Goal: Task Accomplishment & Management: Use online tool/utility

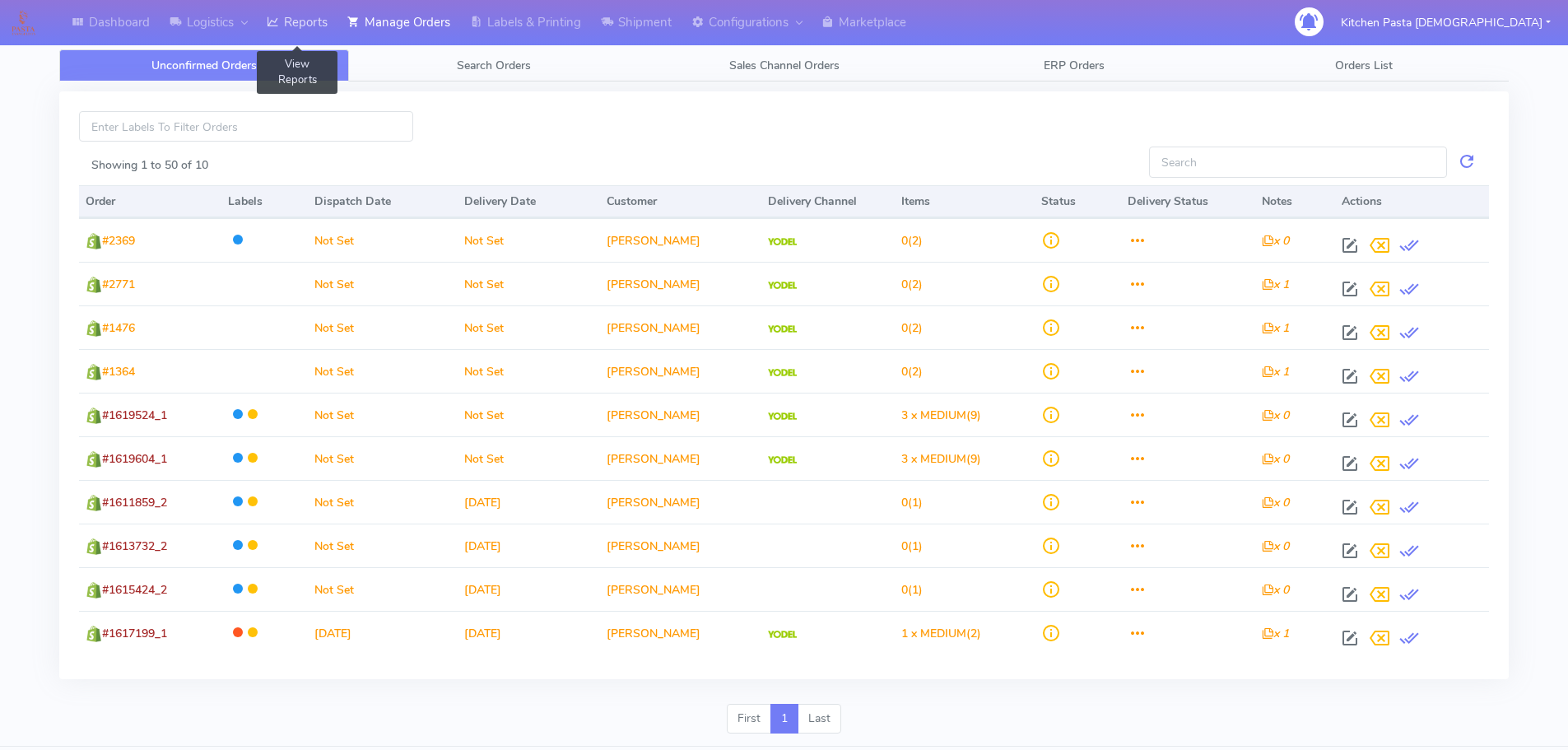
click at [279, 29] on icon at bounding box center [273, 22] width 13 height 17
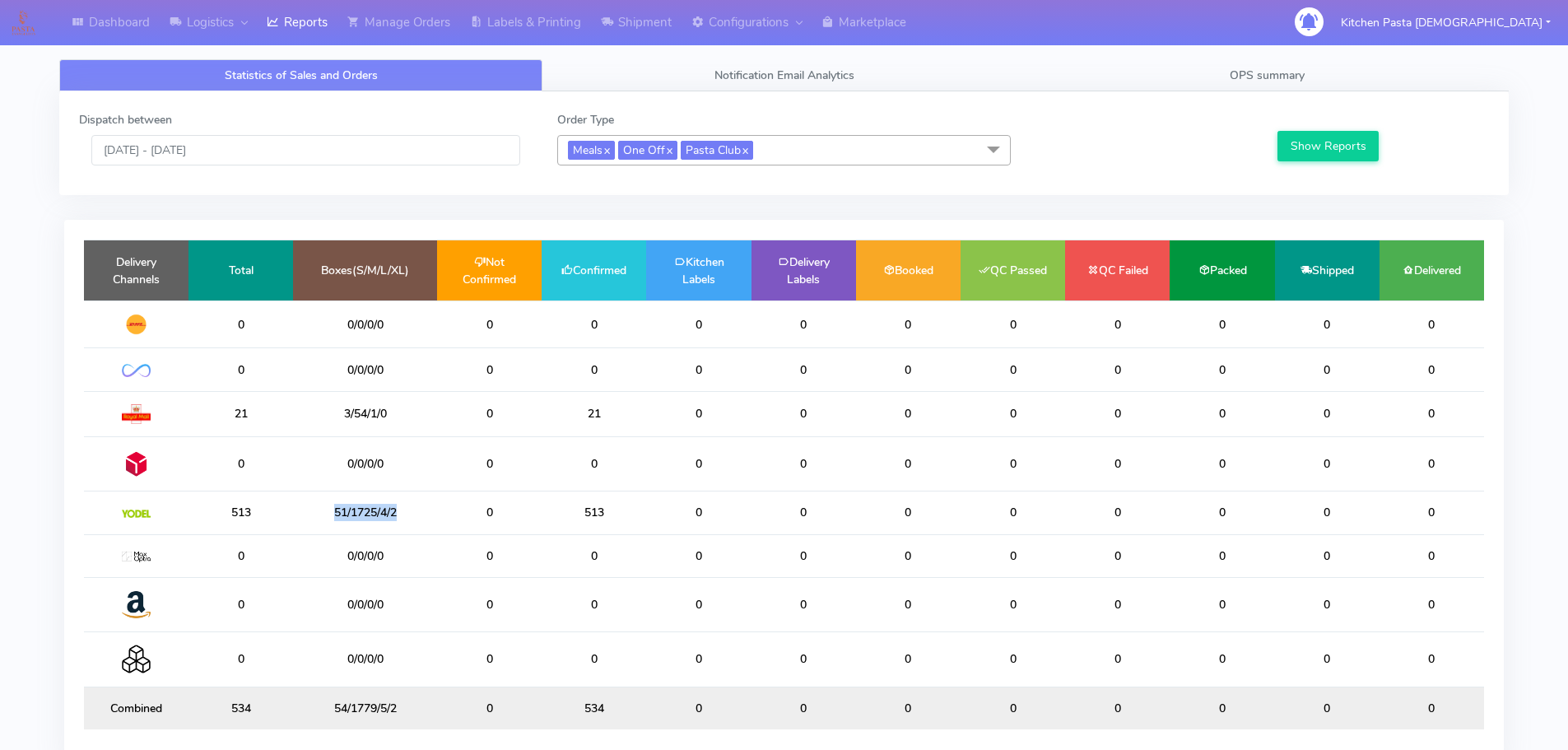
drag, startPoint x: 414, startPoint y: 518, endPoint x: 281, endPoint y: 498, distance: 134.5
click at [281, 498] on tr "513 51/1725/4/2 0 513 0 0 0 0 0 0 0 0" at bounding box center [784, 513] width 1400 height 43
drag, startPoint x: 609, startPoint y: 215, endPoint x: 791, endPoint y: 174, distance: 186.6
click at [687, 195] on div "Dispatch between [DATE] - [DATE] Order Type Meals x One Off x Pasta Club x Sele…" at bounding box center [784, 442] width 1474 height 702
click at [1303, 79] on span "OPS summary" at bounding box center [1267, 75] width 75 height 16
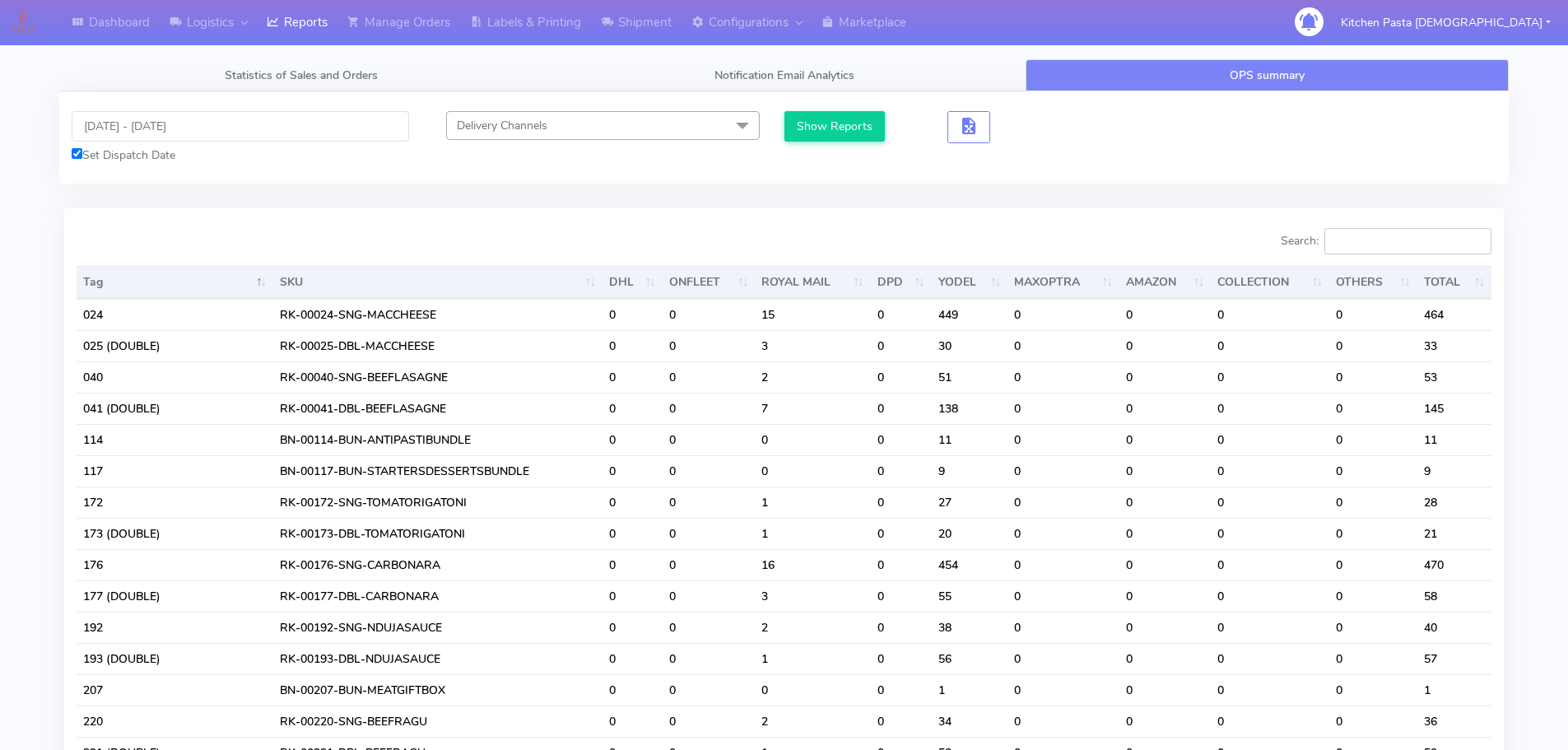
click at [1404, 243] on input "Search:" at bounding box center [1408, 241] width 167 height 26
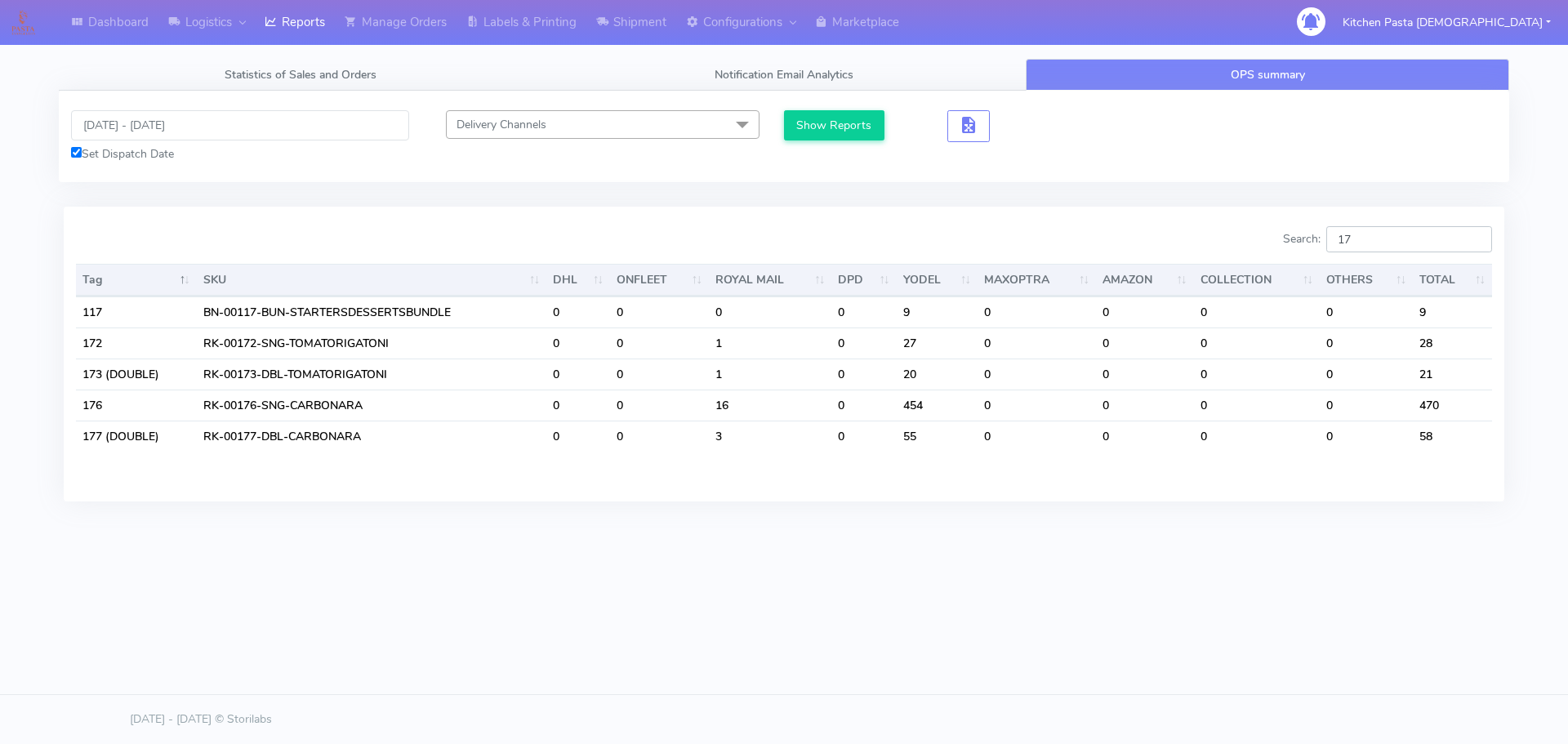
type input "1"
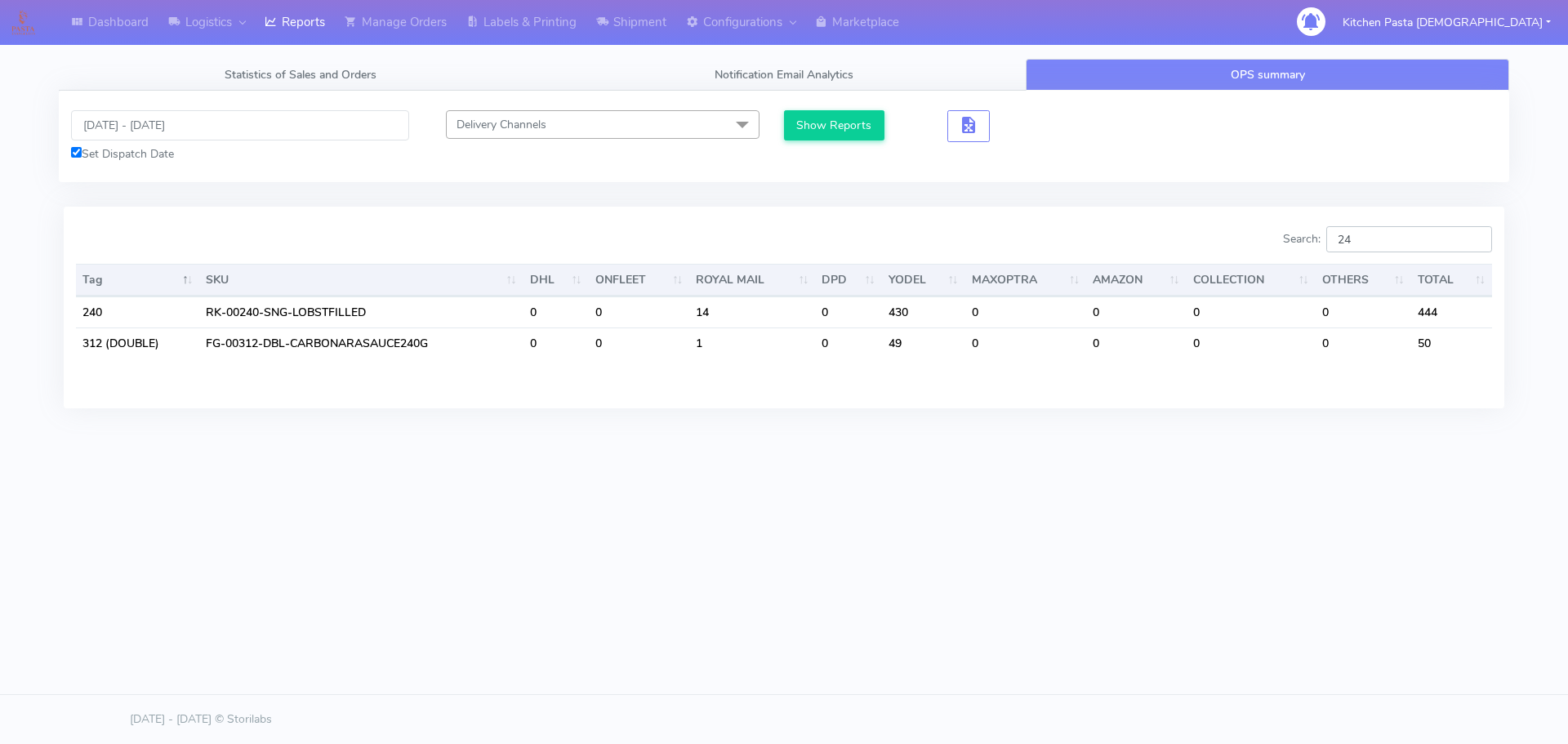
type input "2"
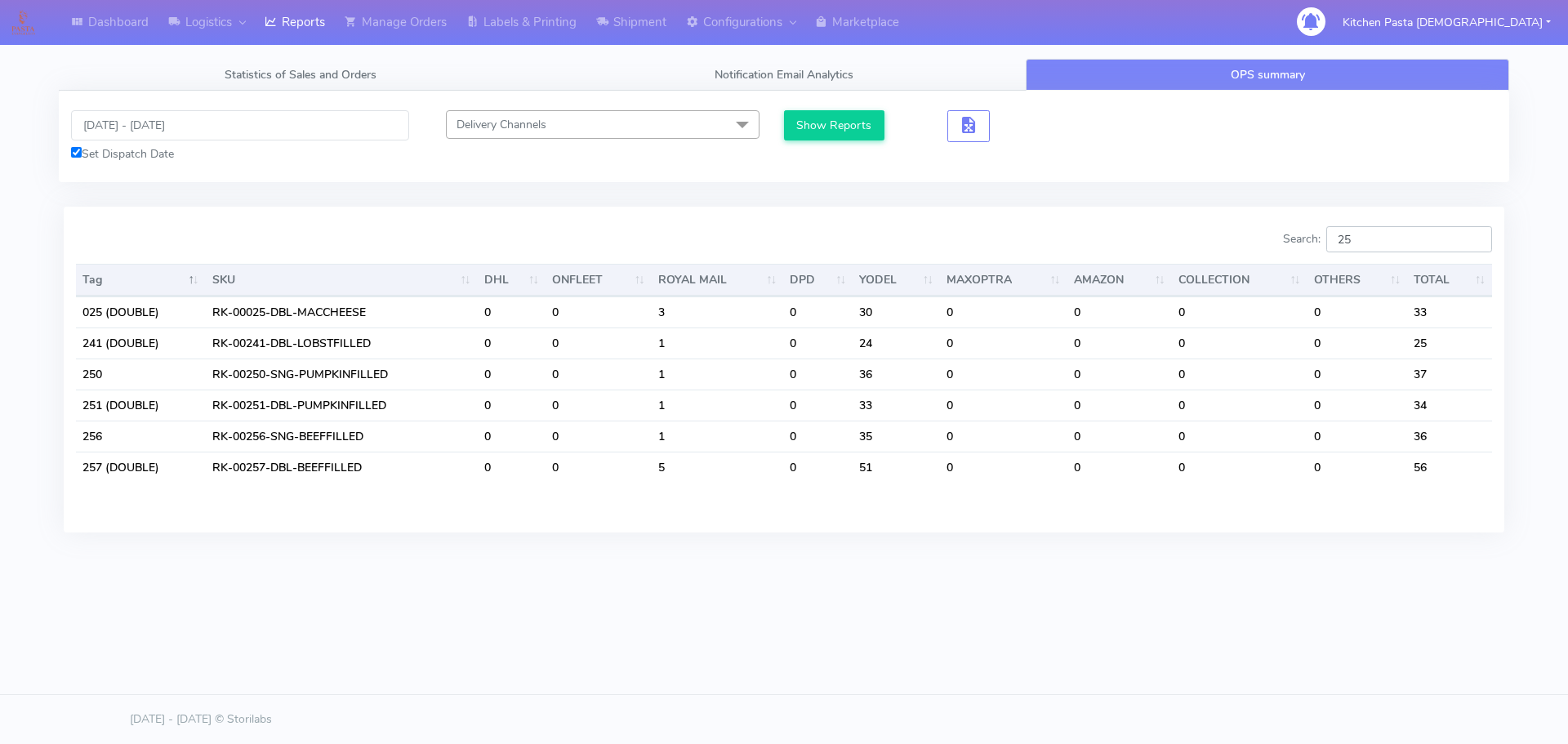
type input "2"
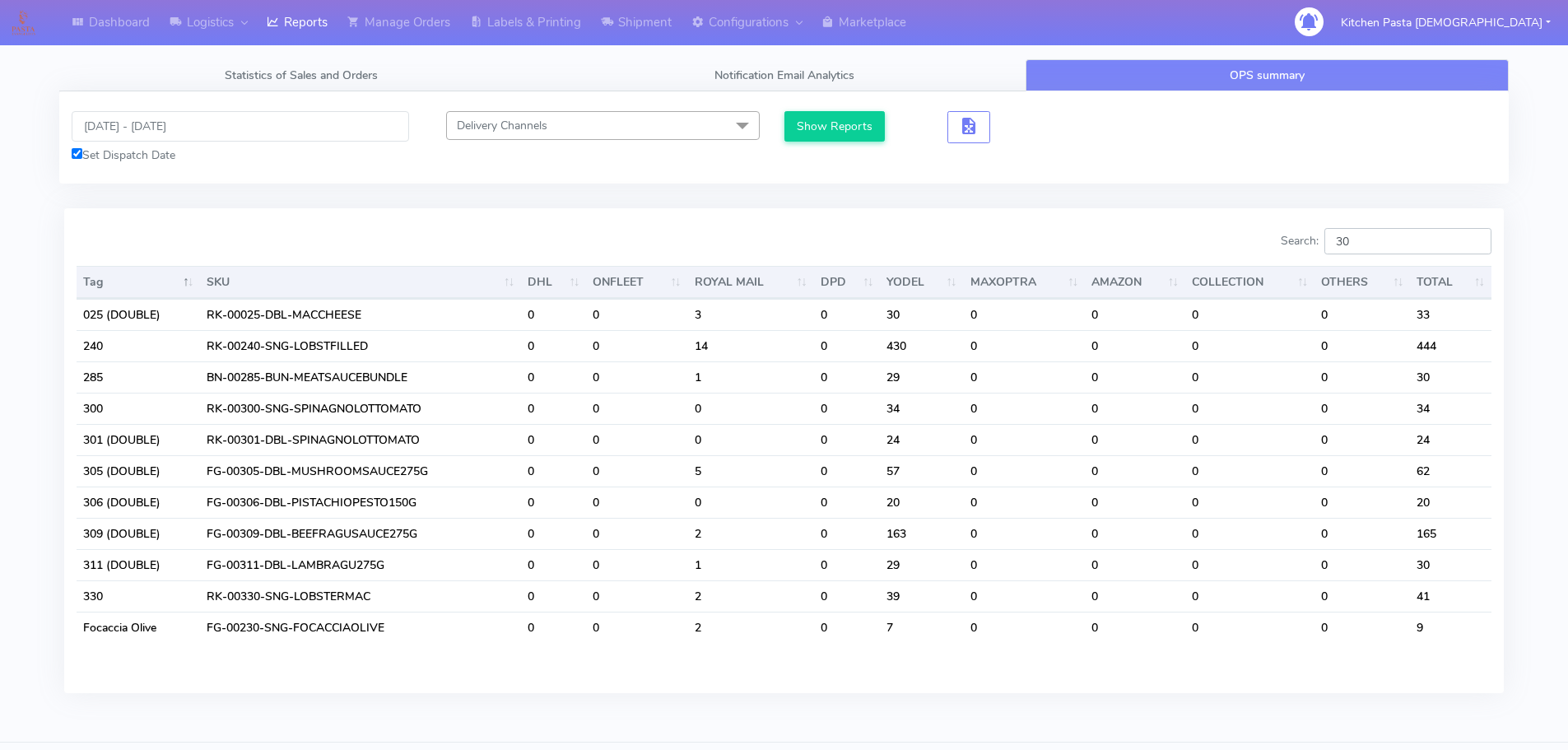
type input "3"
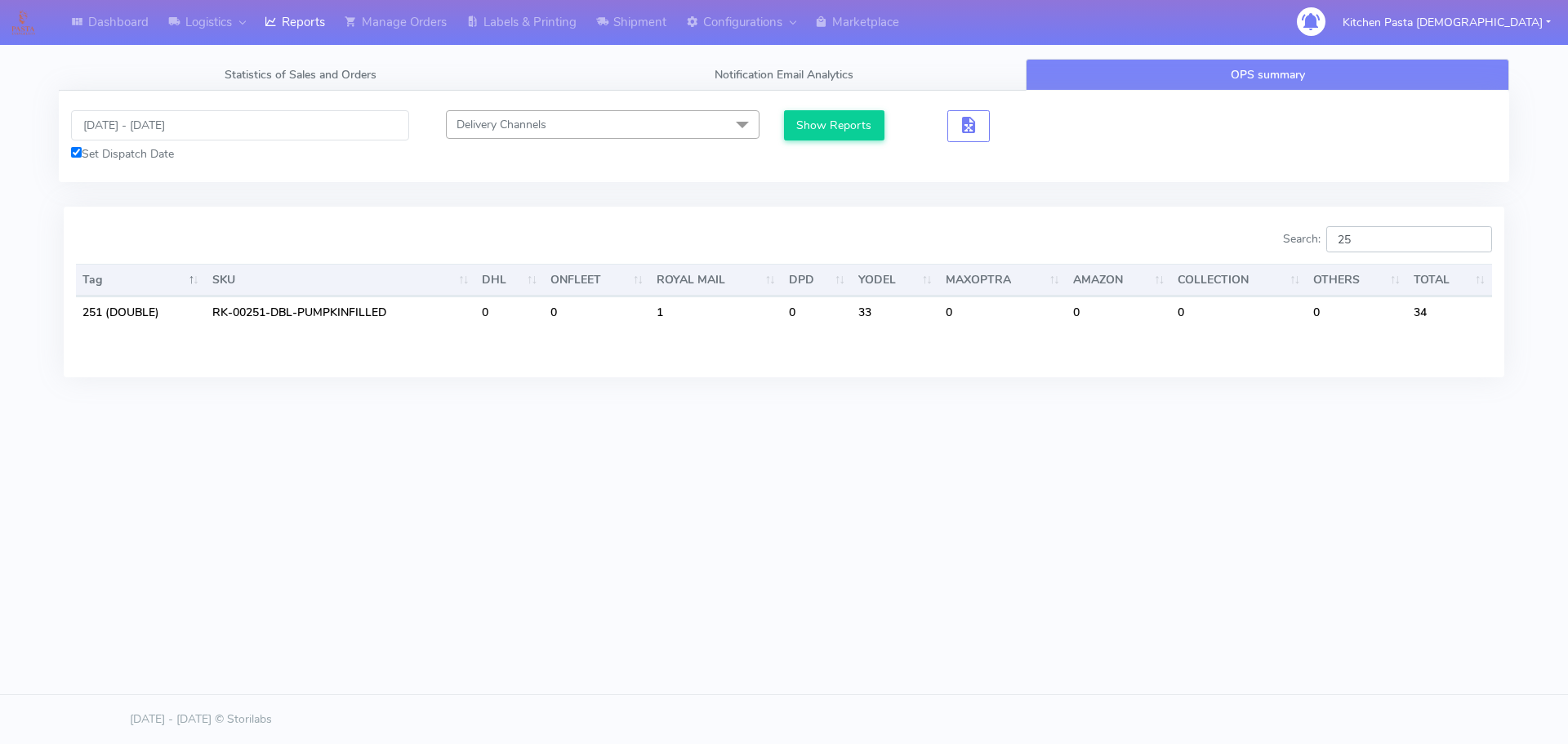
type input "2"
type input "3"
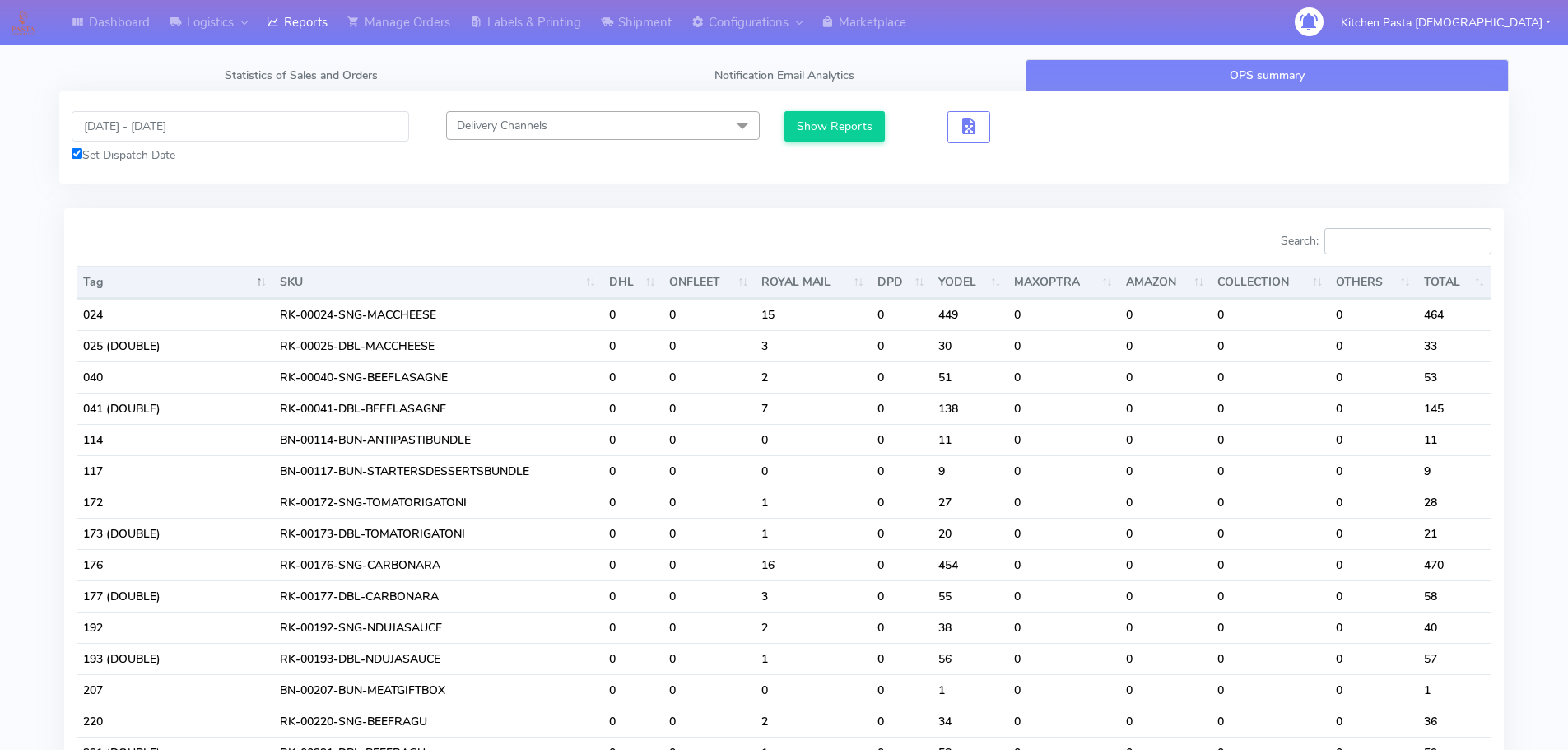
click at [1384, 243] on input "Search:" at bounding box center [1408, 241] width 167 height 26
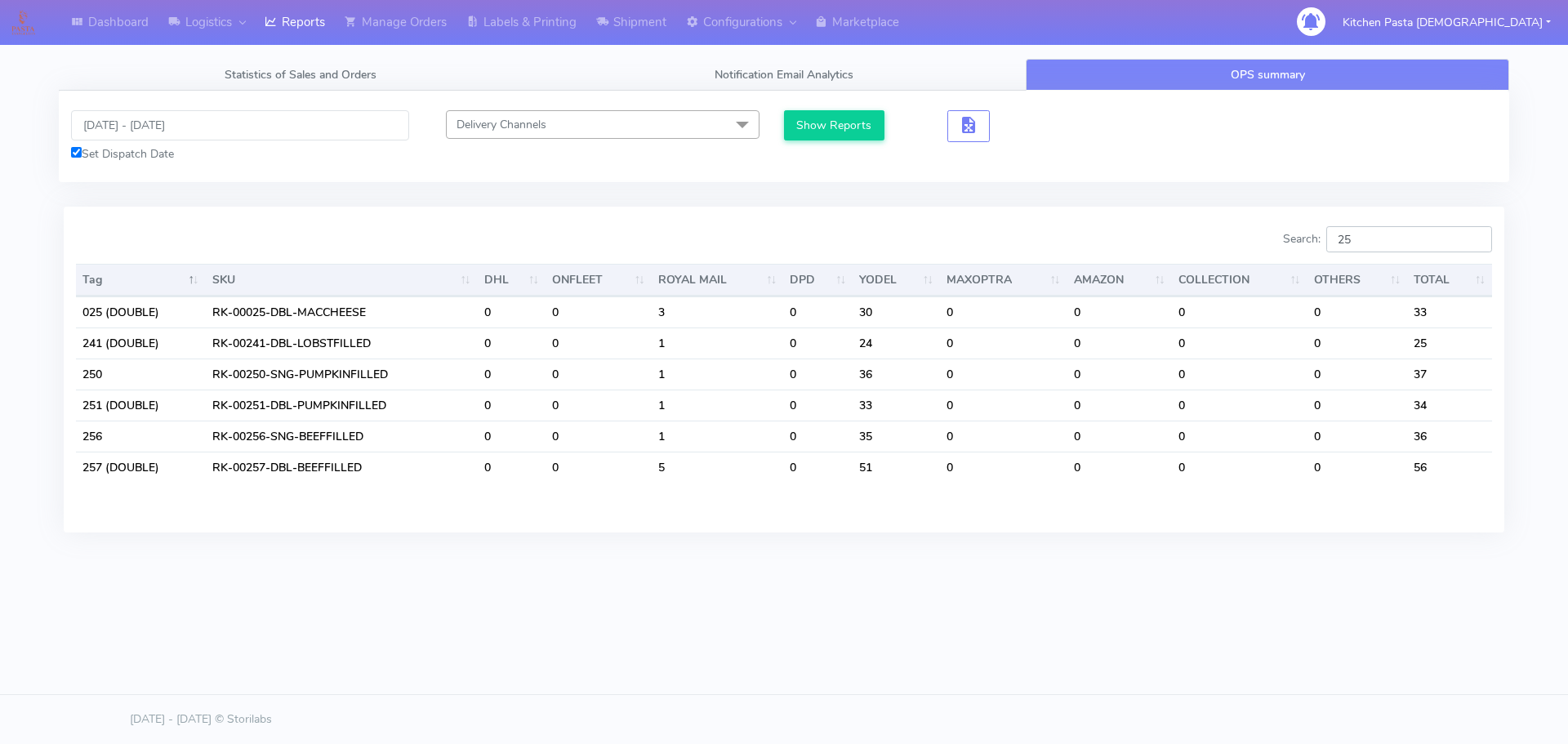
type input "2"
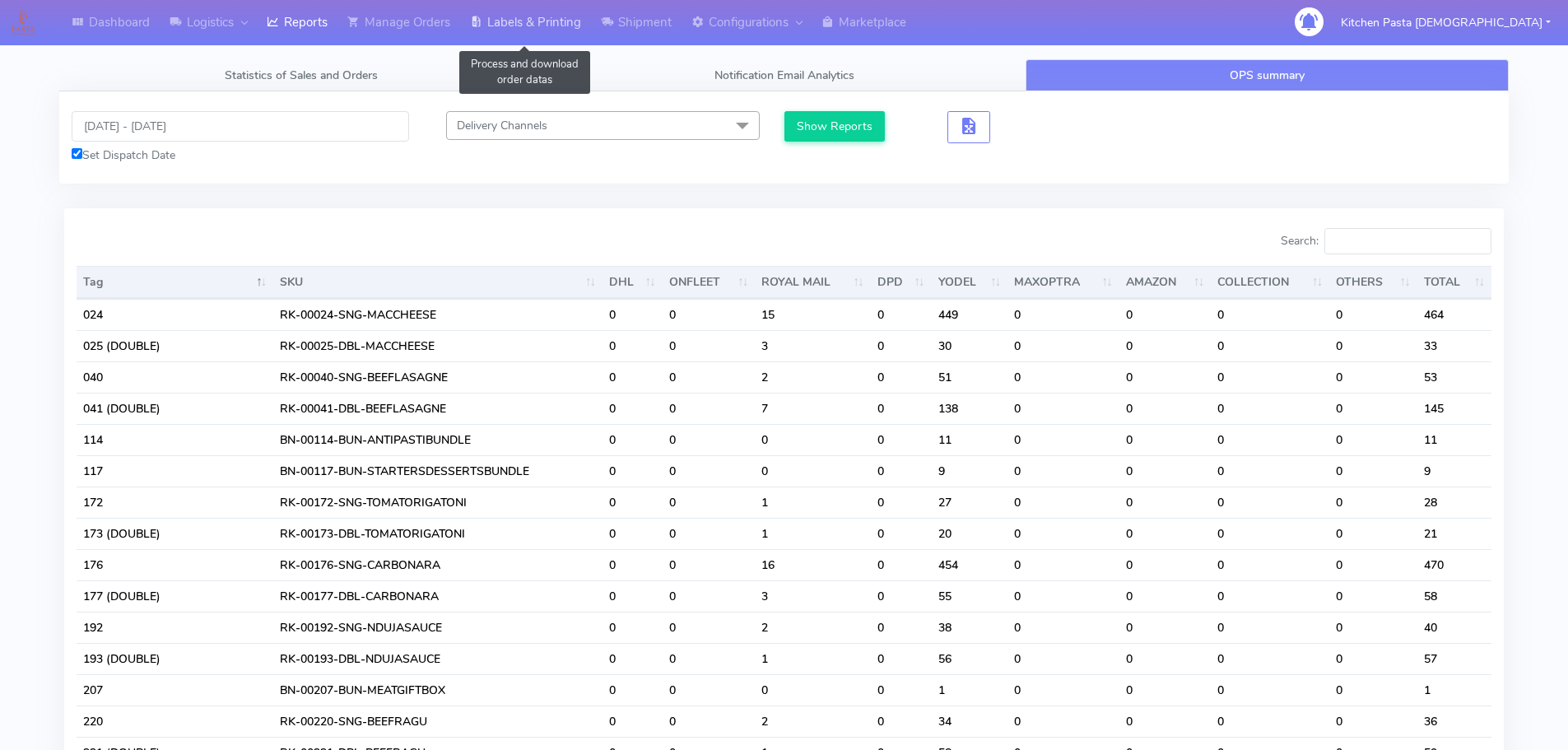
click at [565, 20] on link "Labels & Printing" at bounding box center [526, 22] width 131 height 45
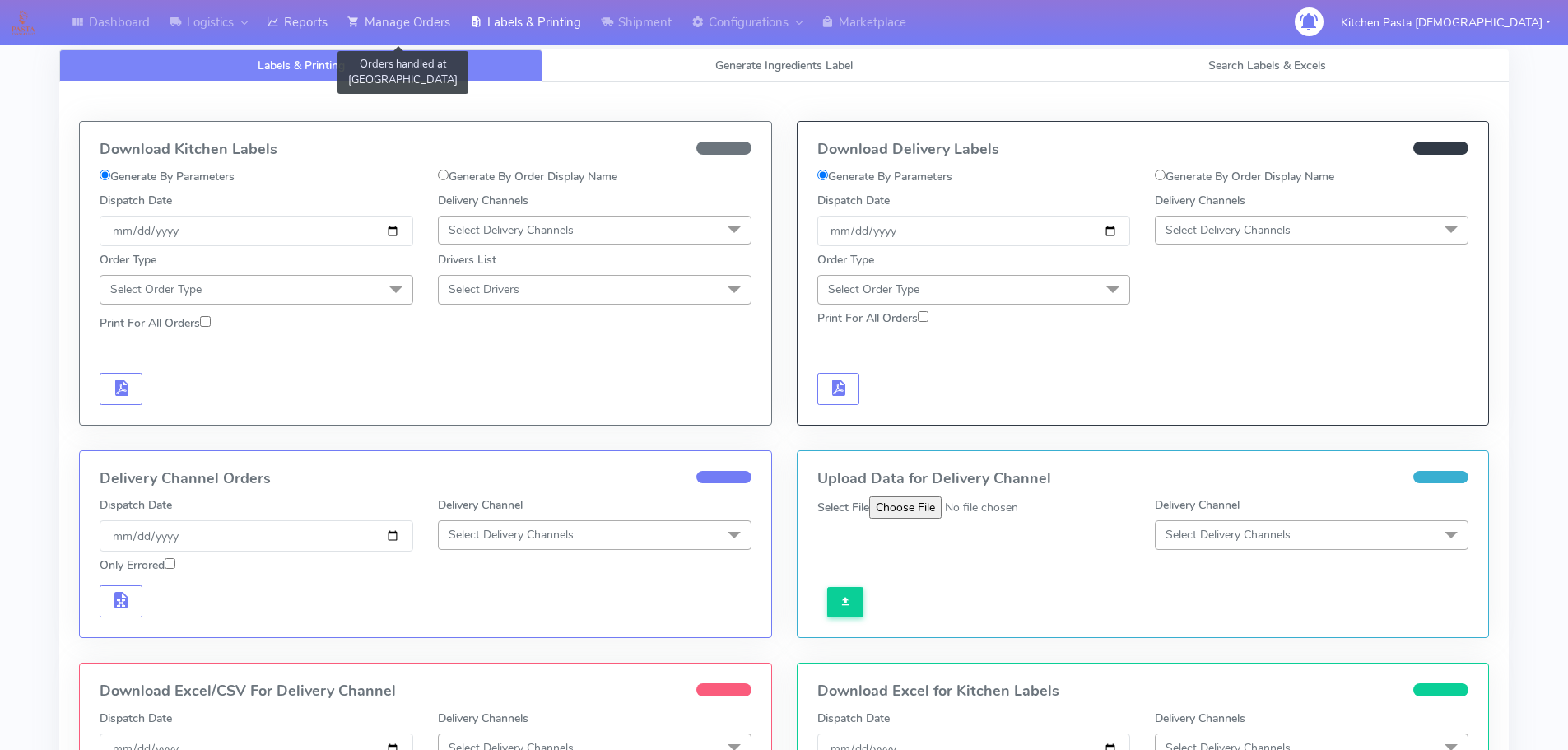
drag, startPoint x: 316, startPoint y: 23, endPoint x: 352, endPoint y: 22, distance: 36.0
click at [316, 23] on link "Reports" at bounding box center [297, 22] width 81 height 45
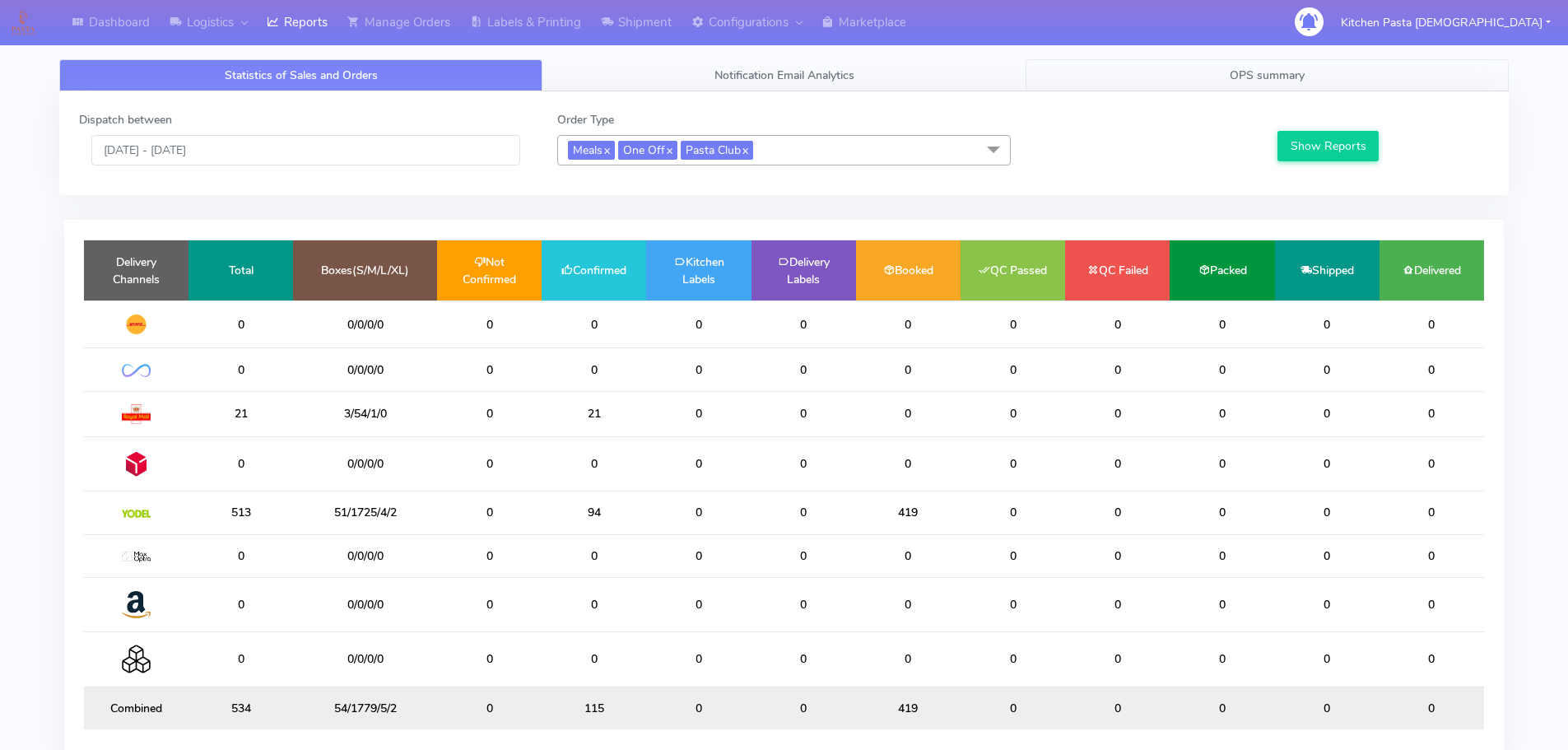
click at [1301, 86] on link "OPS summary" at bounding box center [1267, 75] width 483 height 32
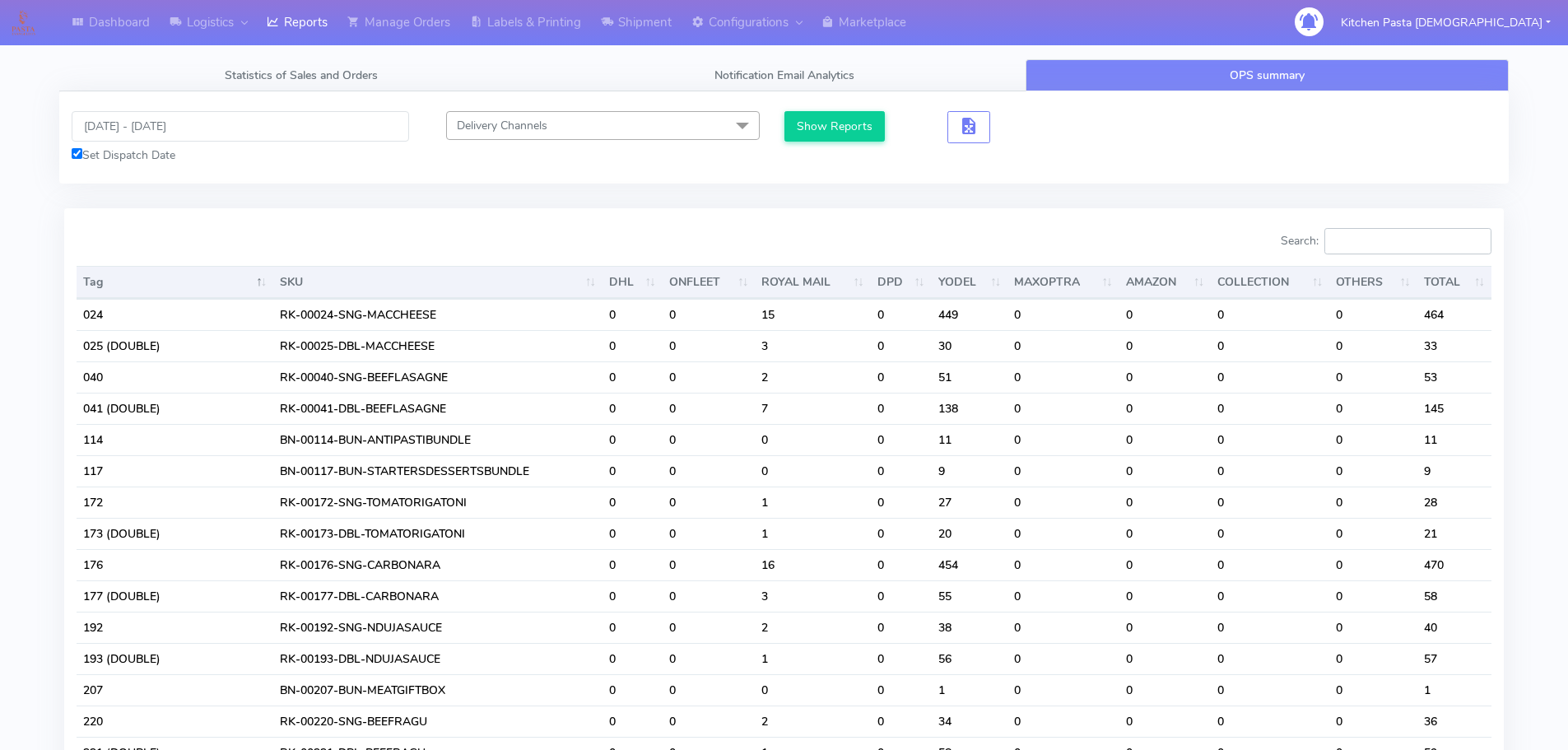
click at [1414, 237] on input "Search:" at bounding box center [1408, 241] width 167 height 26
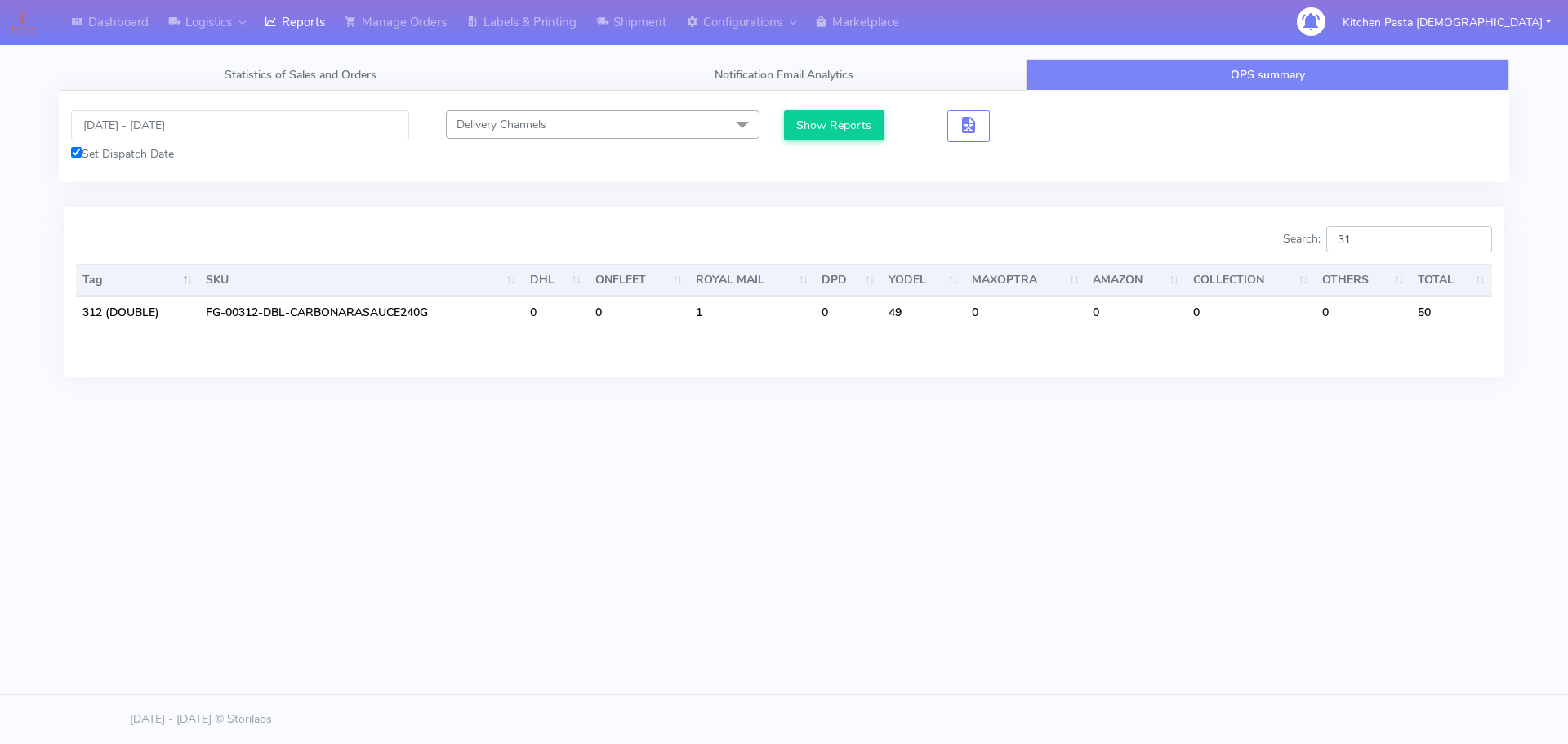
type input "3"
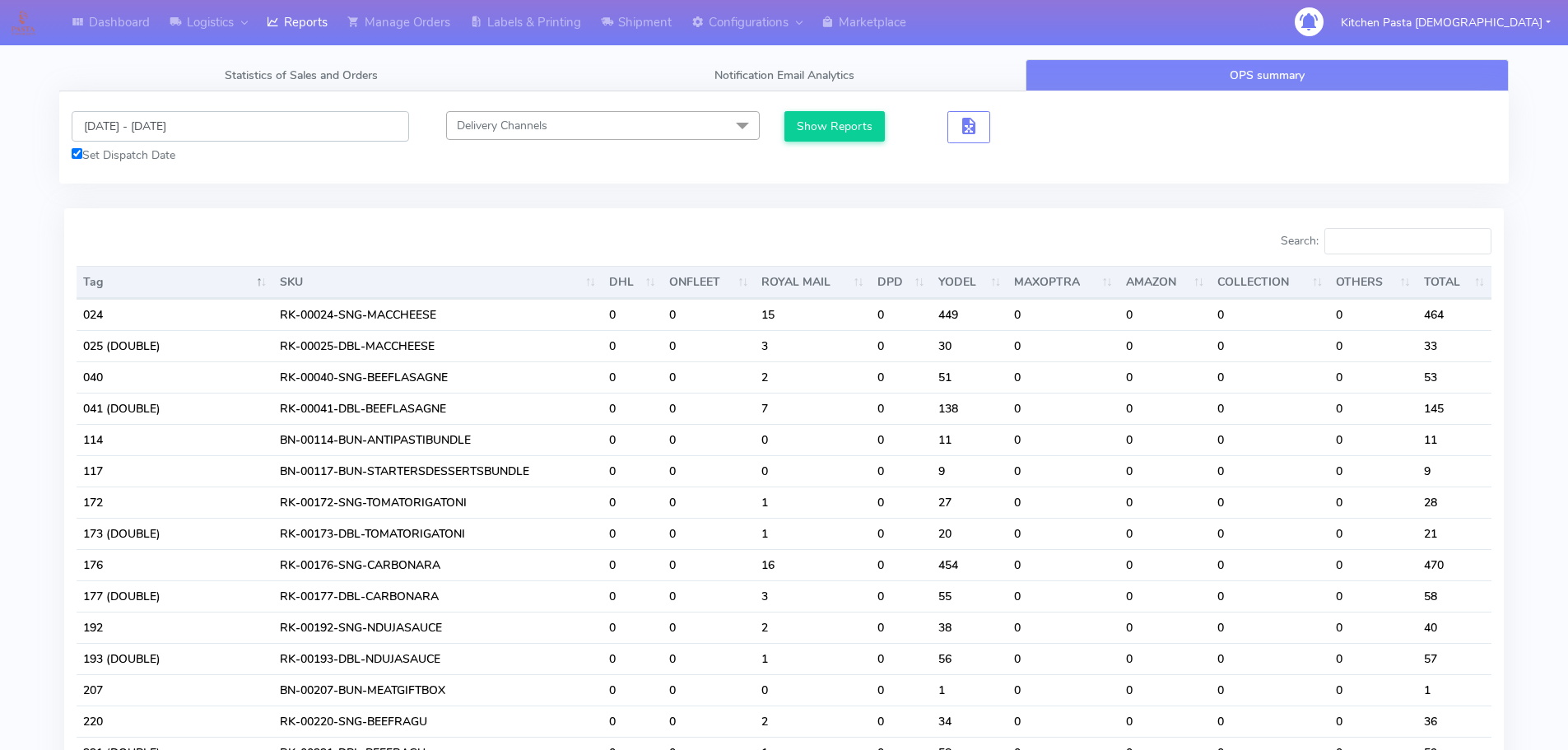
click at [169, 128] on input "[DATE] - [DATE]" at bounding box center [240, 126] width 337 height 30
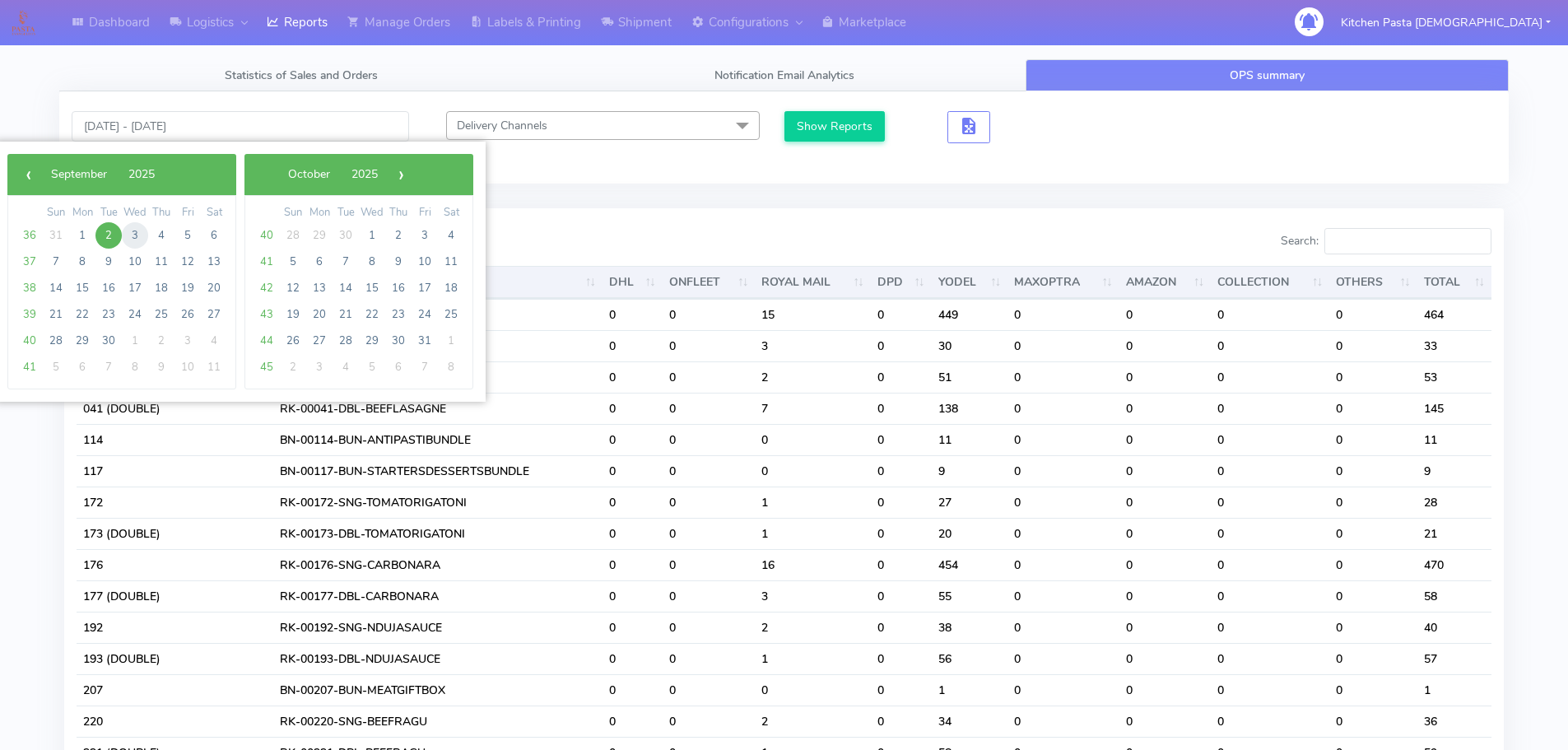
click at [130, 233] on span "3" at bounding box center [135, 235] width 26 height 26
type input "[DATE] - [DATE]"
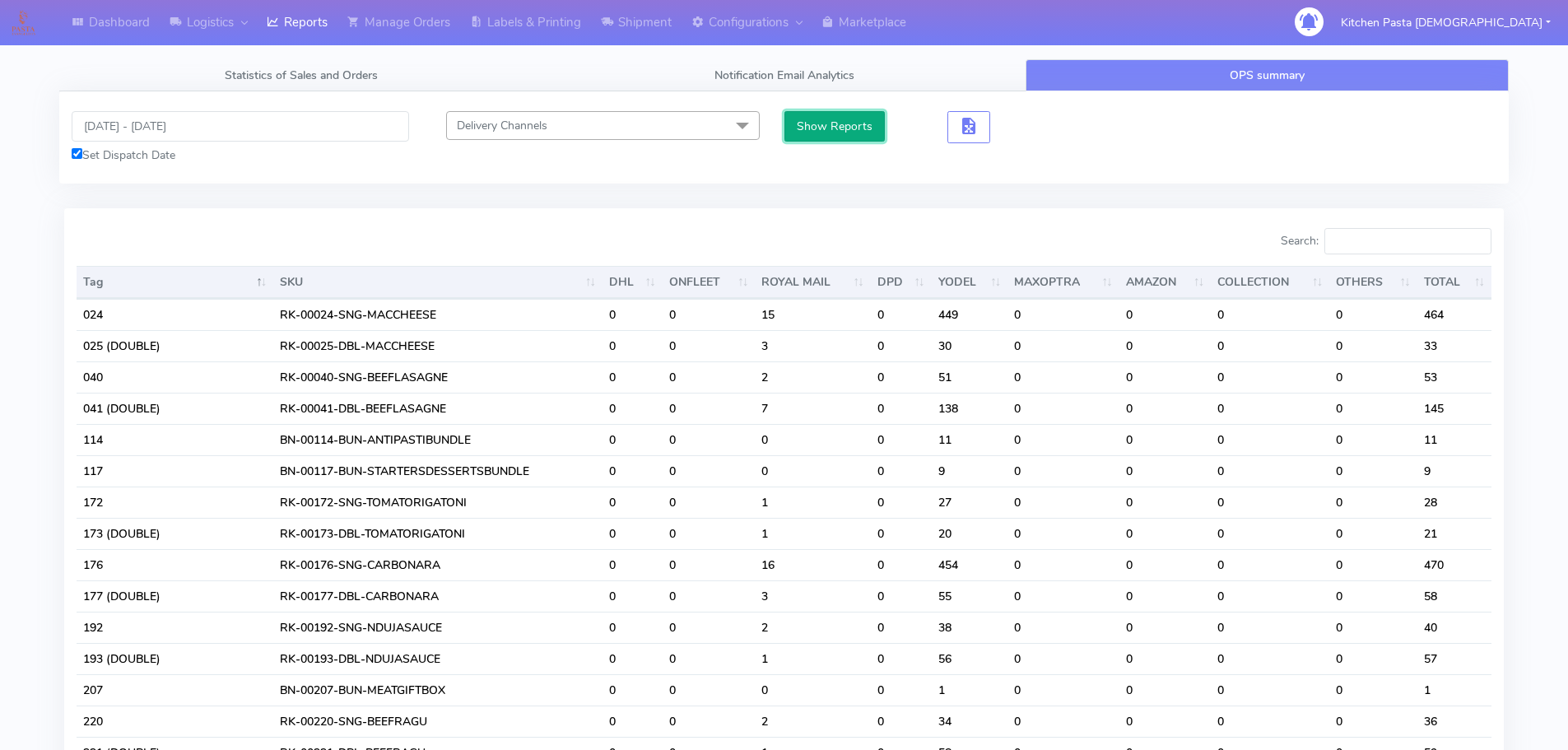
click at [850, 117] on button "Show Reports" at bounding box center [835, 126] width 102 height 30
click at [1409, 245] on input "Search:" at bounding box center [1408, 241] width 167 height 26
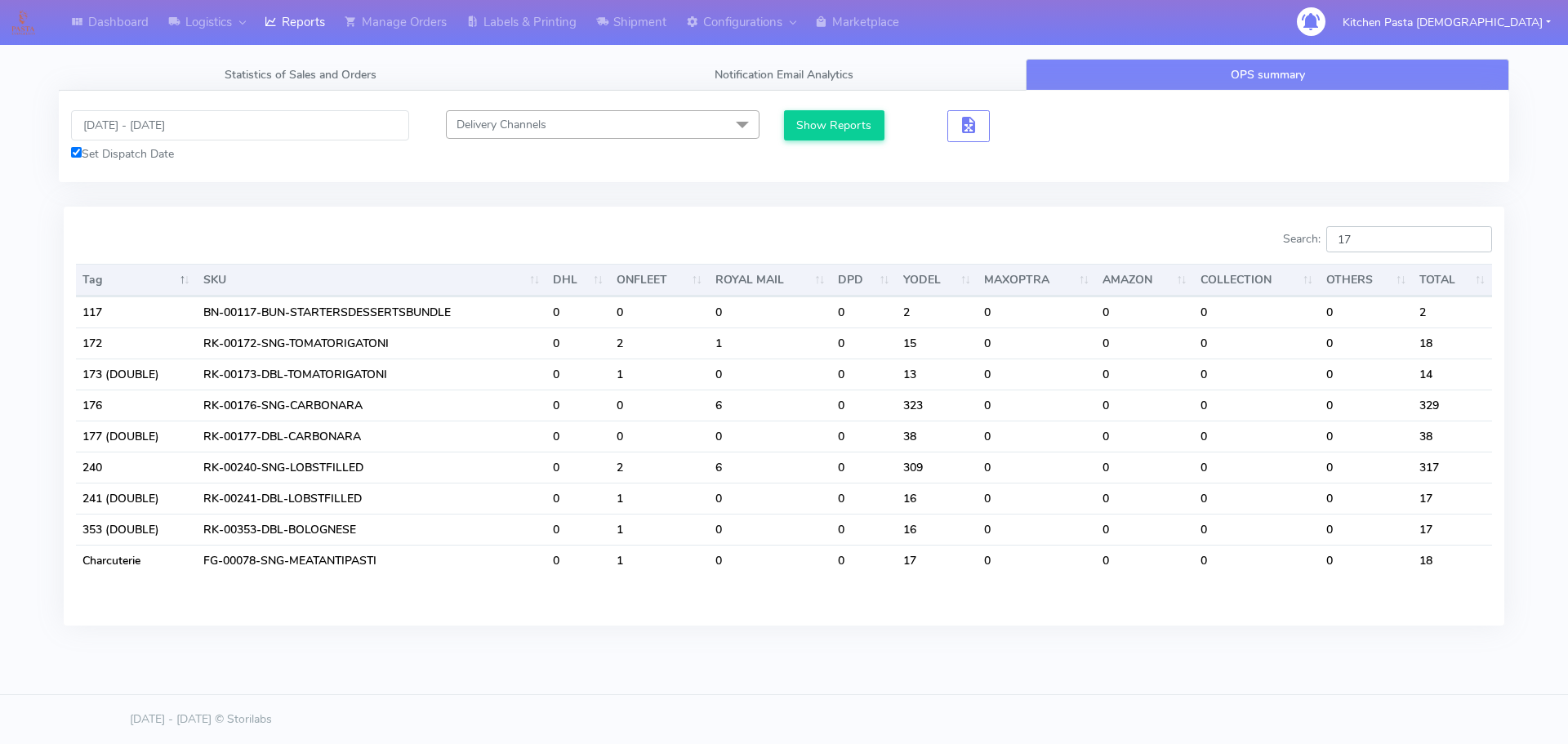
type input "1"
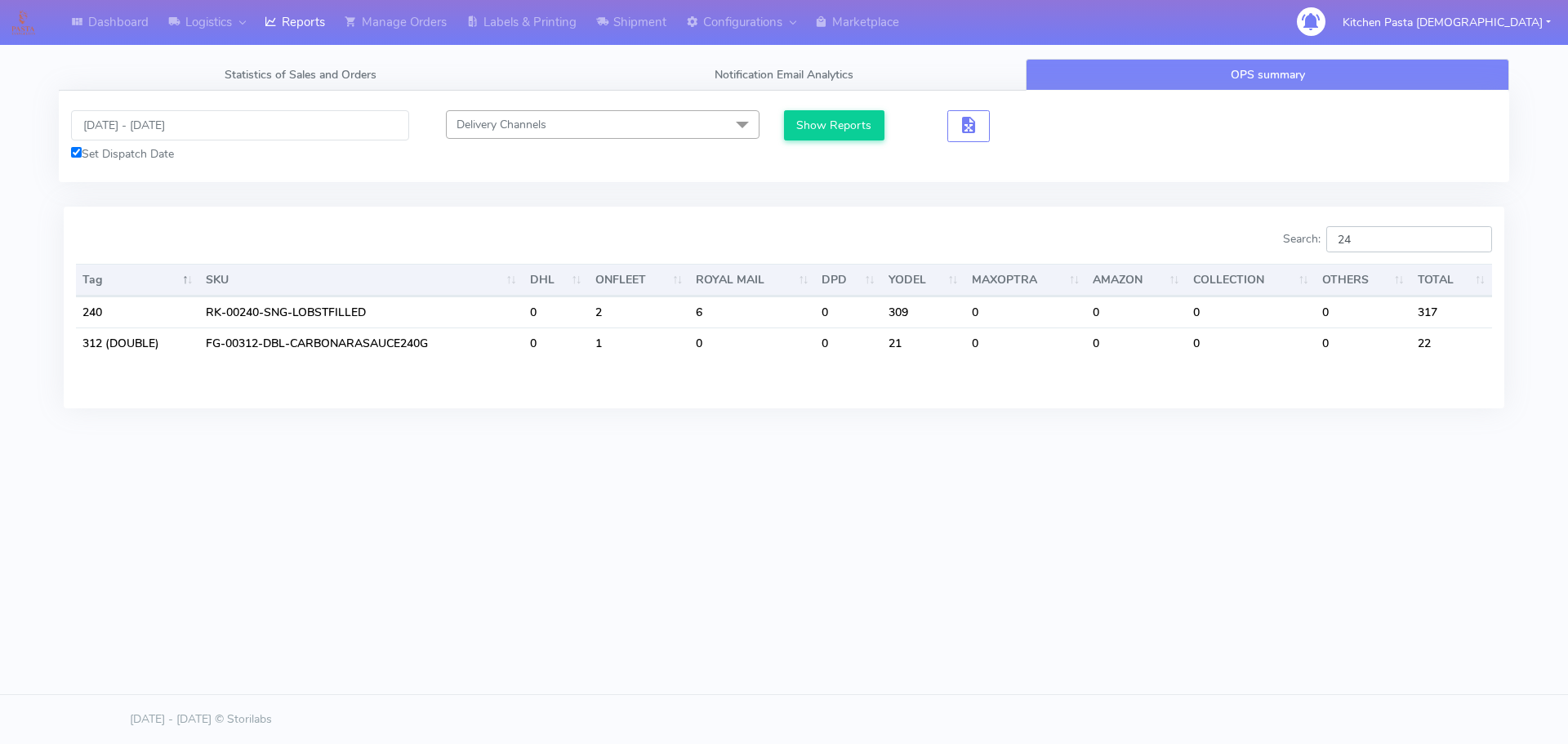
type input "2"
type input "312"
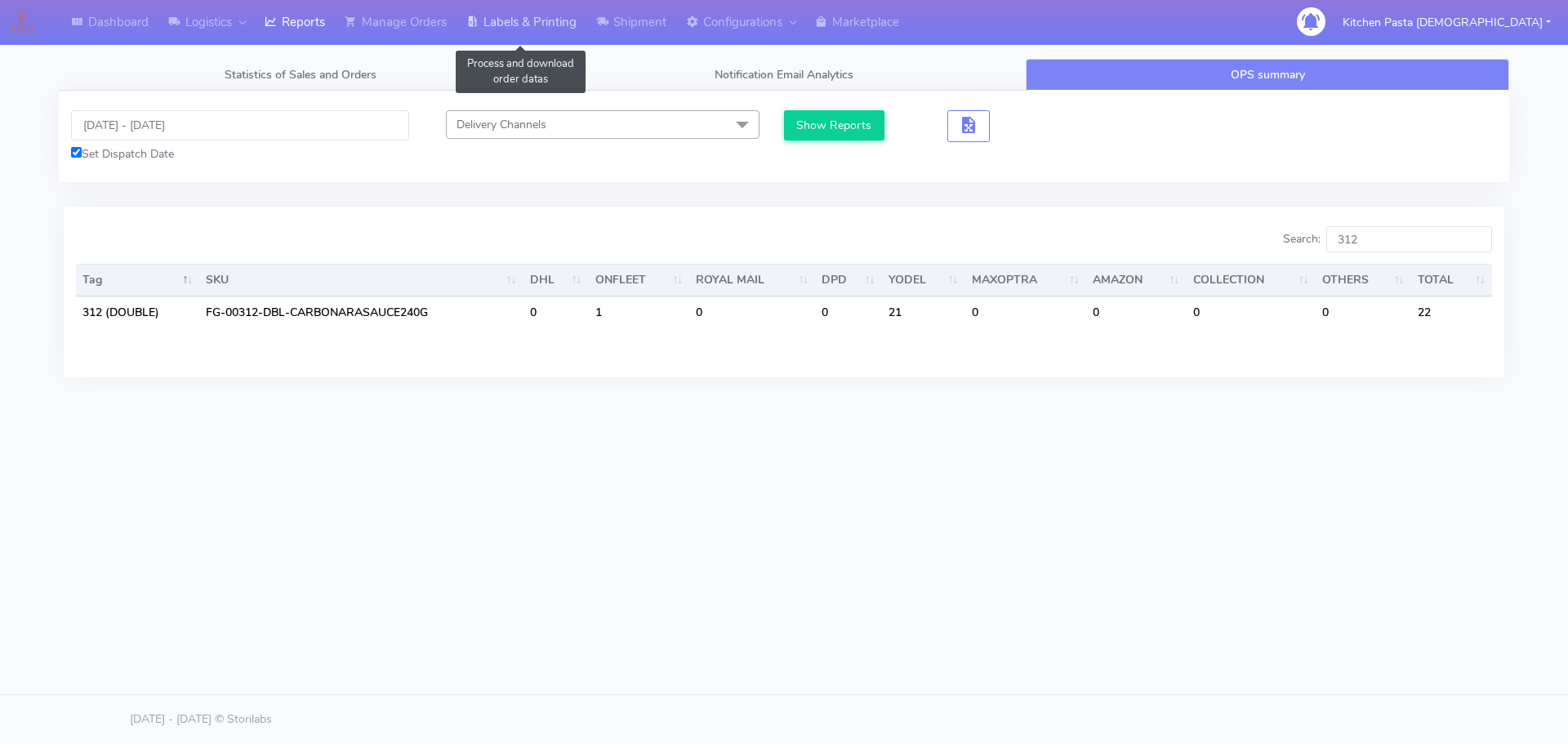
drag, startPoint x: 482, startPoint y: 13, endPoint x: 530, endPoint y: 17, distance: 48.2
click at [482, 13] on link "Labels & Printing" at bounding box center [522, 22] width 130 height 45
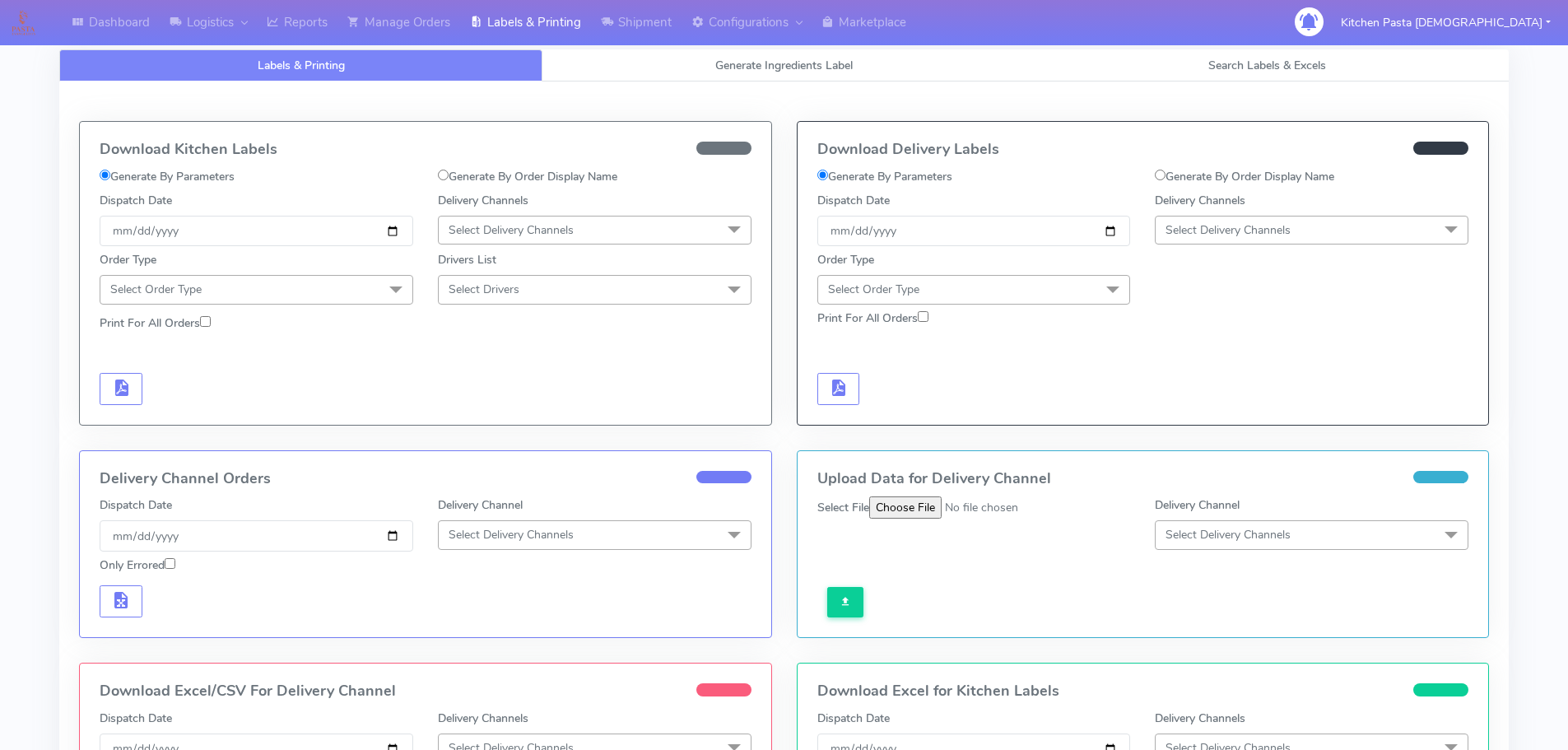
click at [1279, 219] on span "Select Delivery Channels" at bounding box center [1311, 230] width 314 height 28
click at [1185, 412] on div "Yodel" at bounding box center [1312, 416] width 295 height 18
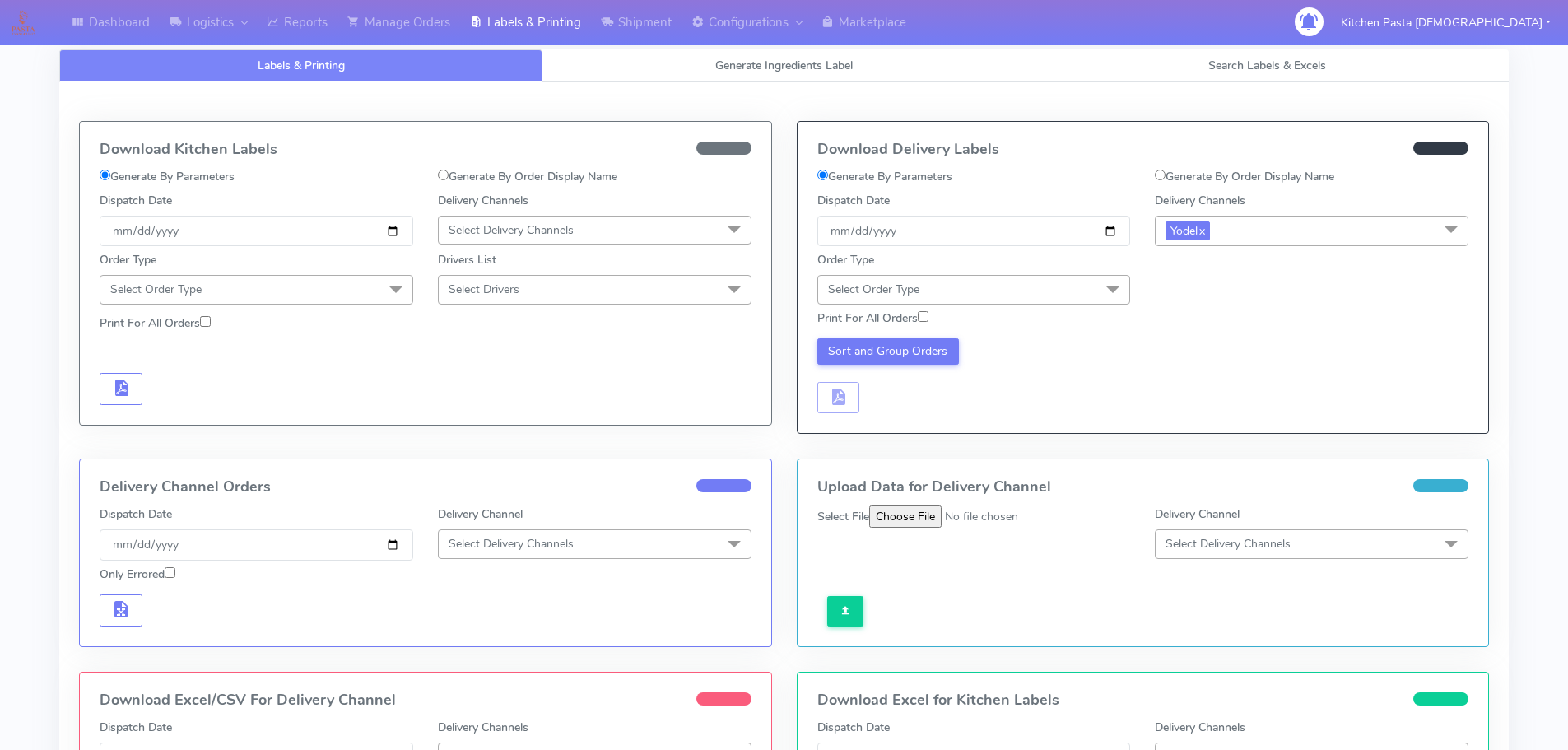
drag, startPoint x: 1008, startPoint y: 297, endPoint x: 900, endPoint y: 328, distance: 112.4
click at [1009, 297] on span "Select Order Type" at bounding box center [974, 288] width 314 height 28
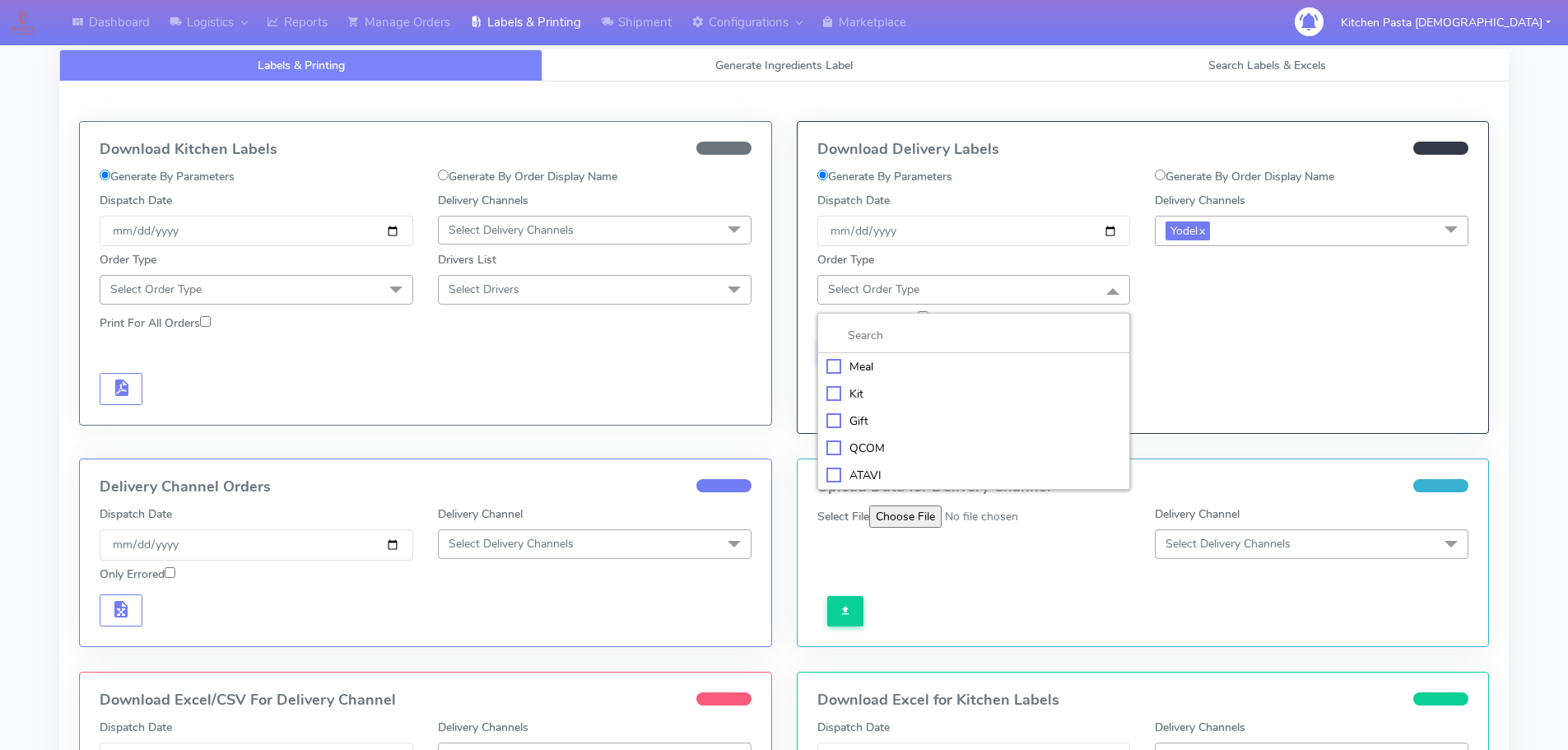
click at [873, 368] on div "Meal" at bounding box center [974, 367] width 295 height 18
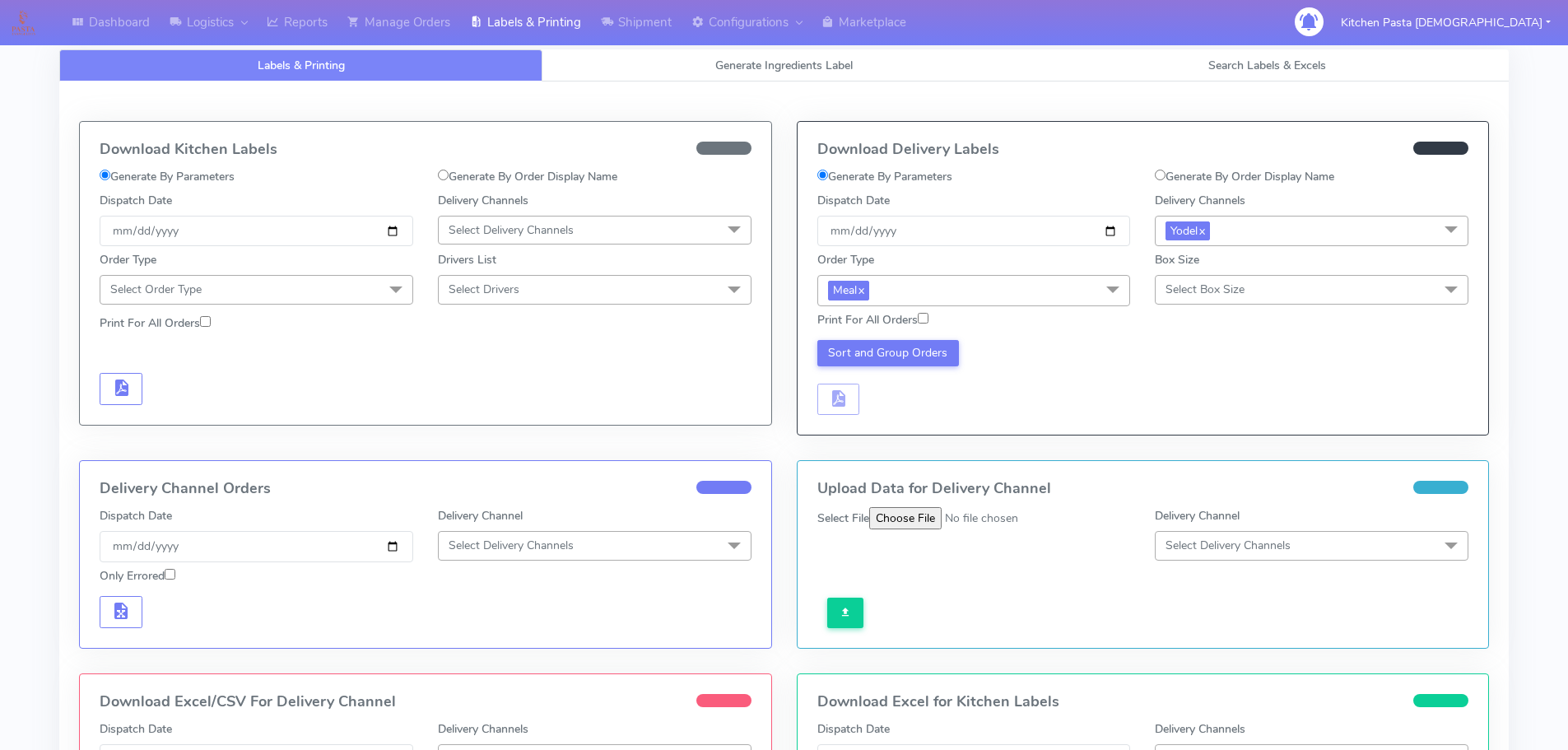
click at [1216, 291] on span "Select Box Size" at bounding box center [1204, 289] width 79 height 16
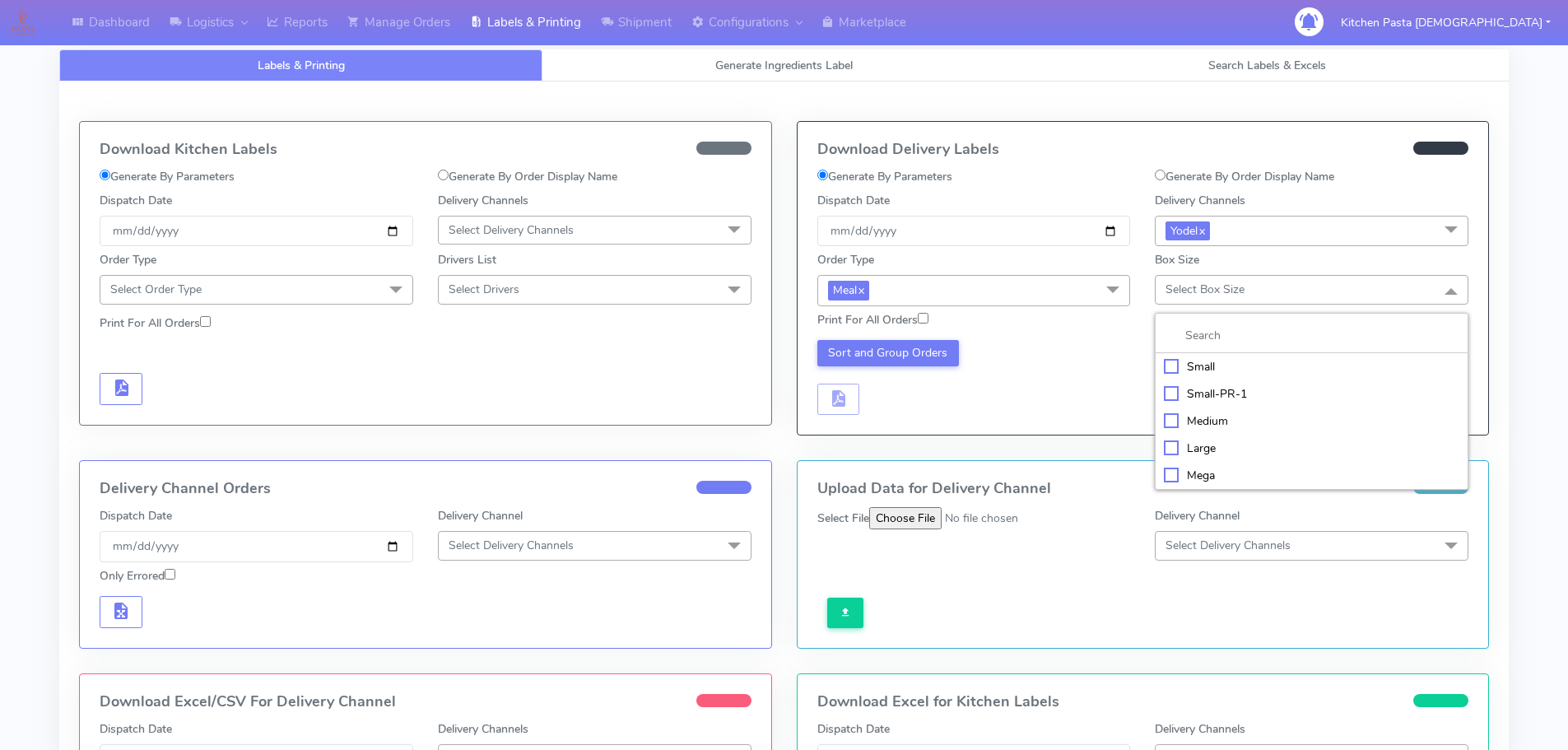
click at [1219, 419] on div "Medium" at bounding box center [1312, 421] width 295 height 18
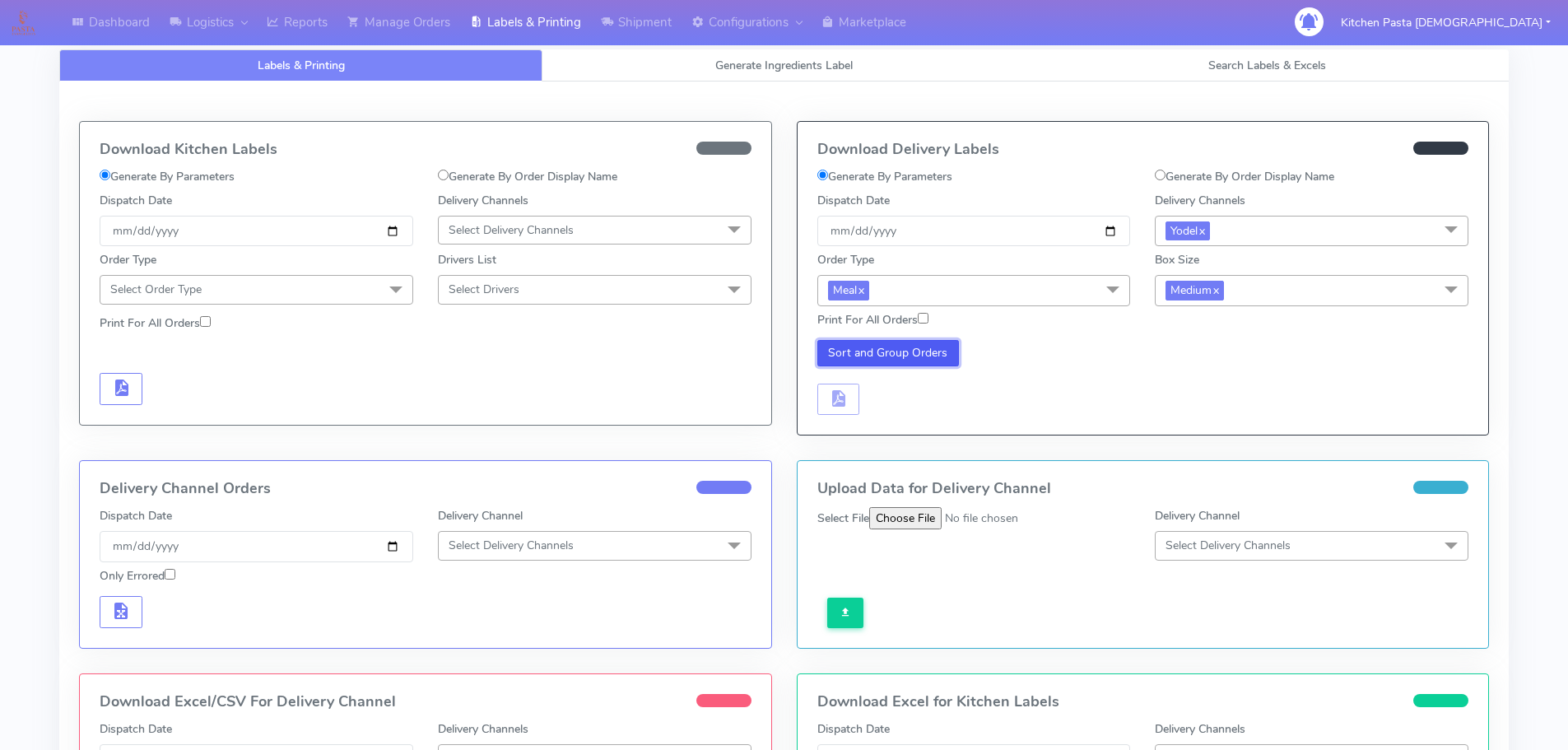
click at [832, 356] on button "Sort and Group Orders" at bounding box center [889, 353] width 143 height 26
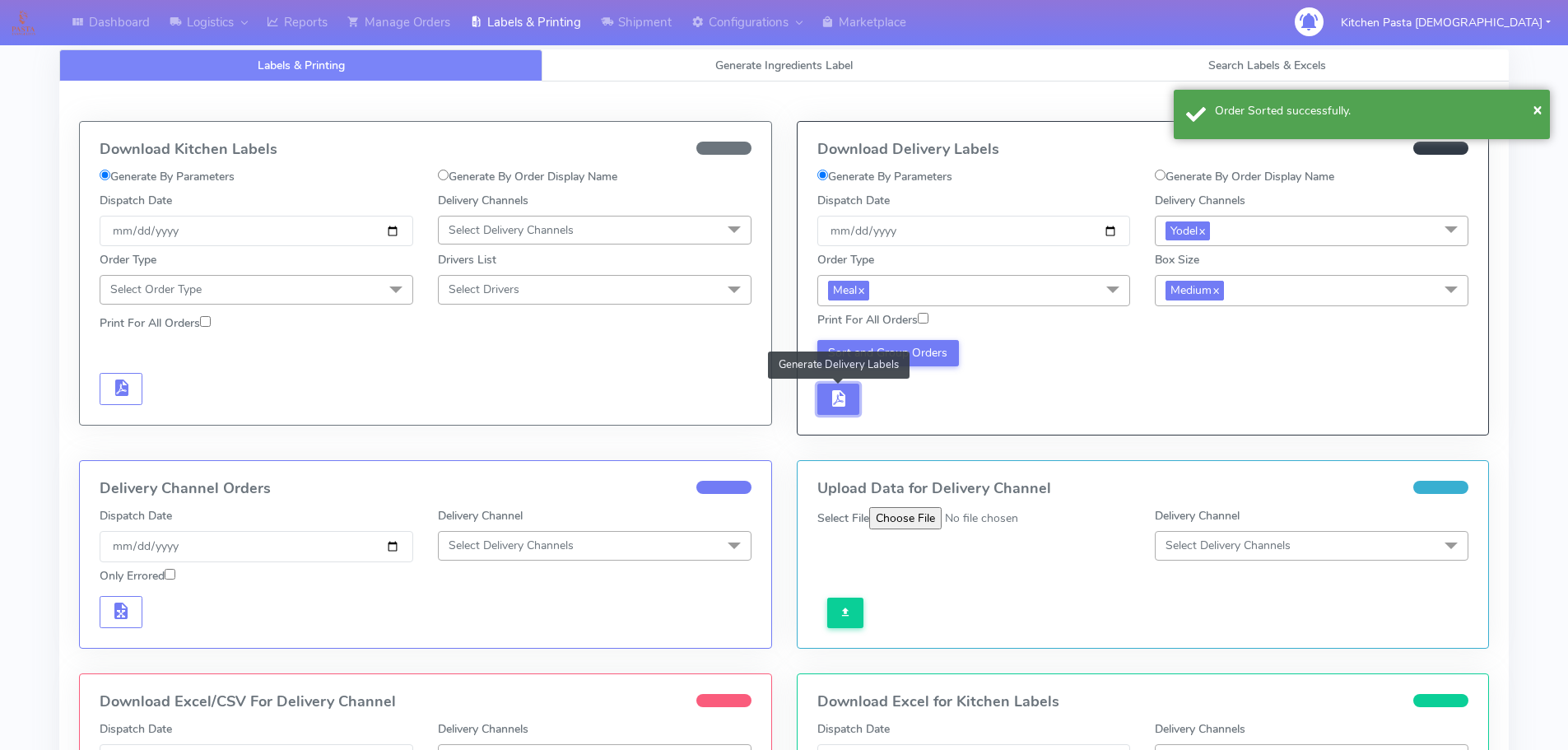
click at [826, 396] on button "button" at bounding box center [839, 399] width 43 height 32
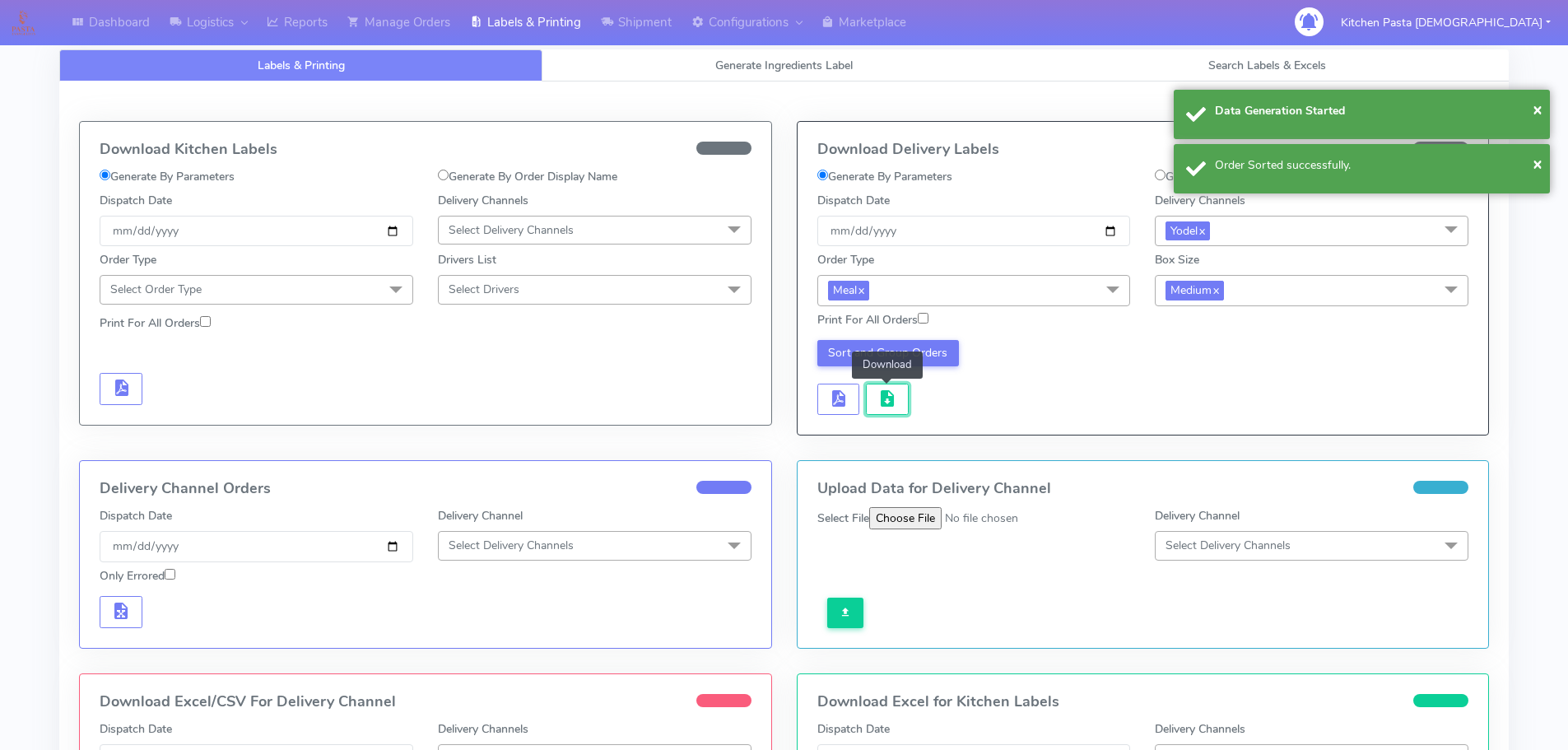
click at [880, 405] on span "button" at bounding box center [888, 402] width 20 height 16
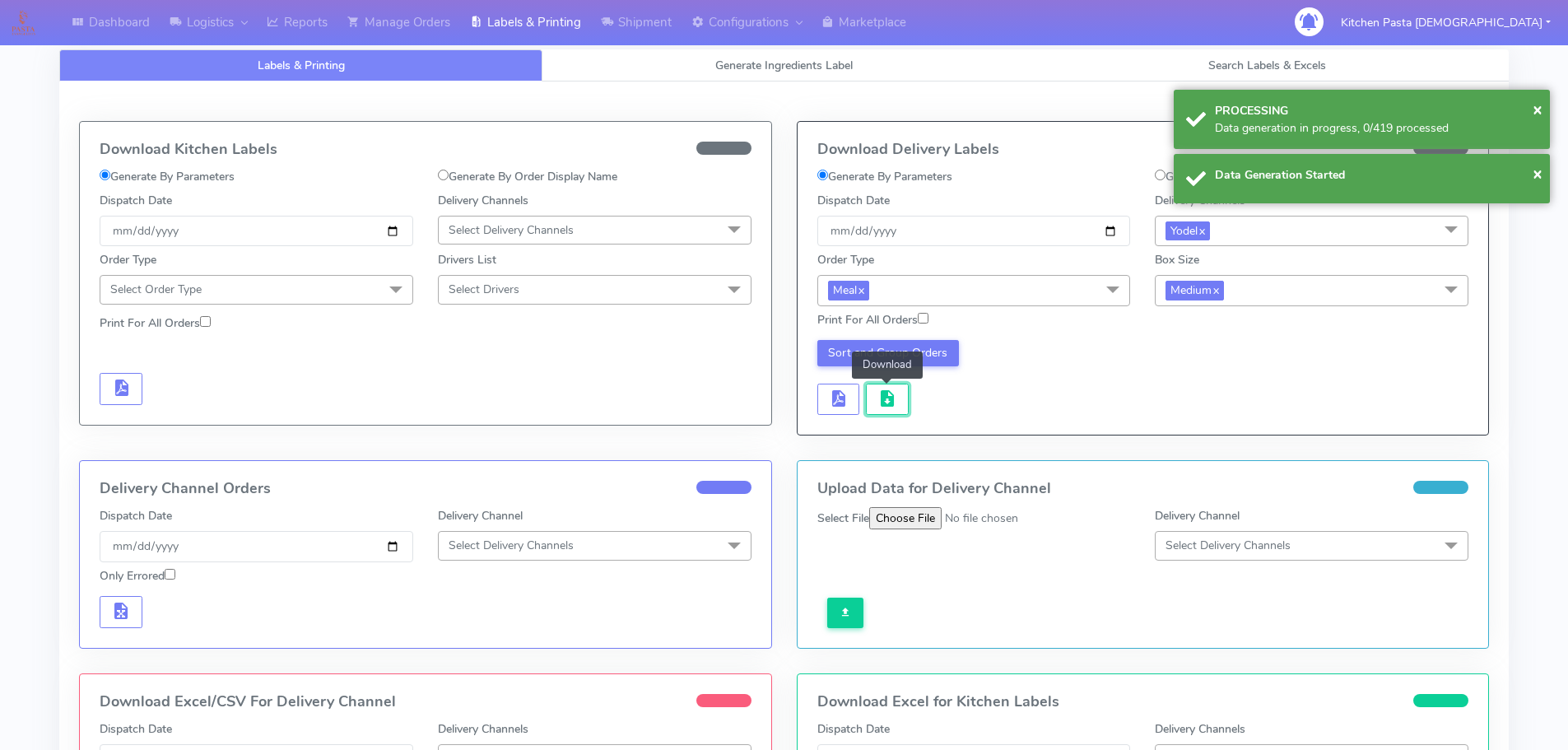
click at [880, 405] on span "button" at bounding box center [888, 402] width 20 height 16
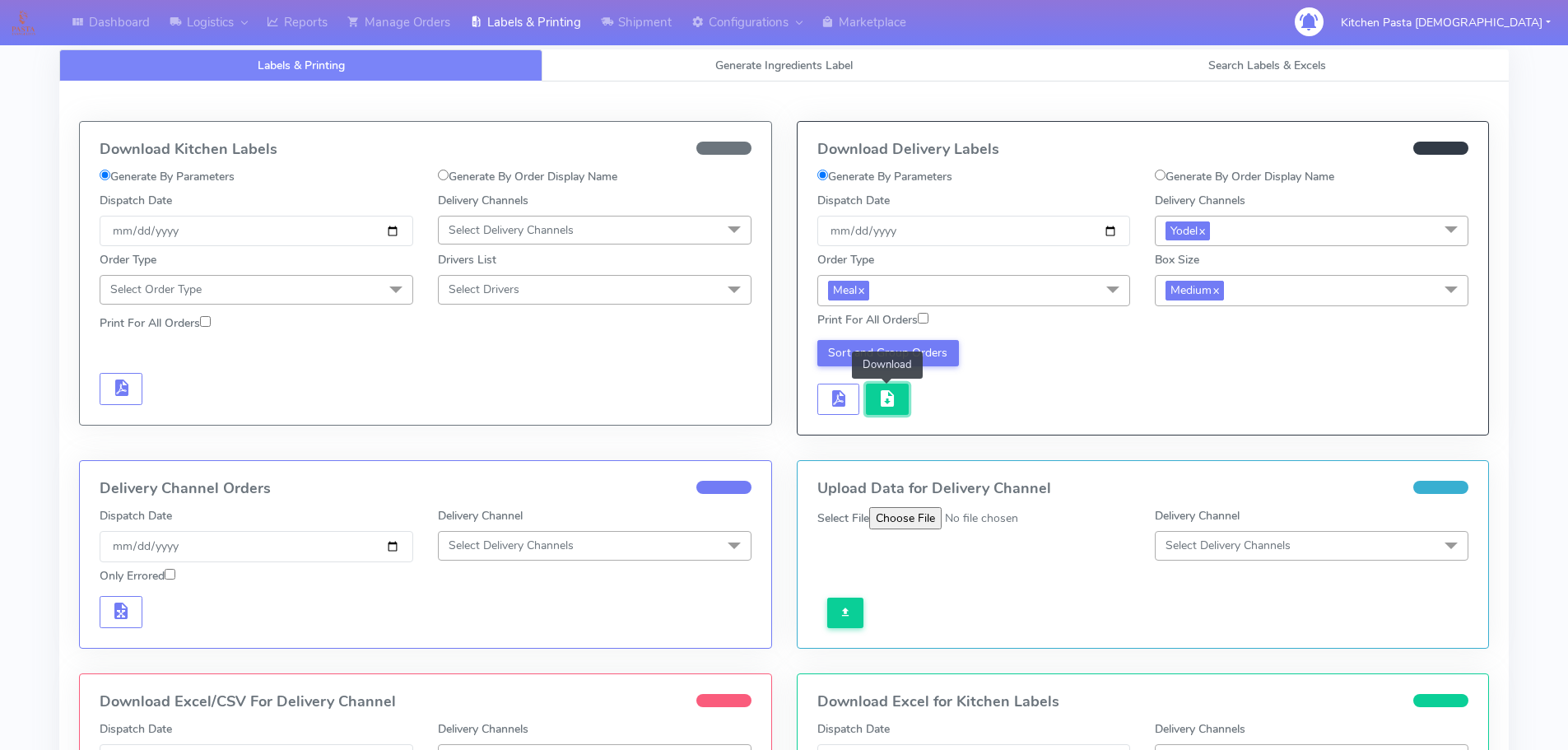
click at [881, 405] on span "button" at bounding box center [888, 402] width 20 height 16
click at [898, 404] on button "button" at bounding box center [888, 399] width 43 height 32
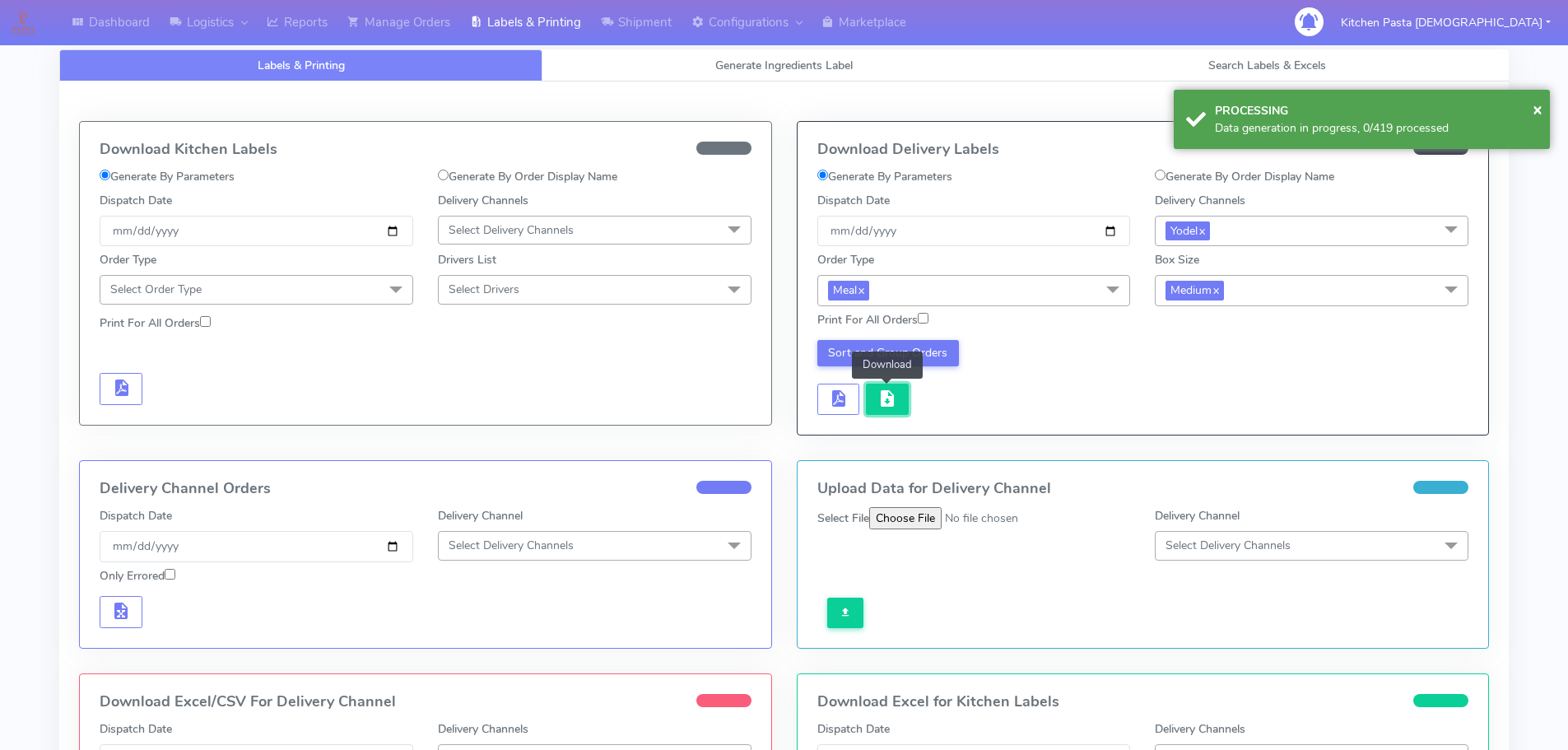
click at [898, 404] on button "button" at bounding box center [888, 399] width 43 height 32
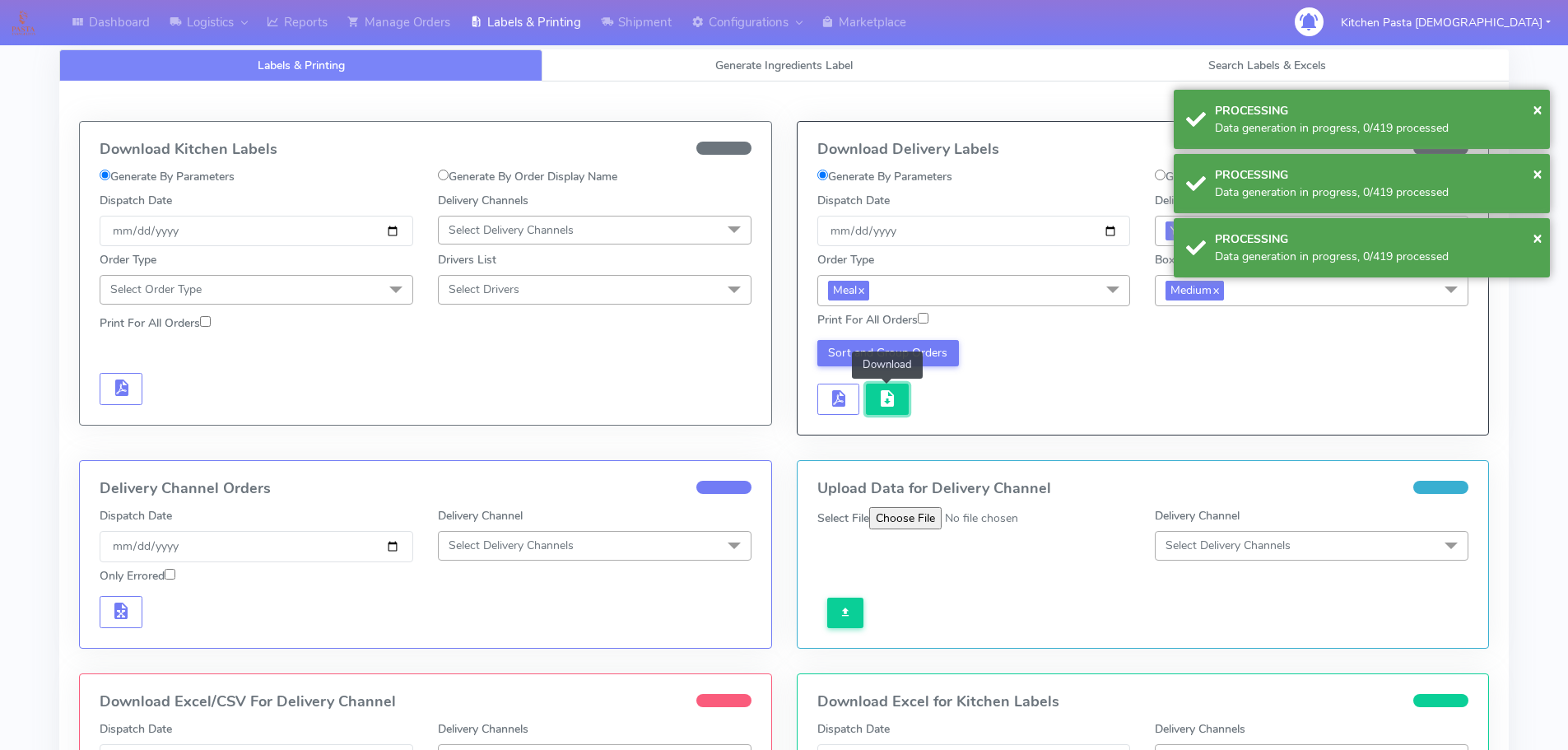
click at [898, 404] on button "button" at bounding box center [888, 399] width 43 height 32
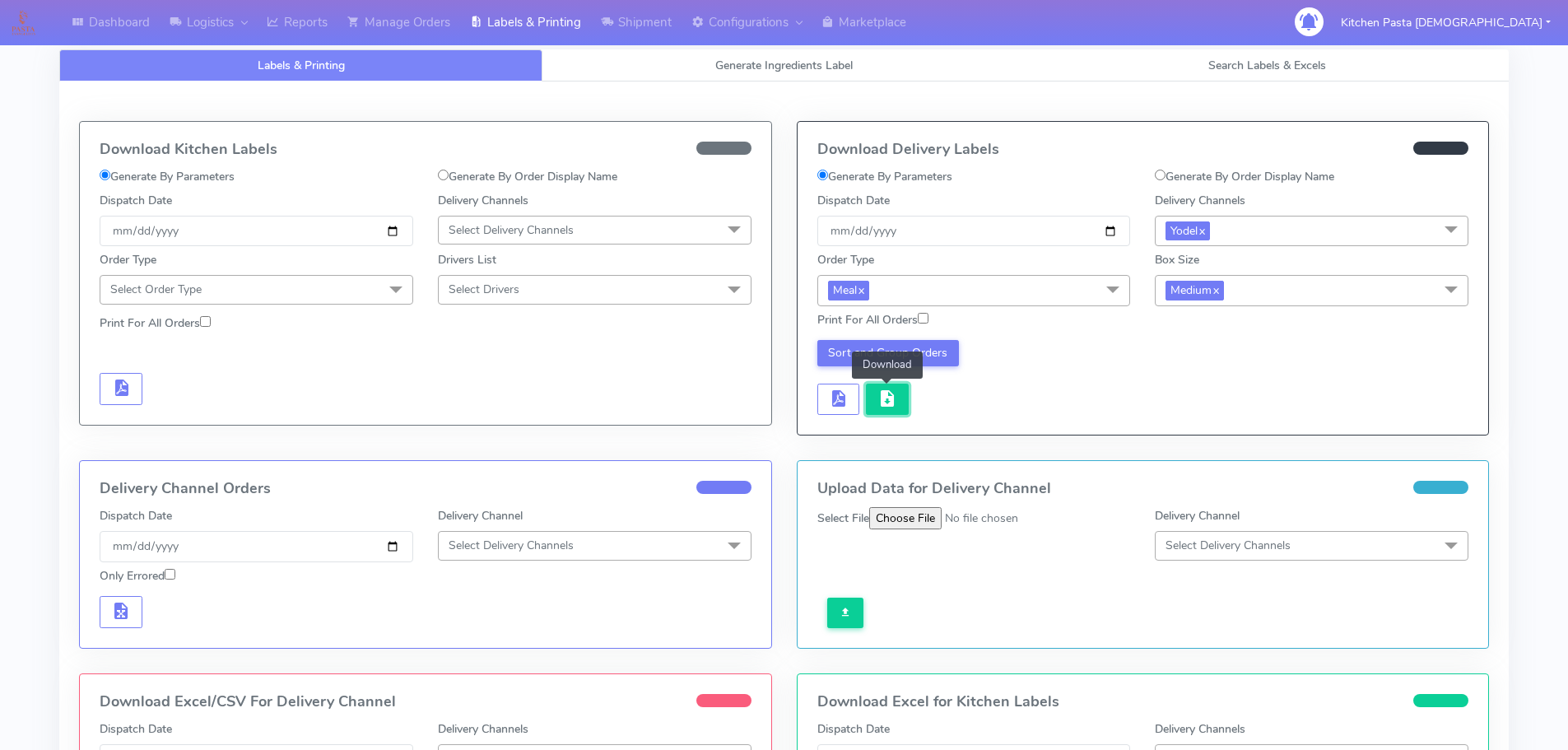
click at [898, 404] on button "button" at bounding box center [888, 399] width 43 height 32
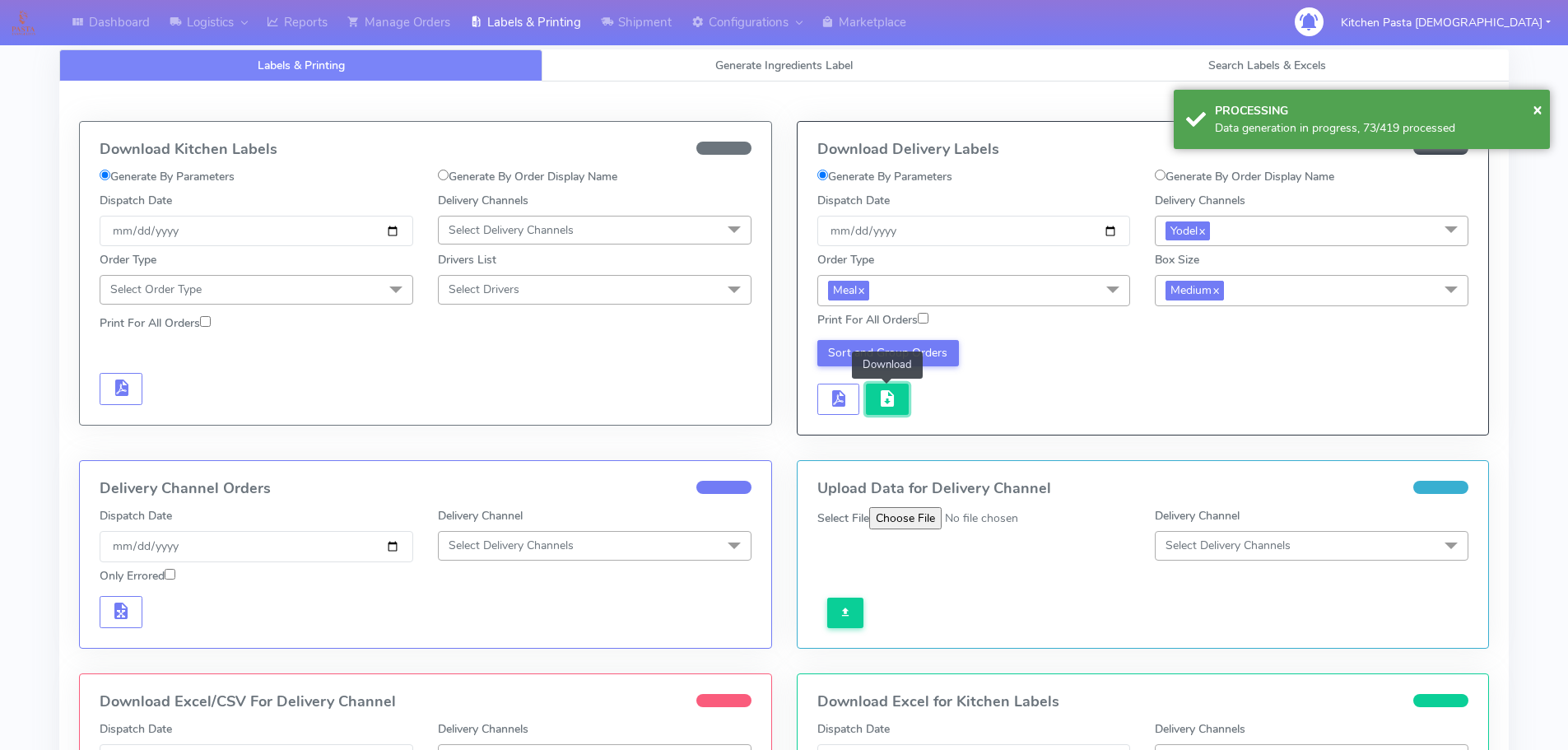
click at [875, 409] on button "button" at bounding box center [888, 399] width 43 height 32
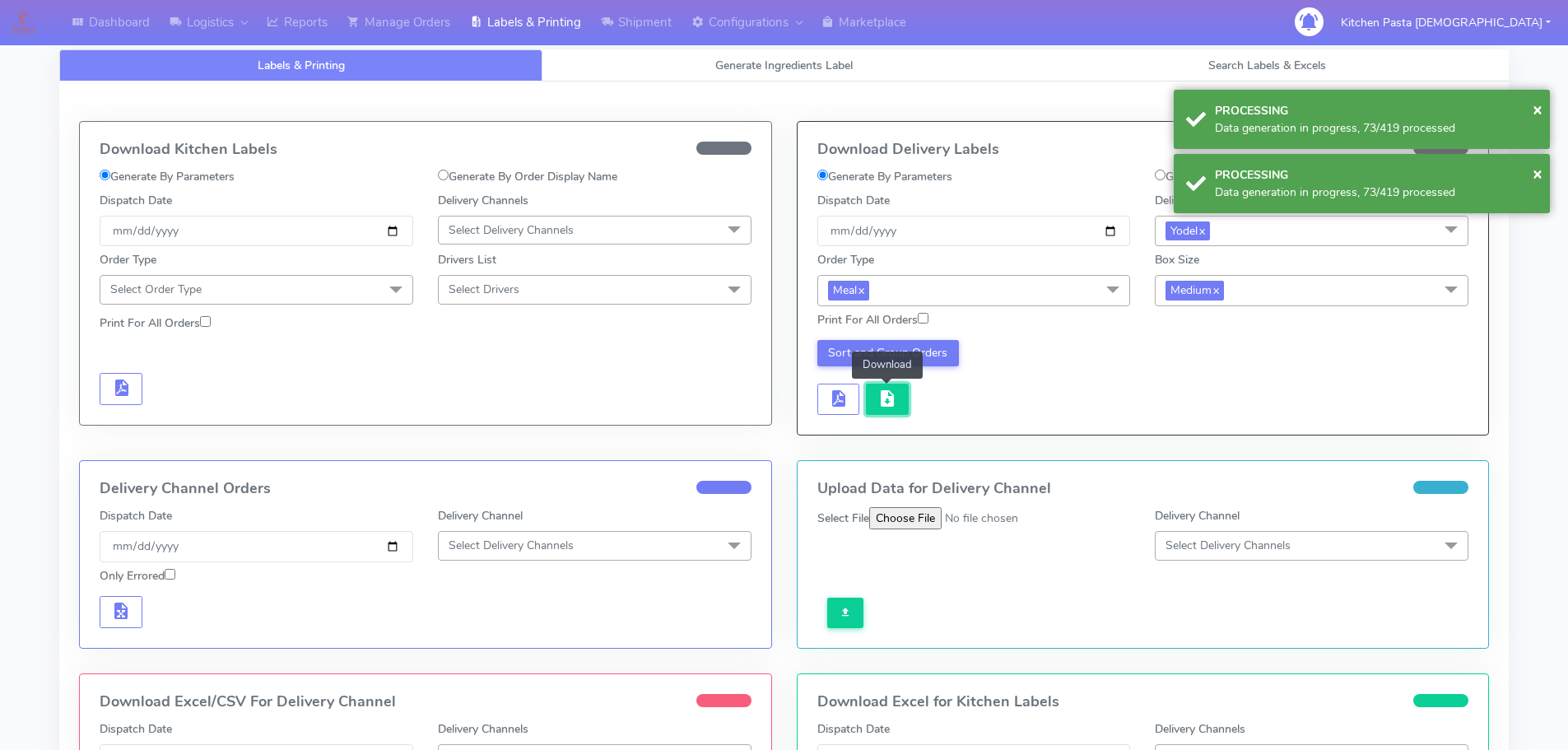
click at [875, 409] on button "button" at bounding box center [888, 399] width 43 height 32
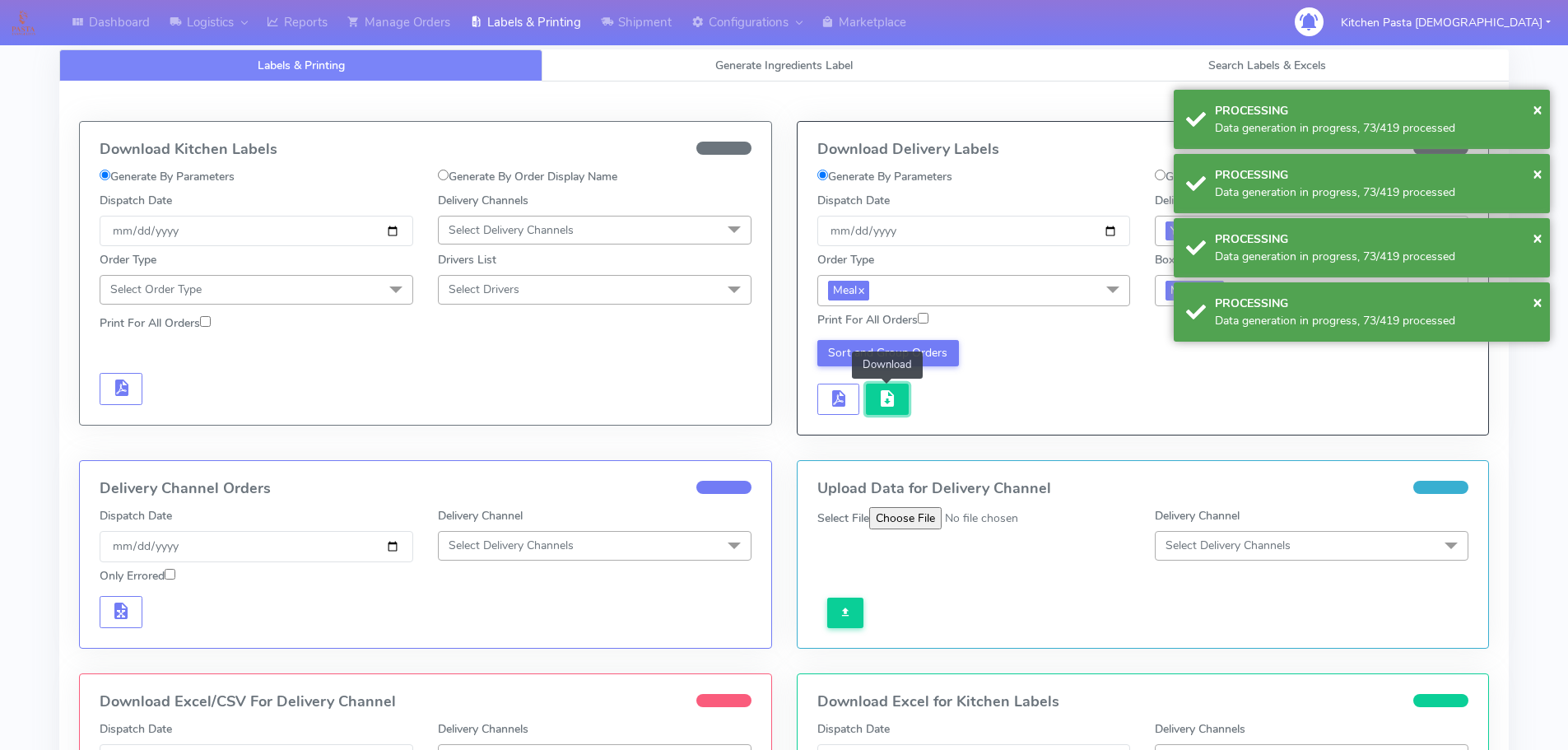
click at [875, 409] on button "button" at bounding box center [888, 399] width 43 height 32
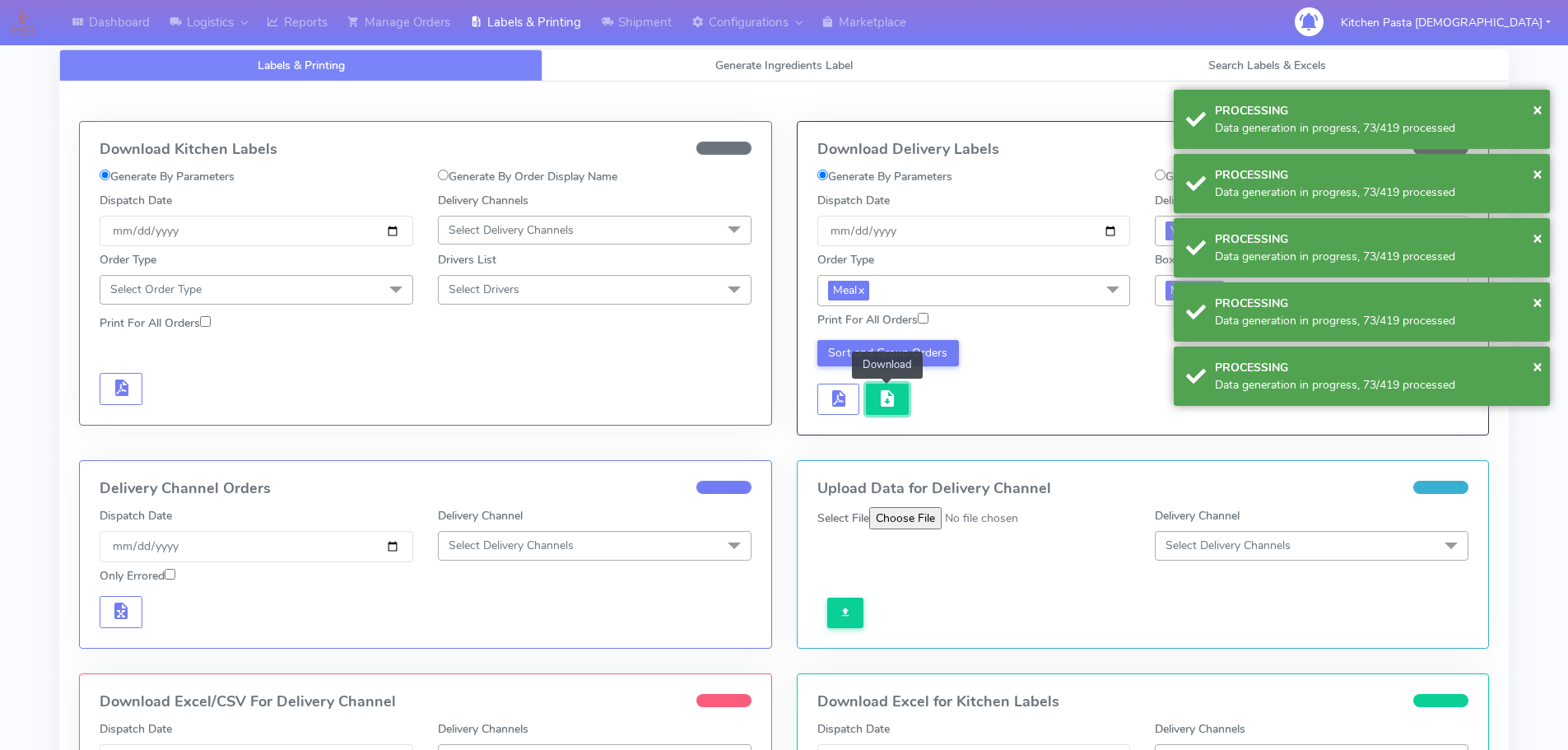
click at [875, 409] on button "button" at bounding box center [888, 399] width 43 height 32
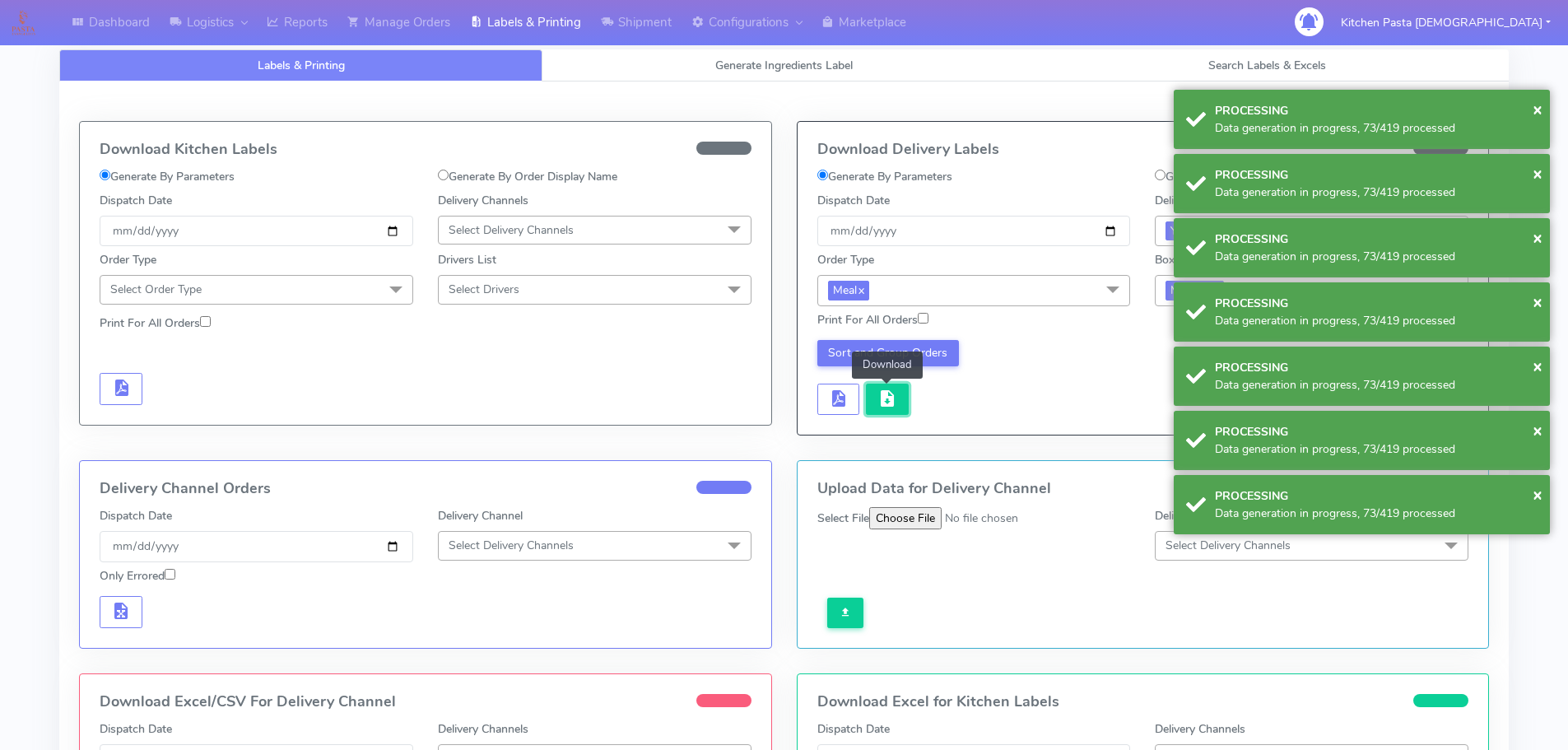
click at [875, 409] on button "button" at bounding box center [888, 399] width 43 height 32
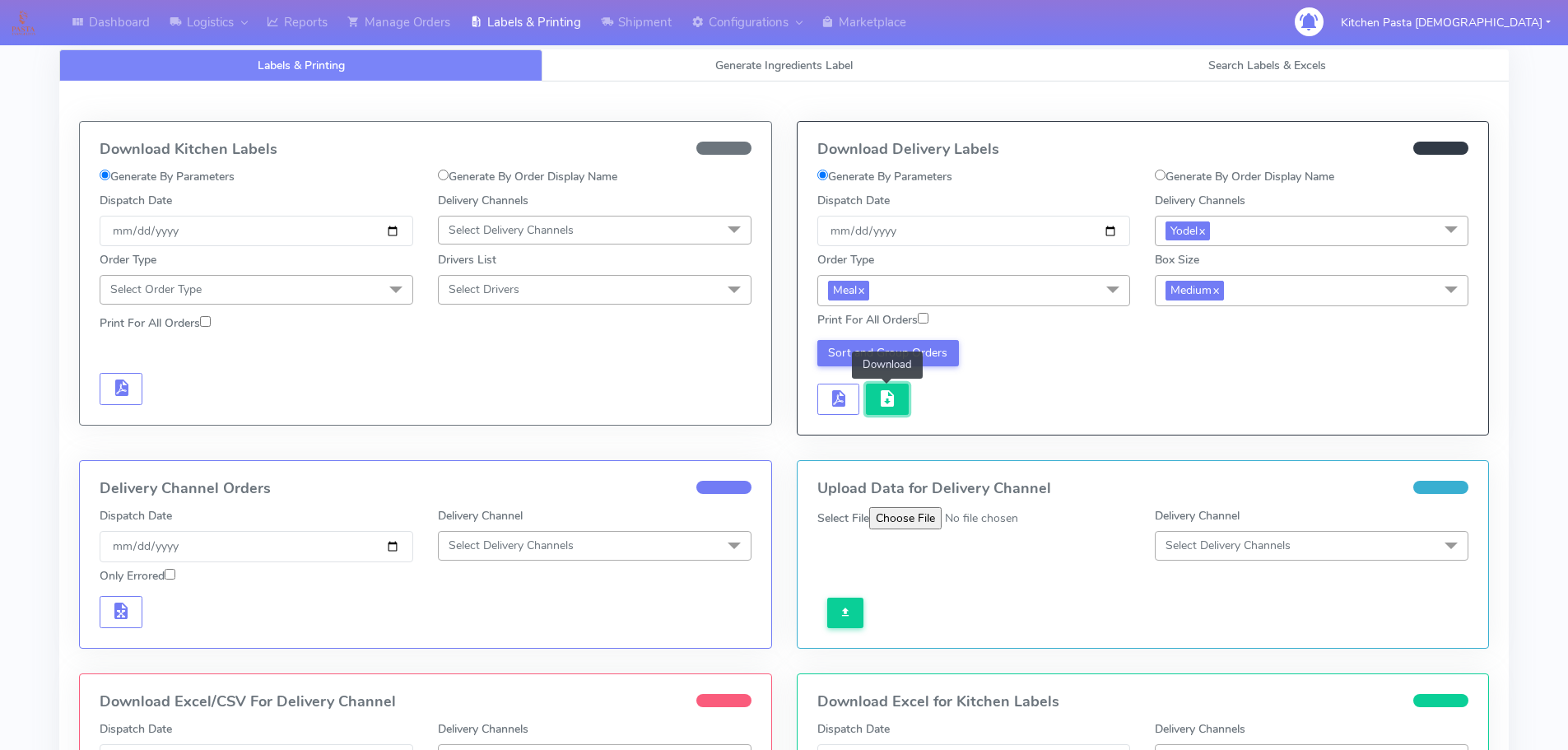
click at [894, 399] on span "button" at bounding box center [888, 402] width 20 height 16
click at [883, 410] on button "button" at bounding box center [888, 399] width 43 height 32
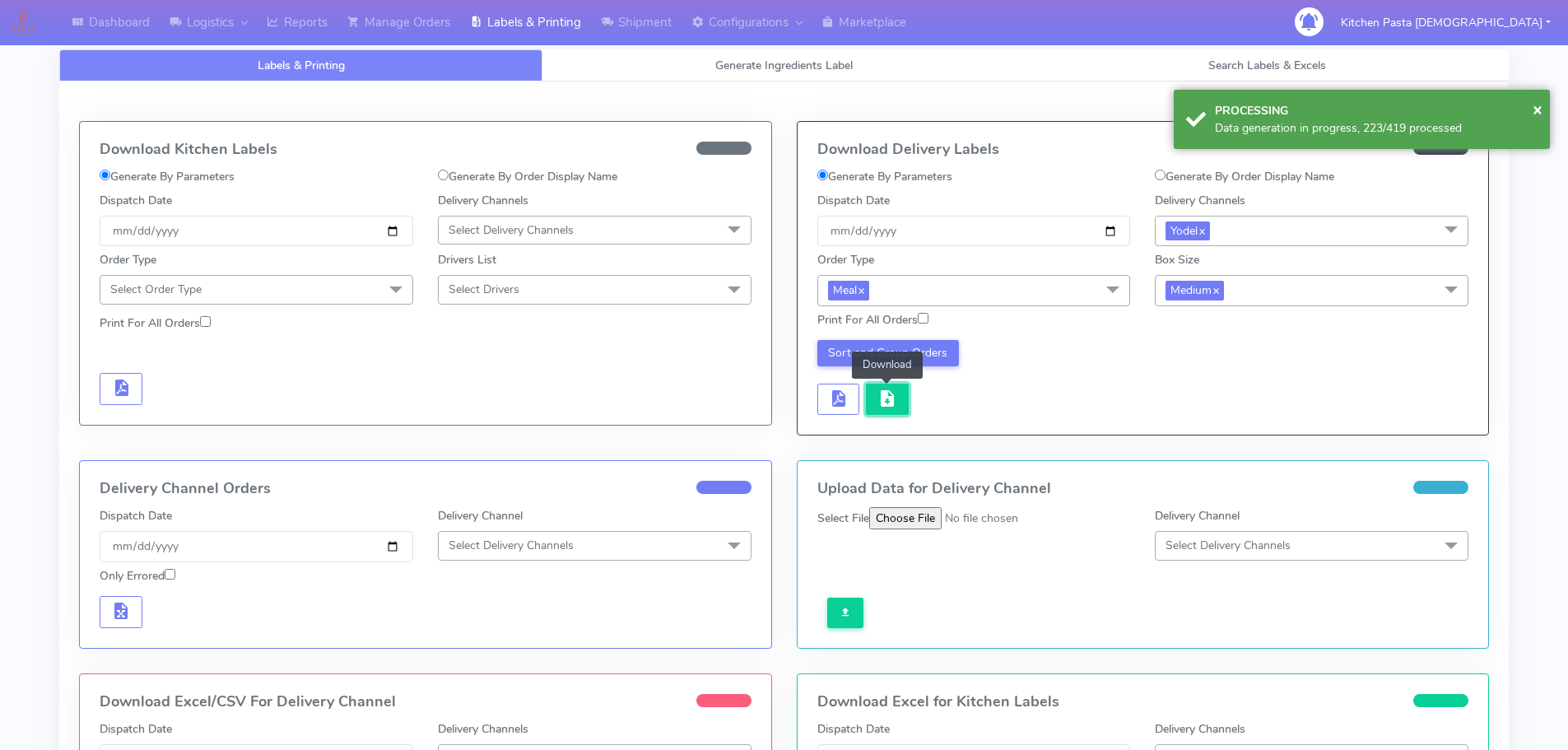
click at [883, 410] on button "button" at bounding box center [888, 399] width 43 height 32
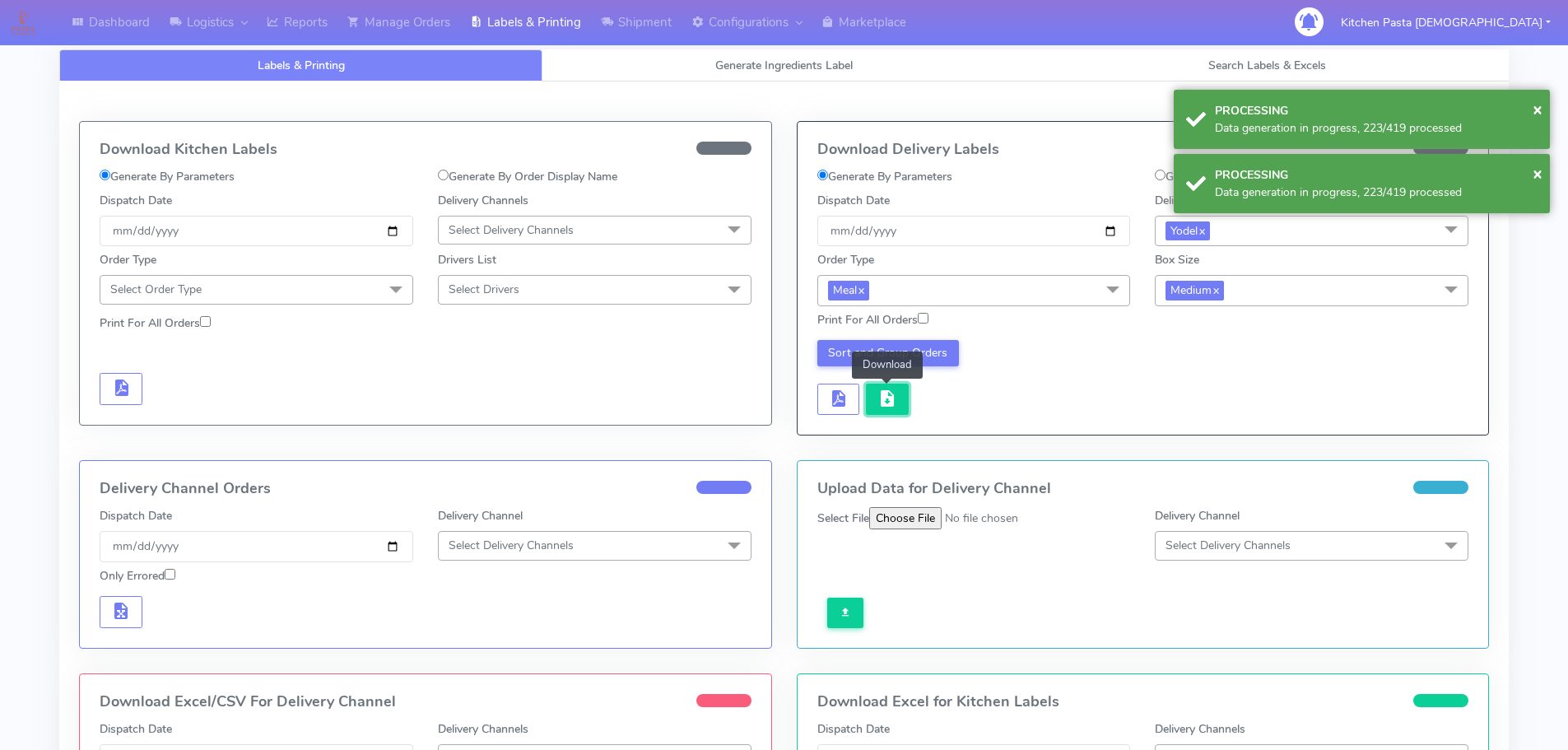
click at [883, 410] on button "button" at bounding box center [888, 399] width 43 height 32
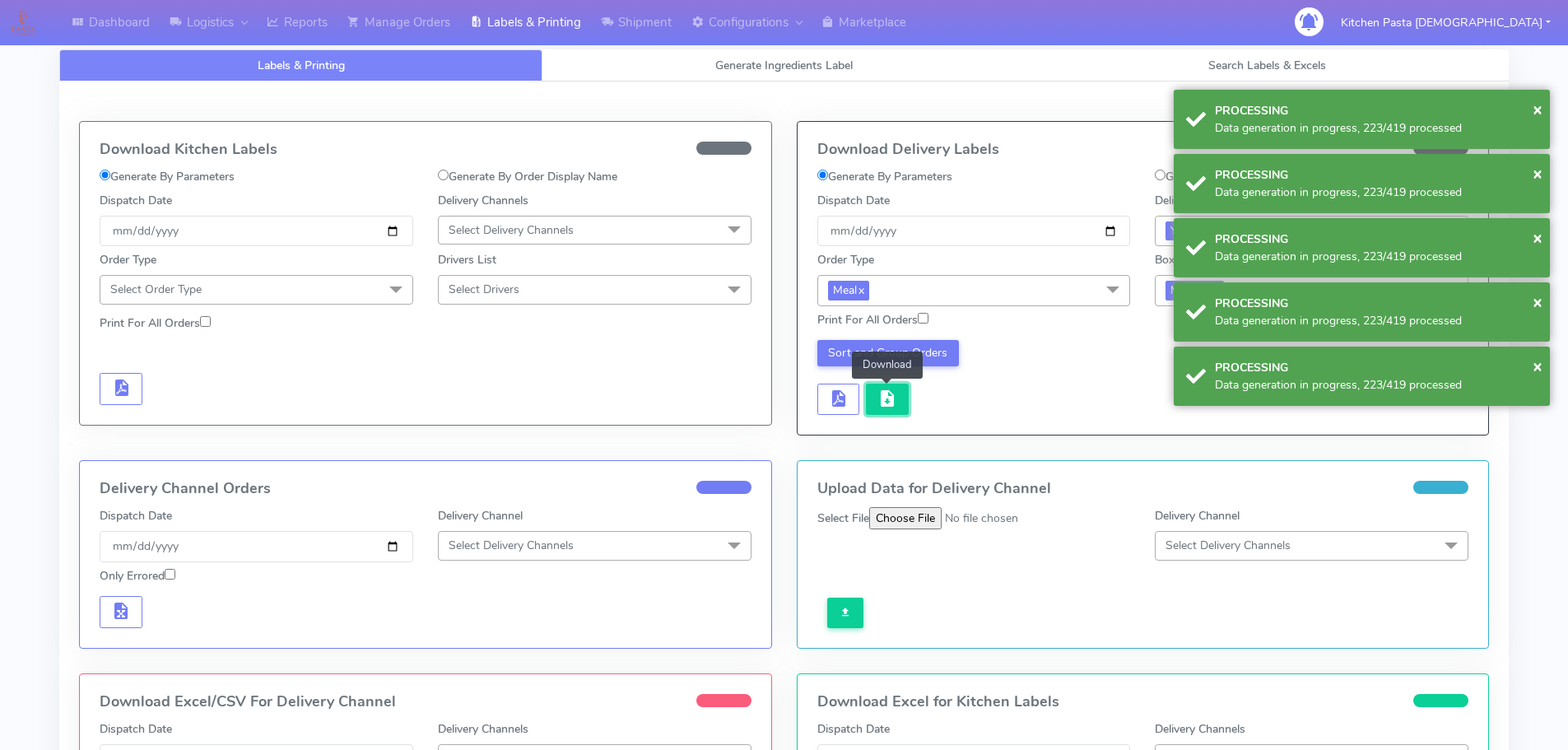
click at [883, 411] on button "button" at bounding box center [888, 399] width 43 height 32
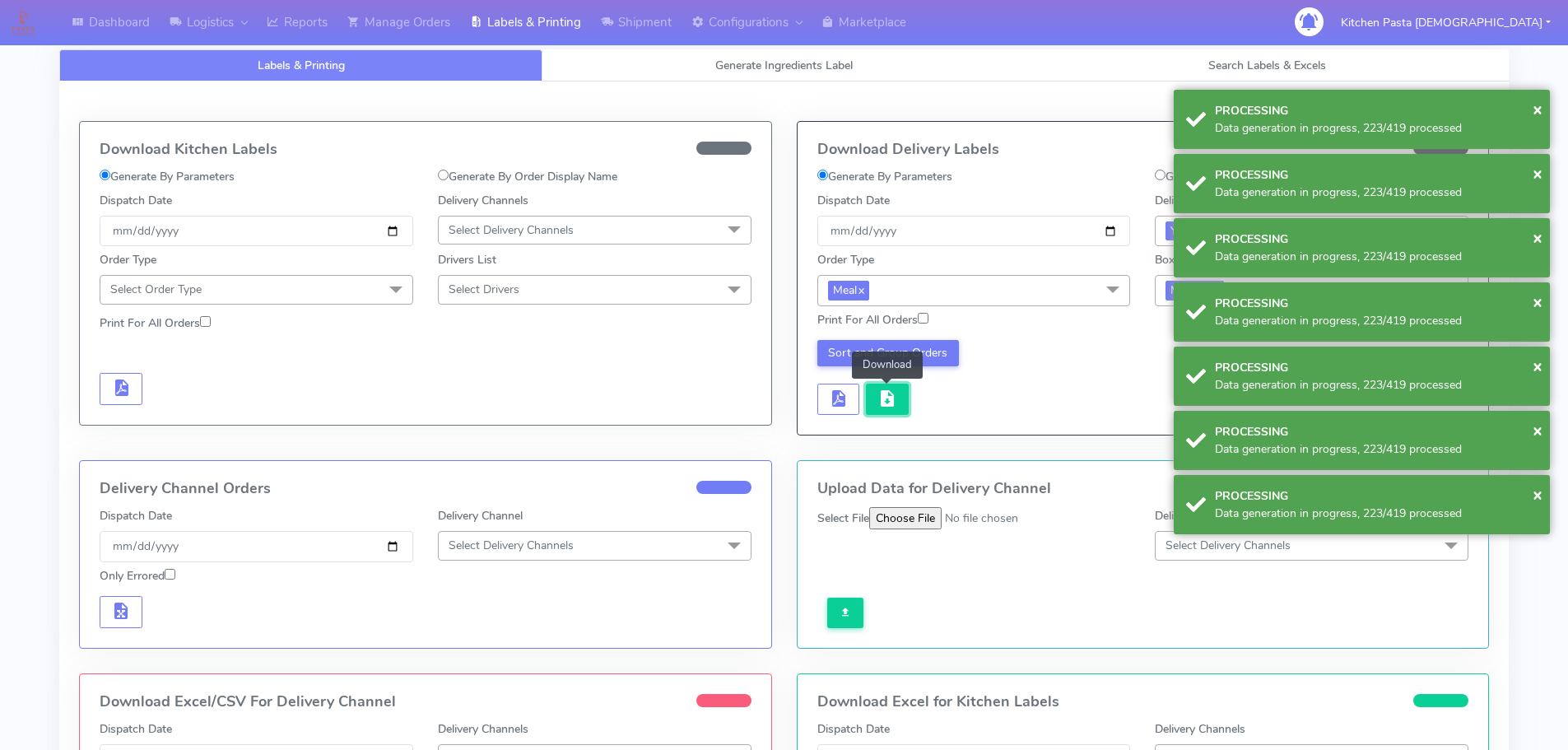
click at [883, 411] on button "button" at bounding box center [888, 399] width 43 height 32
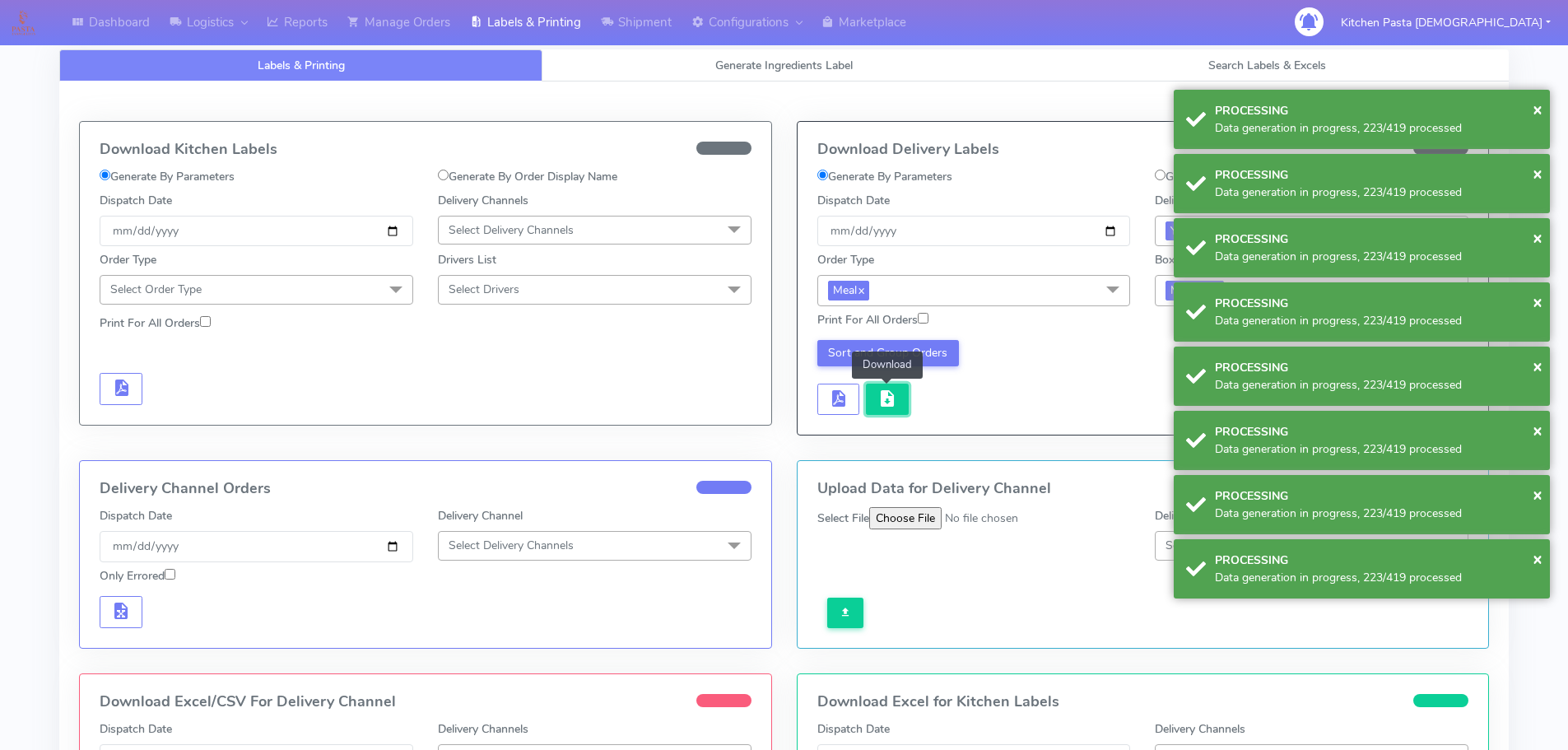
click at [883, 411] on button "button" at bounding box center [888, 399] width 43 height 32
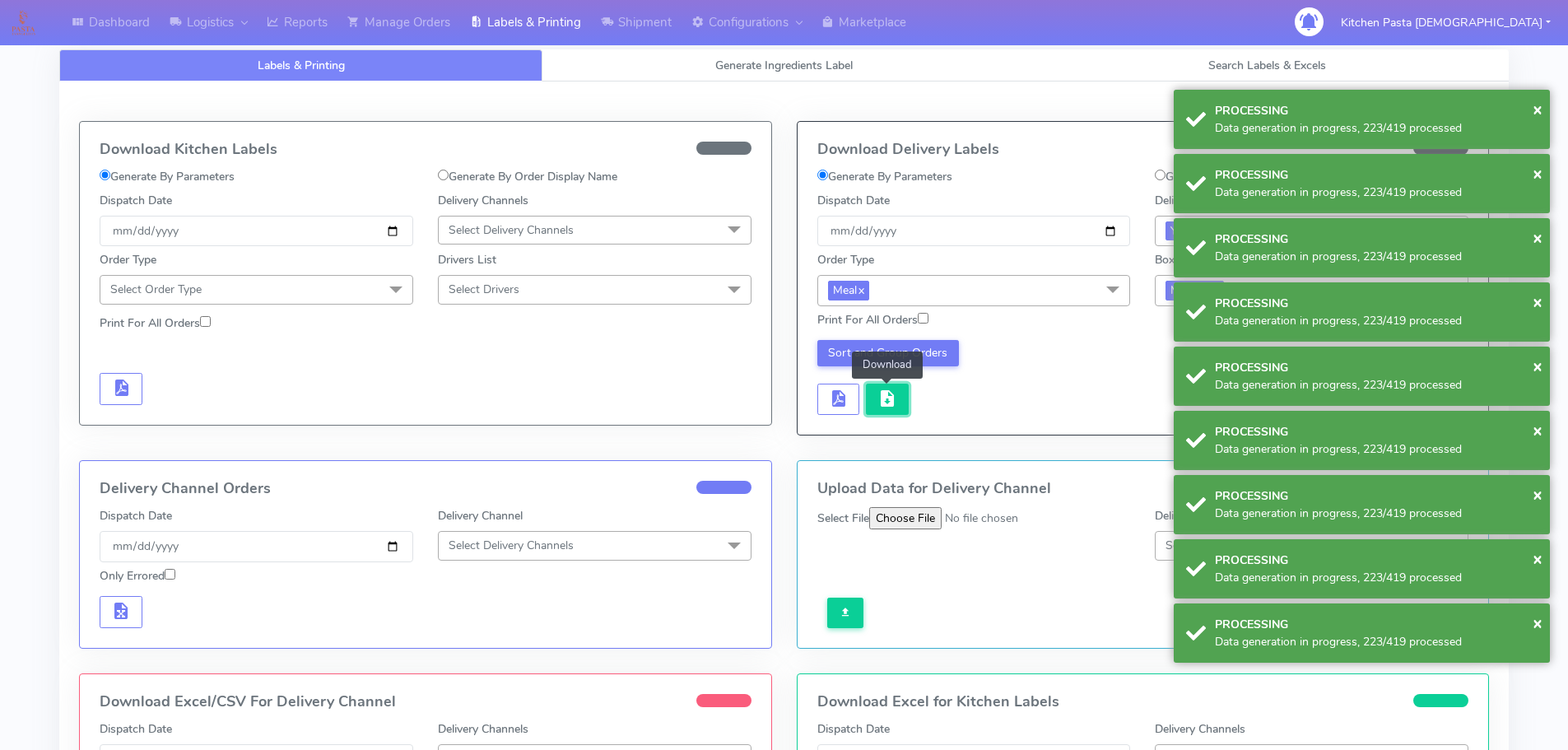
click at [883, 411] on button "button" at bounding box center [888, 399] width 43 height 32
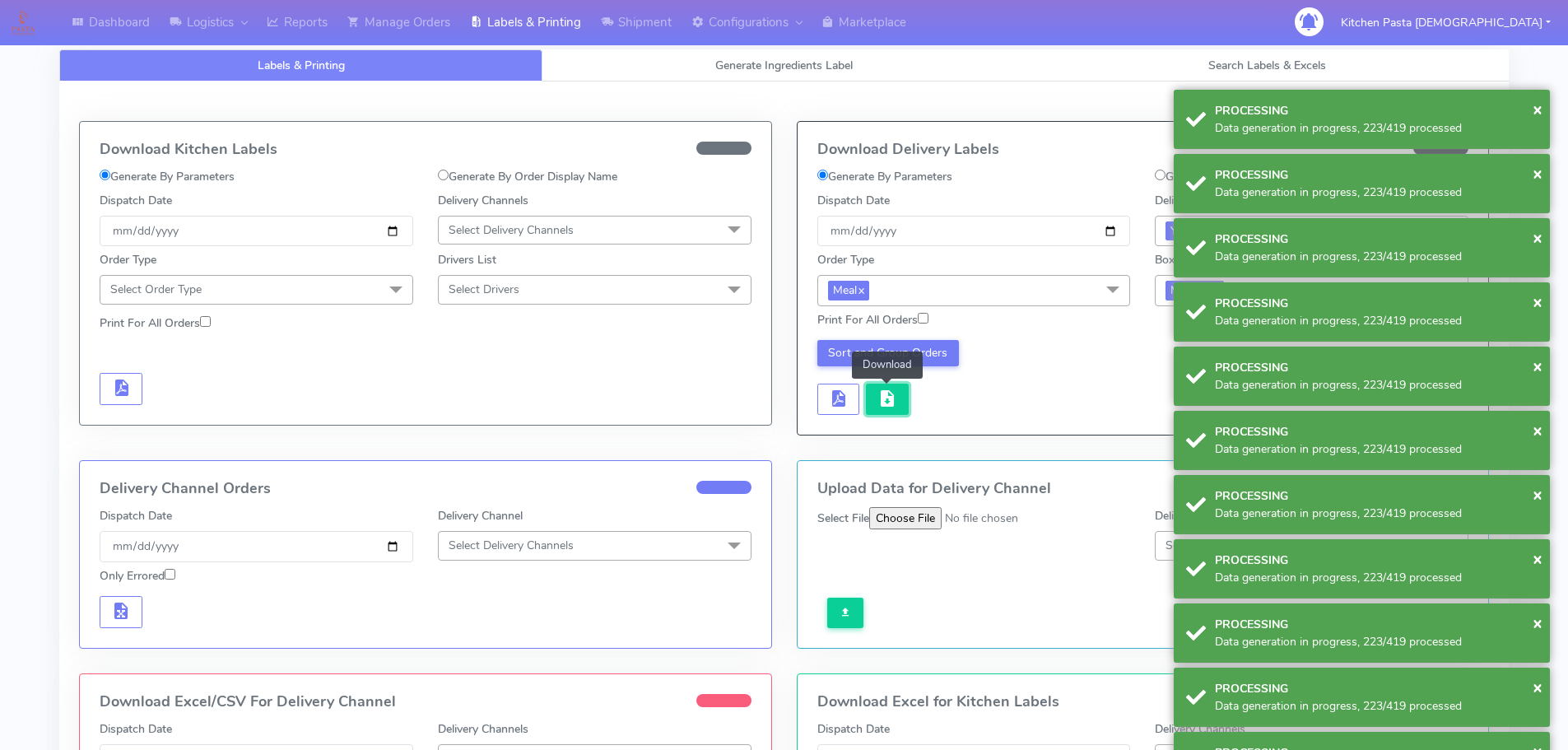
click at [883, 411] on button "button" at bounding box center [888, 399] width 43 height 32
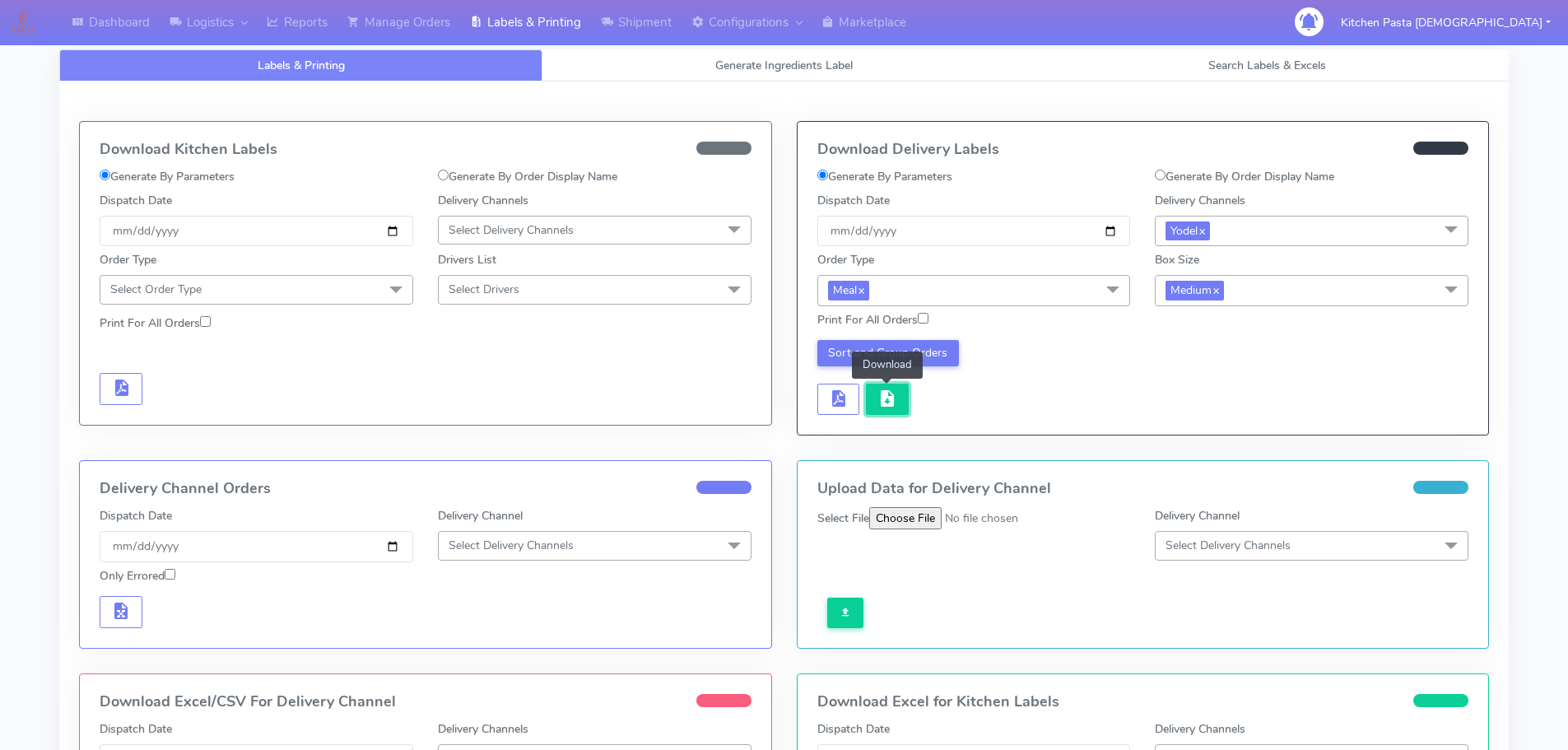
click at [883, 411] on button "button" at bounding box center [888, 399] width 43 height 32
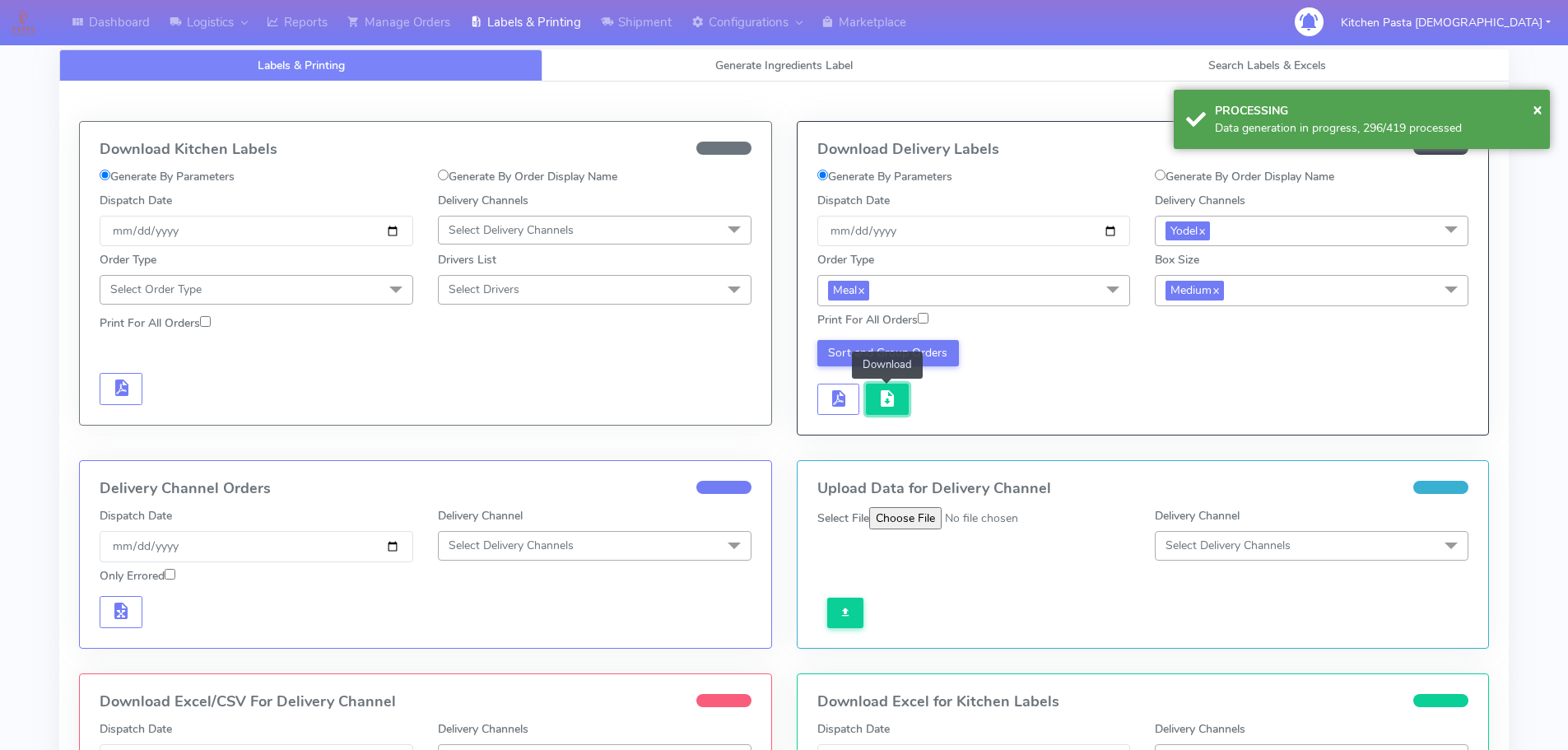
click at [883, 411] on button "button" at bounding box center [888, 399] width 43 height 32
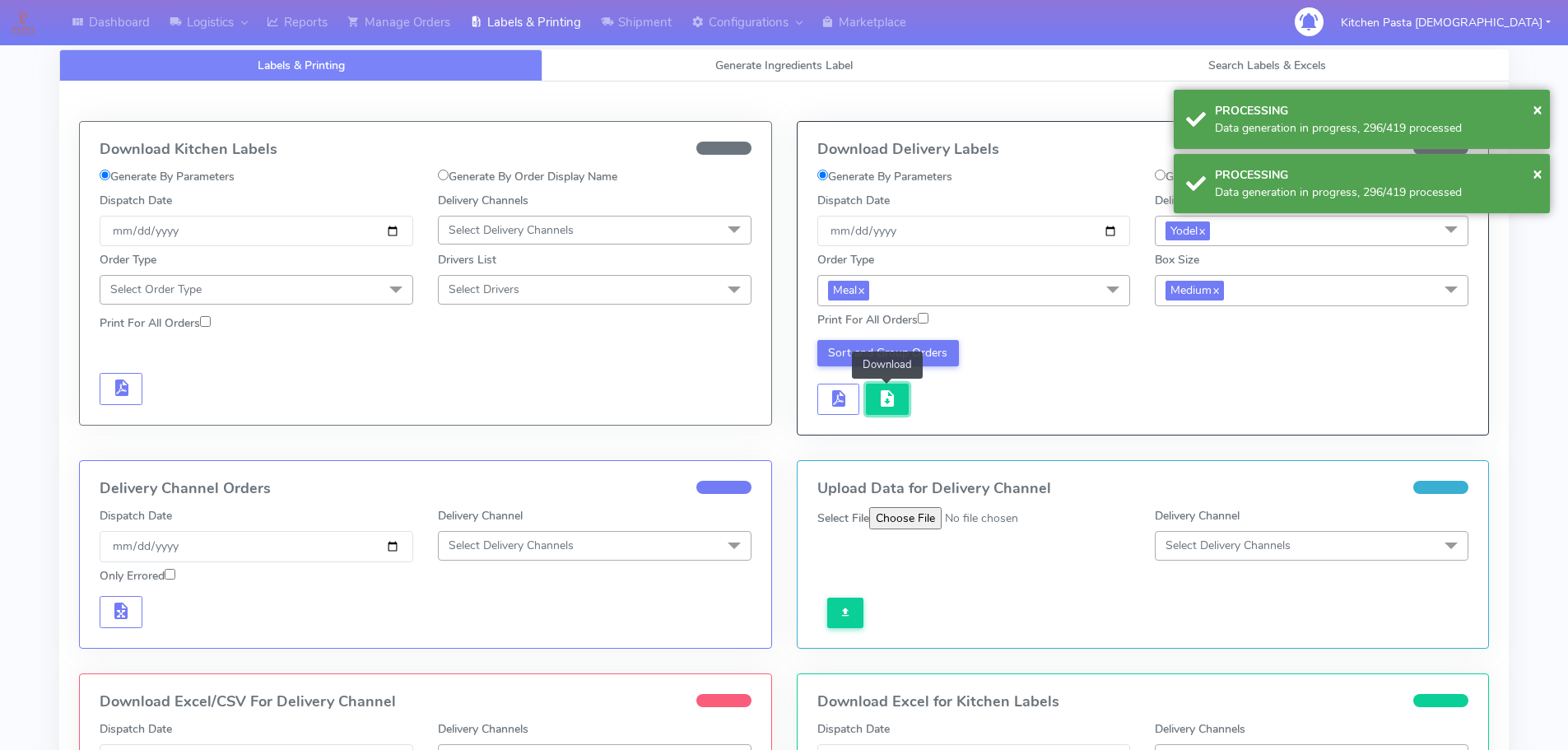
click at [883, 411] on button "button" at bounding box center [888, 399] width 43 height 32
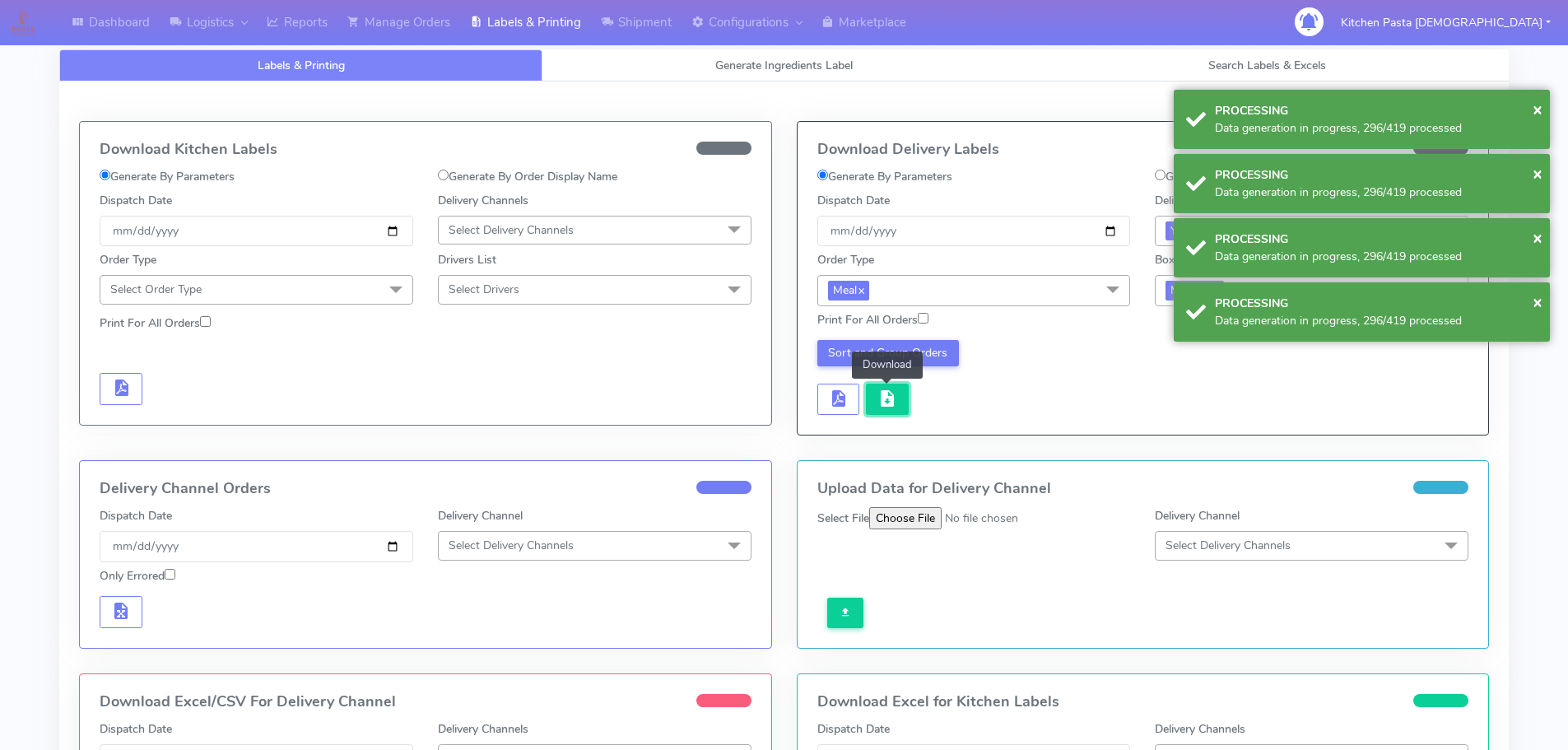
click at [883, 411] on button "button" at bounding box center [888, 399] width 43 height 32
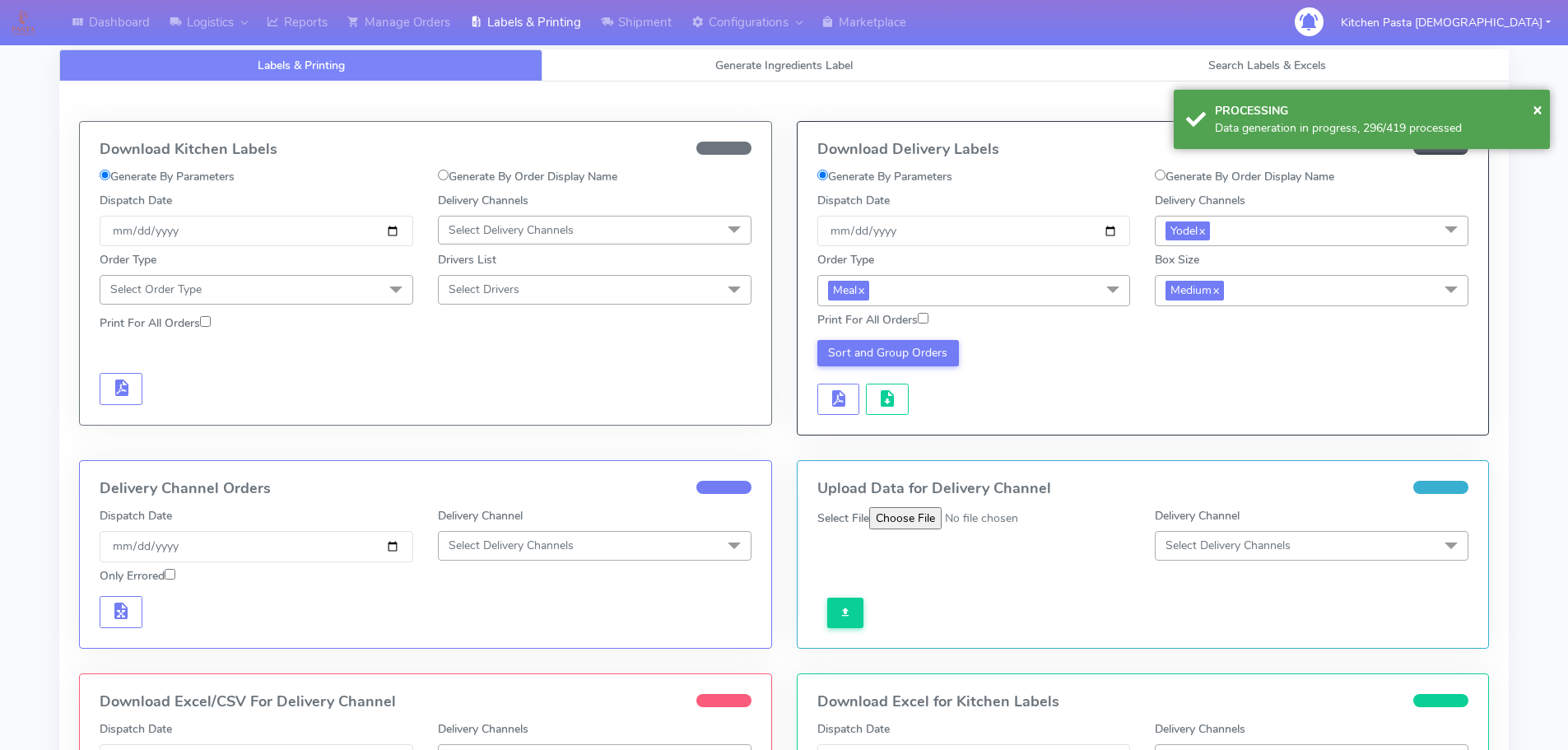
drag, startPoint x: 1440, startPoint y: 31, endPoint x: 977, endPoint y: 400, distance: 592.1
click at [977, 400] on div "Sort and Group Orders" at bounding box center [974, 377] width 338 height 75
click at [887, 407] on span "button" at bounding box center [888, 402] width 20 height 16
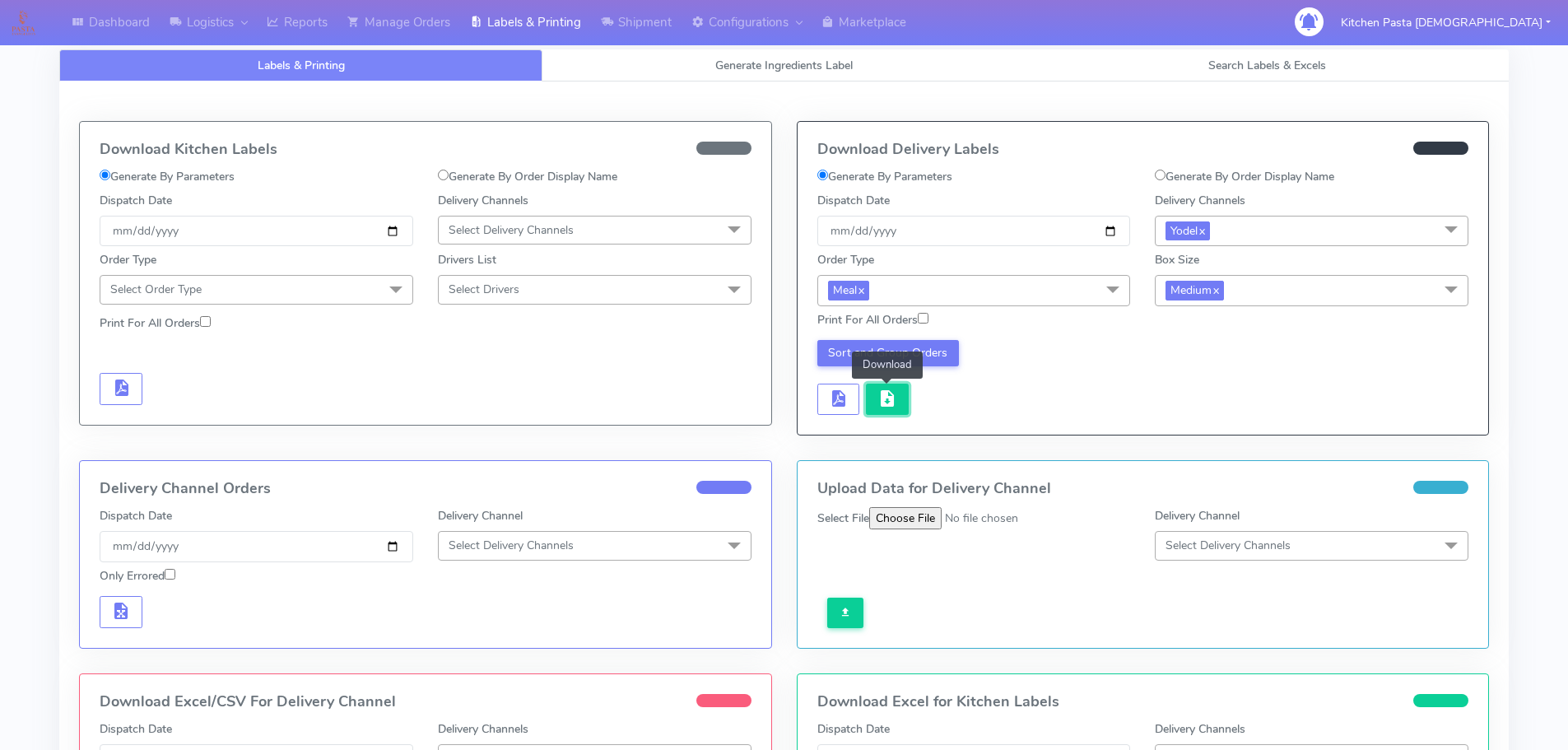
click at [887, 407] on span "button" at bounding box center [888, 402] width 20 height 16
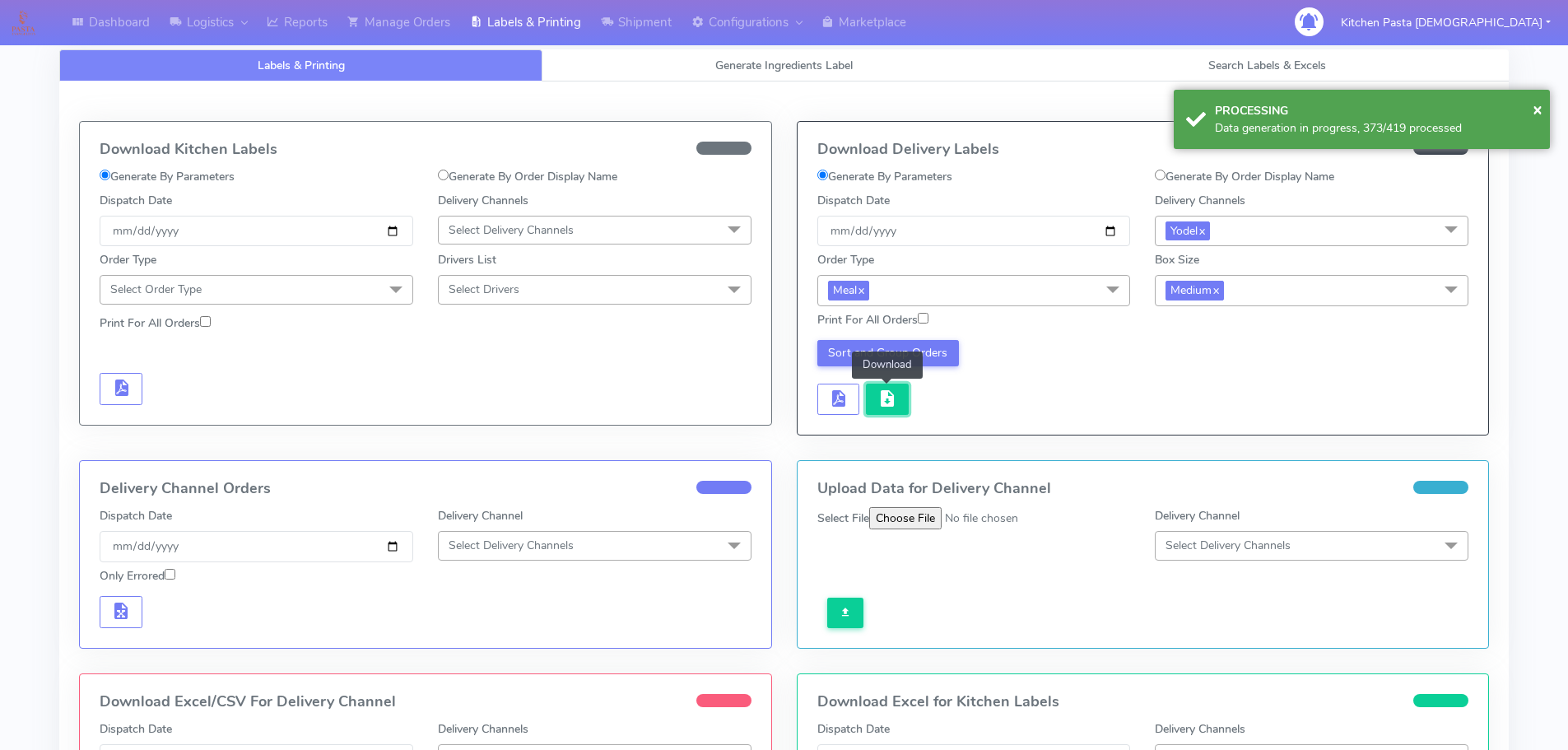
click at [893, 407] on span "button" at bounding box center [888, 402] width 20 height 16
click at [915, 387] on div "Sort and Group Orders" at bounding box center [974, 377] width 338 height 75
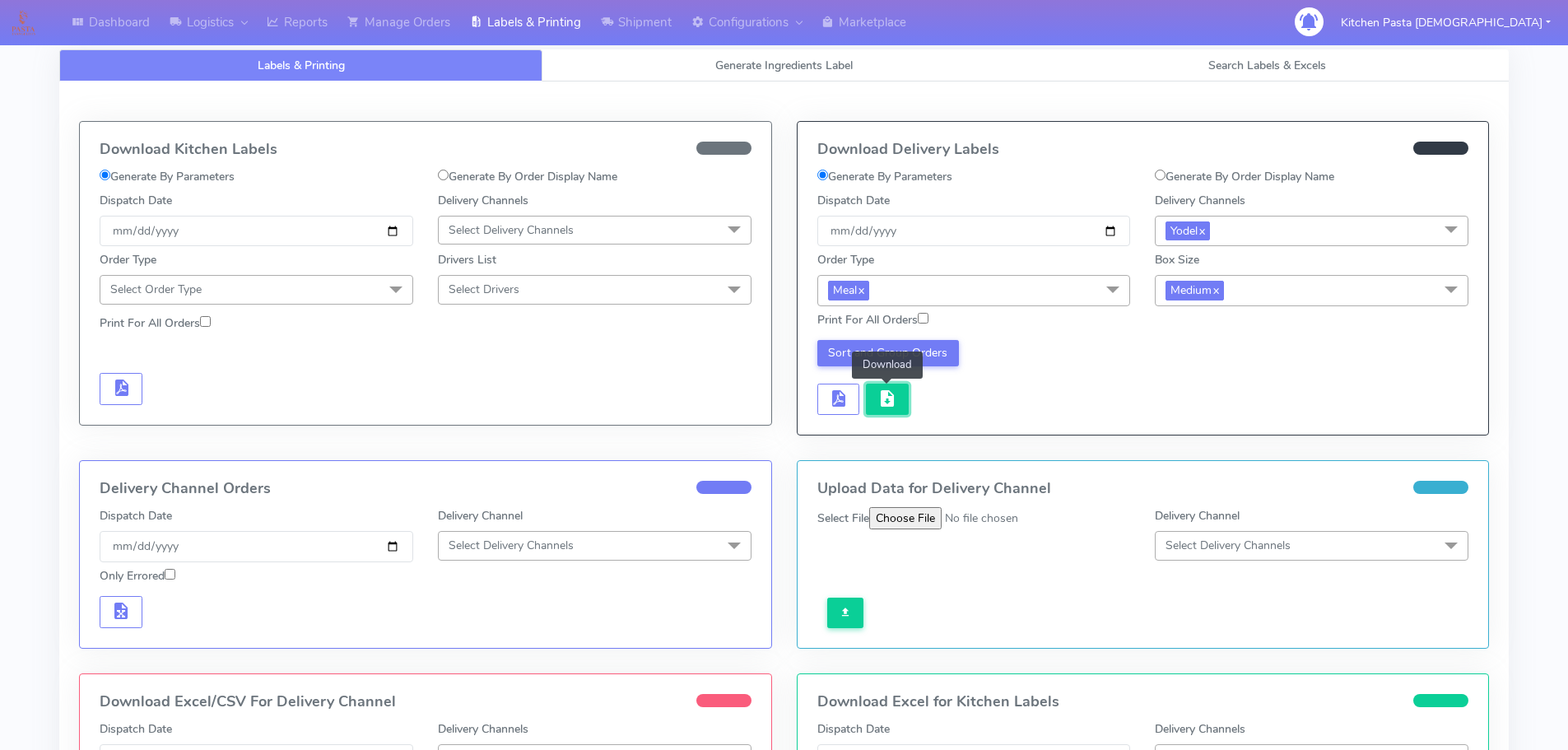
click at [878, 402] on span "button" at bounding box center [888, 402] width 20 height 16
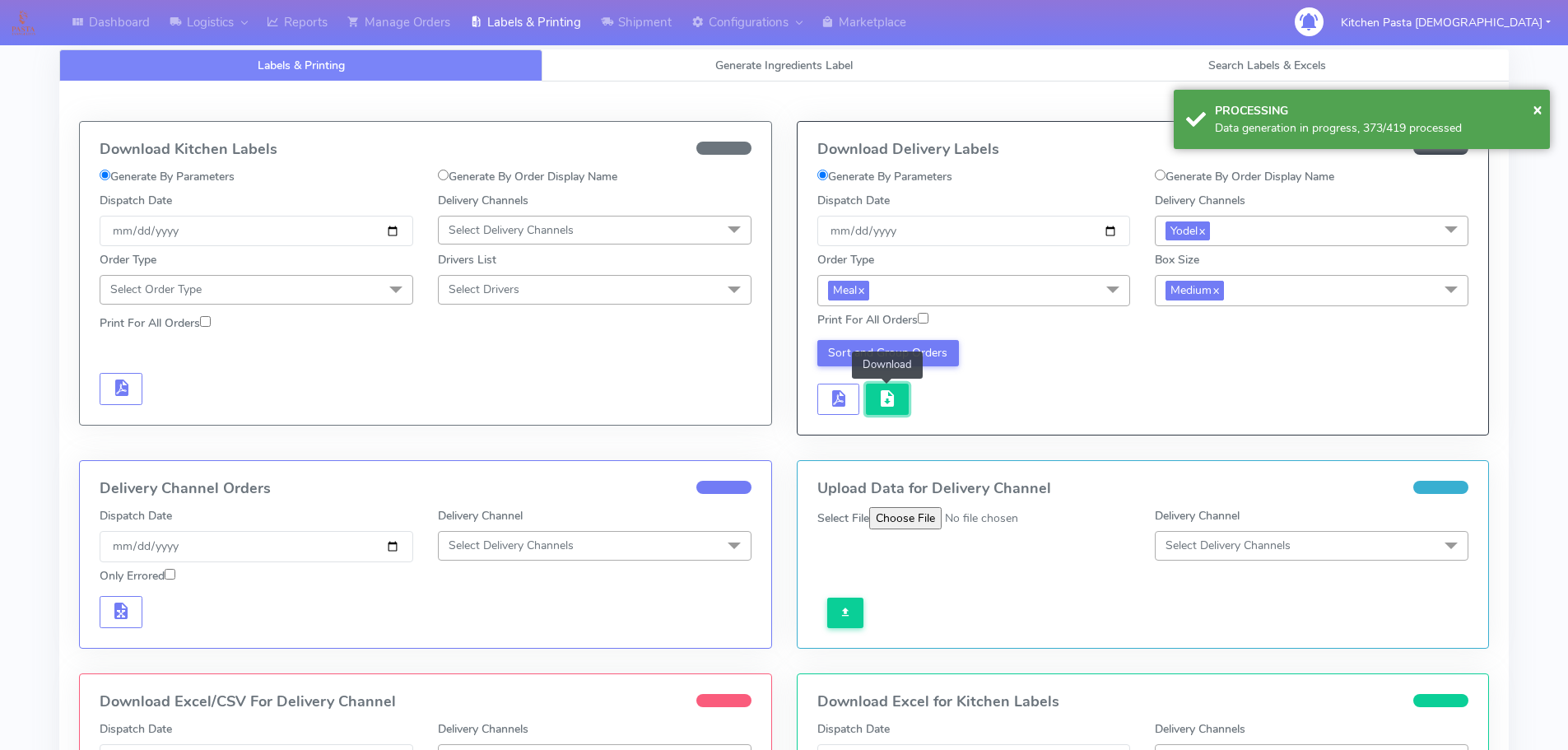
click at [878, 402] on span "button" at bounding box center [888, 402] width 20 height 16
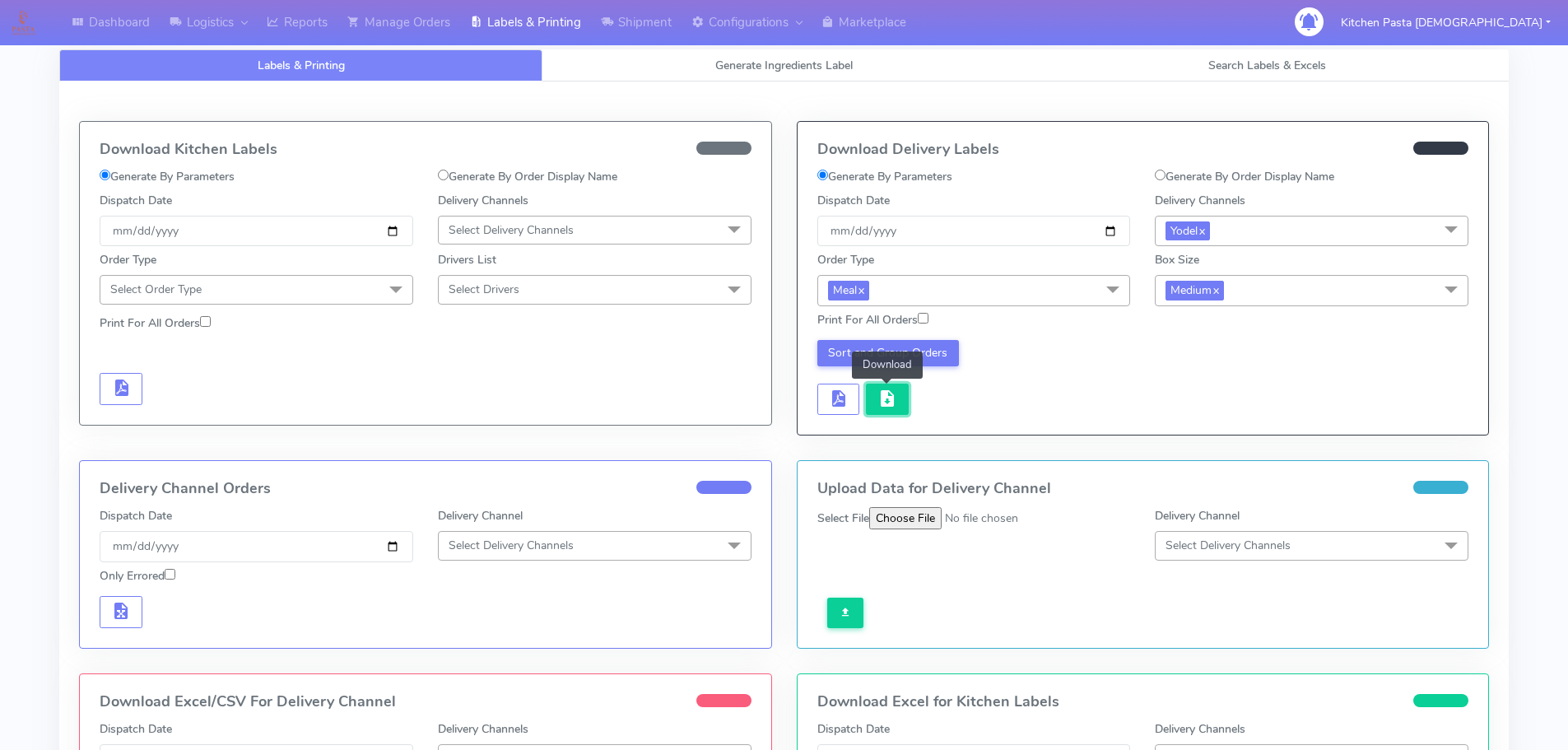
click at [902, 398] on button "button" at bounding box center [888, 399] width 43 height 32
click at [321, 22] on link "Reports" at bounding box center [297, 22] width 81 height 45
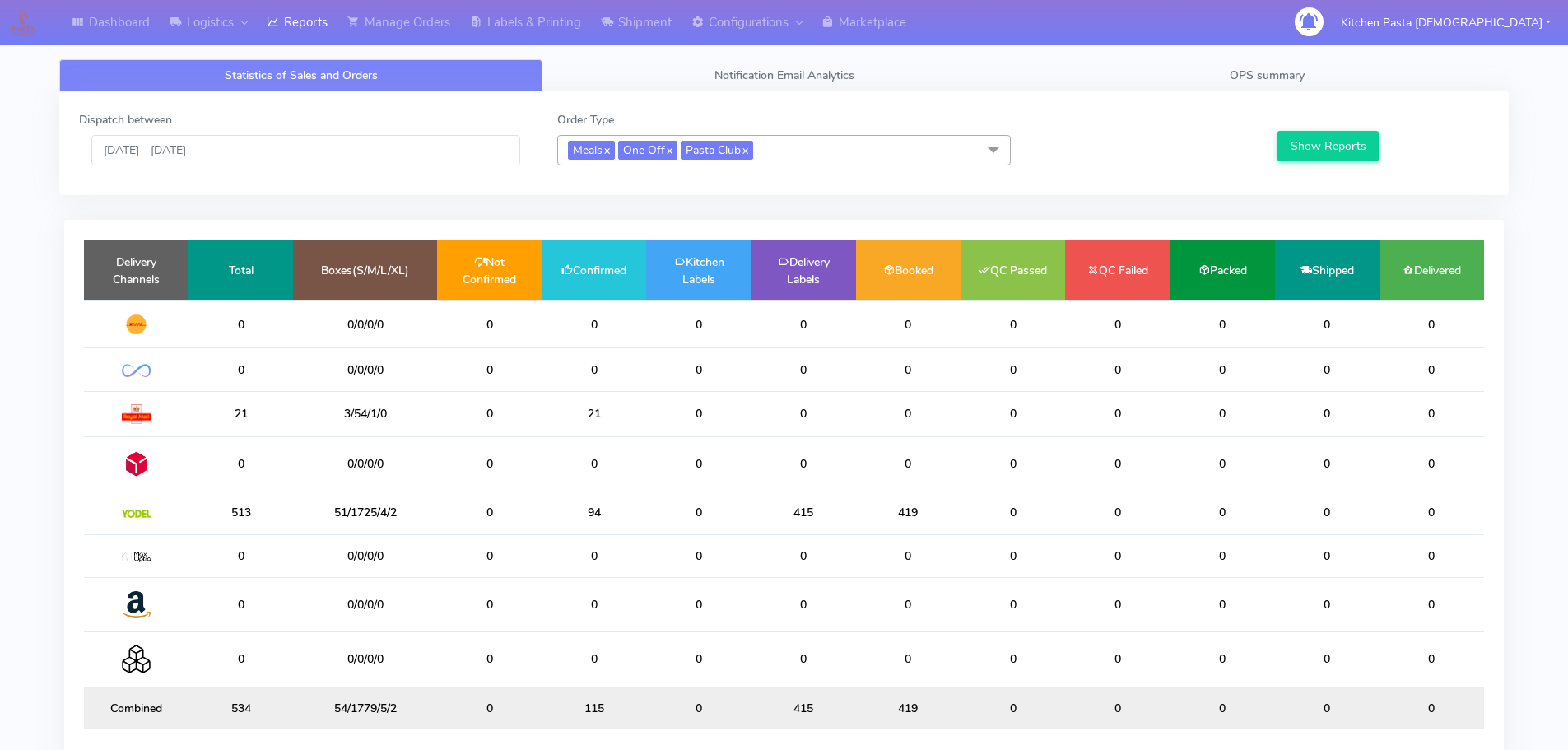
click at [1087, 96] on div "Dispatch between [DATE] - [DATE] Order Type Meals x One Off x Pasta Club x Sele…" at bounding box center [784, 143] width 1450 height 104
click at [540, 19] on link "Labels & Printing" at bounding box center [526, 22] width 131 height 45
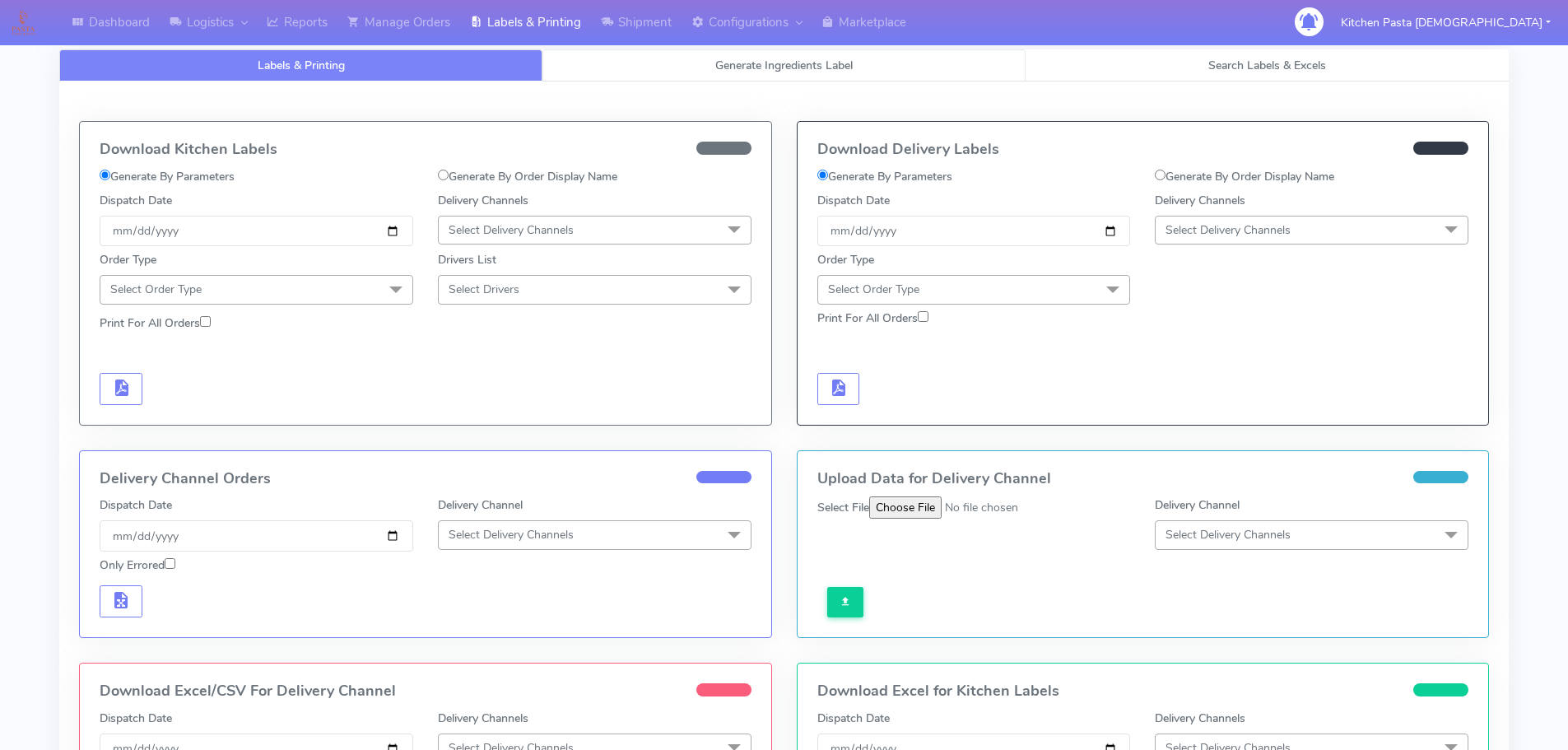
click at [700, 70] on link "Generate Ingredients Label" at bounding box center [784, 66] width 483 height 32
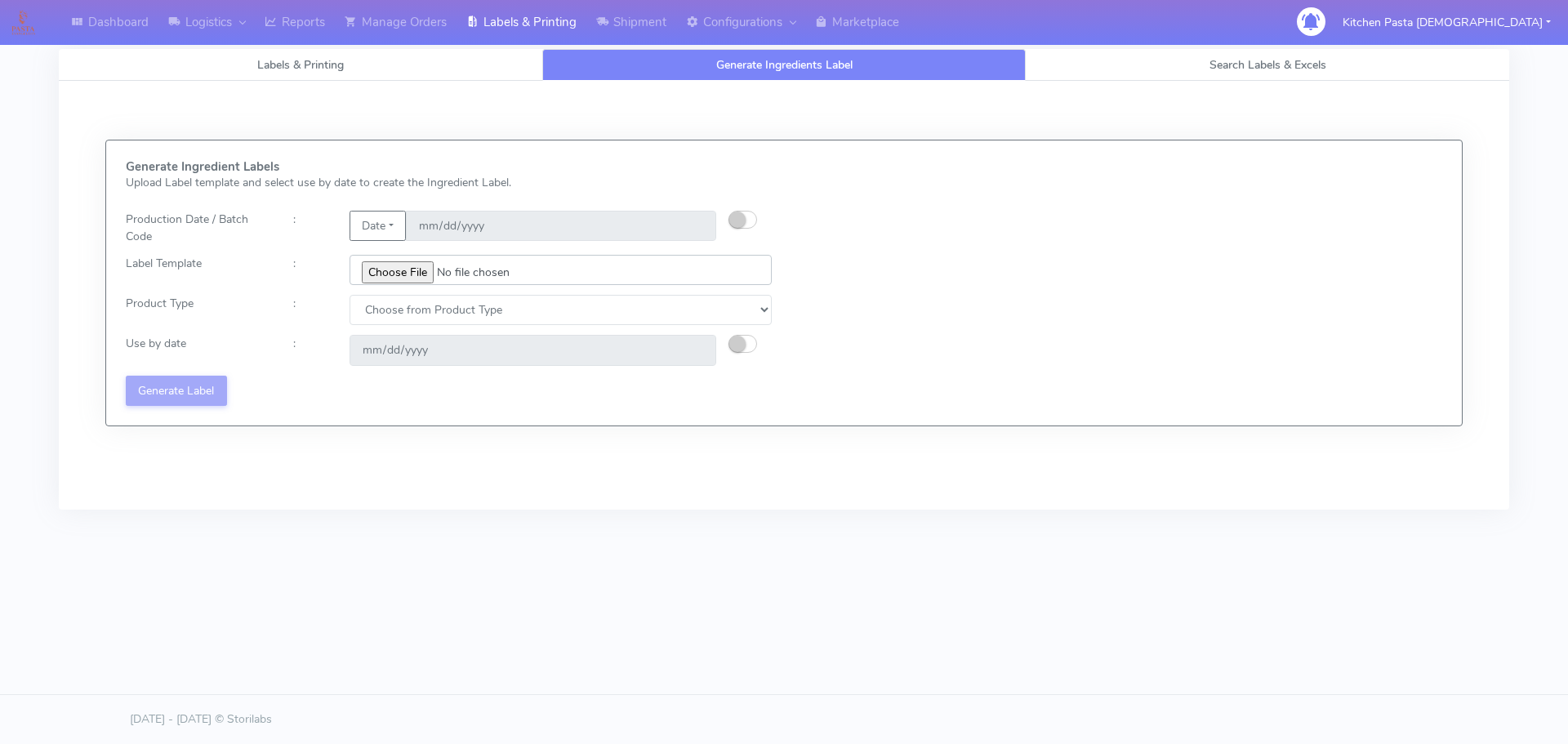
click at [411, 261] on input "file" at bounding box center [560, 270] width 422 height 30
type input "C:\fakepath\Ecom_300_V2.jpg"
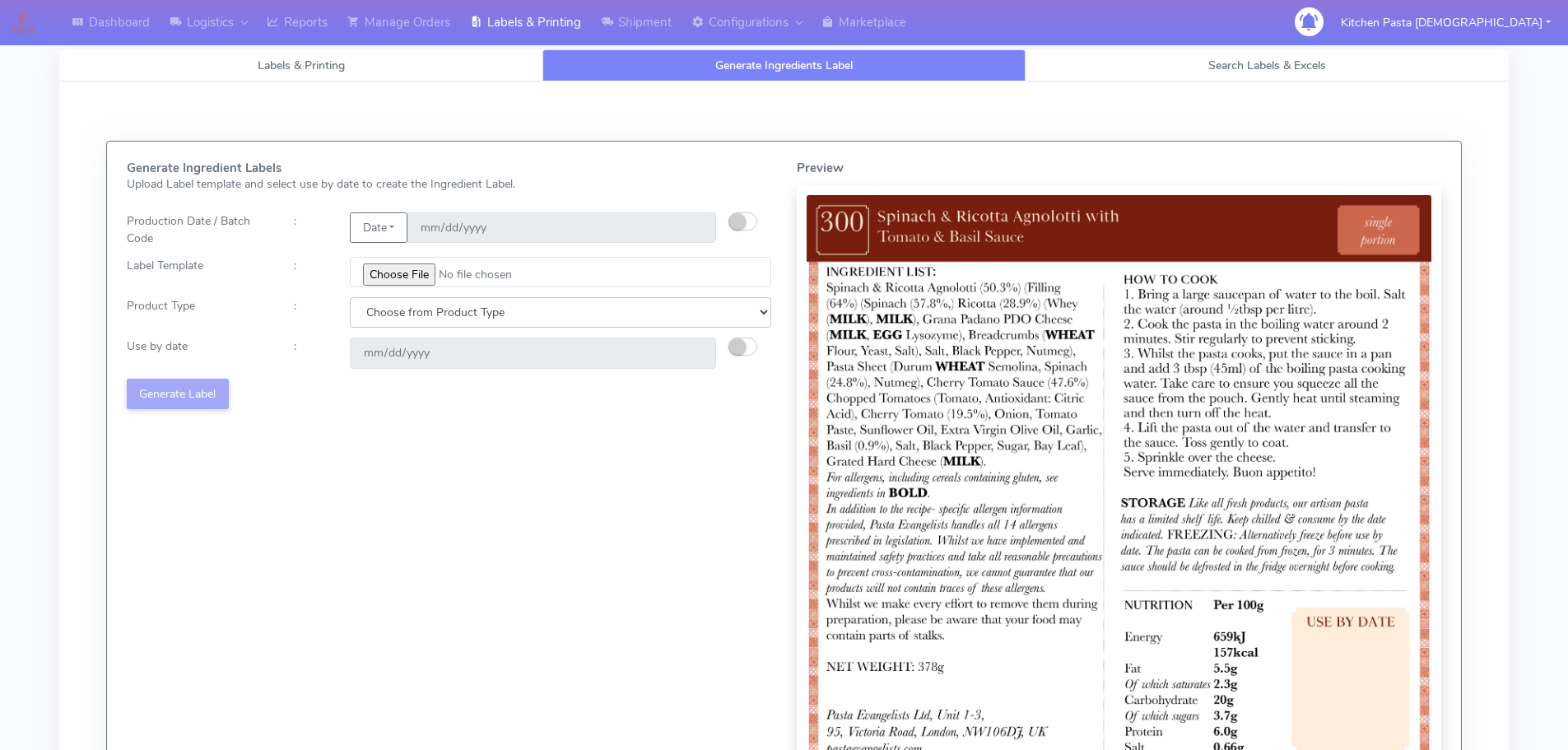
drag, startPoint x: 420, startPoint y: 308, endPoint x: 399, endPoint y: 325, distance: 27.0
click at [420, 308] on select "Choose from Product Type ECOM ERETAIL CIRCULAR CIRC_DESERTS LASAGNE" at bounding box center [560, 312] width 421 height 30
select select "0"
click at [350, 297] on select "Choose from Product Type ECOM ERETAIL CIRCULAR CIRC_DESERTS LASAGNE" at bounding box center [560, 312] width 421 height 30
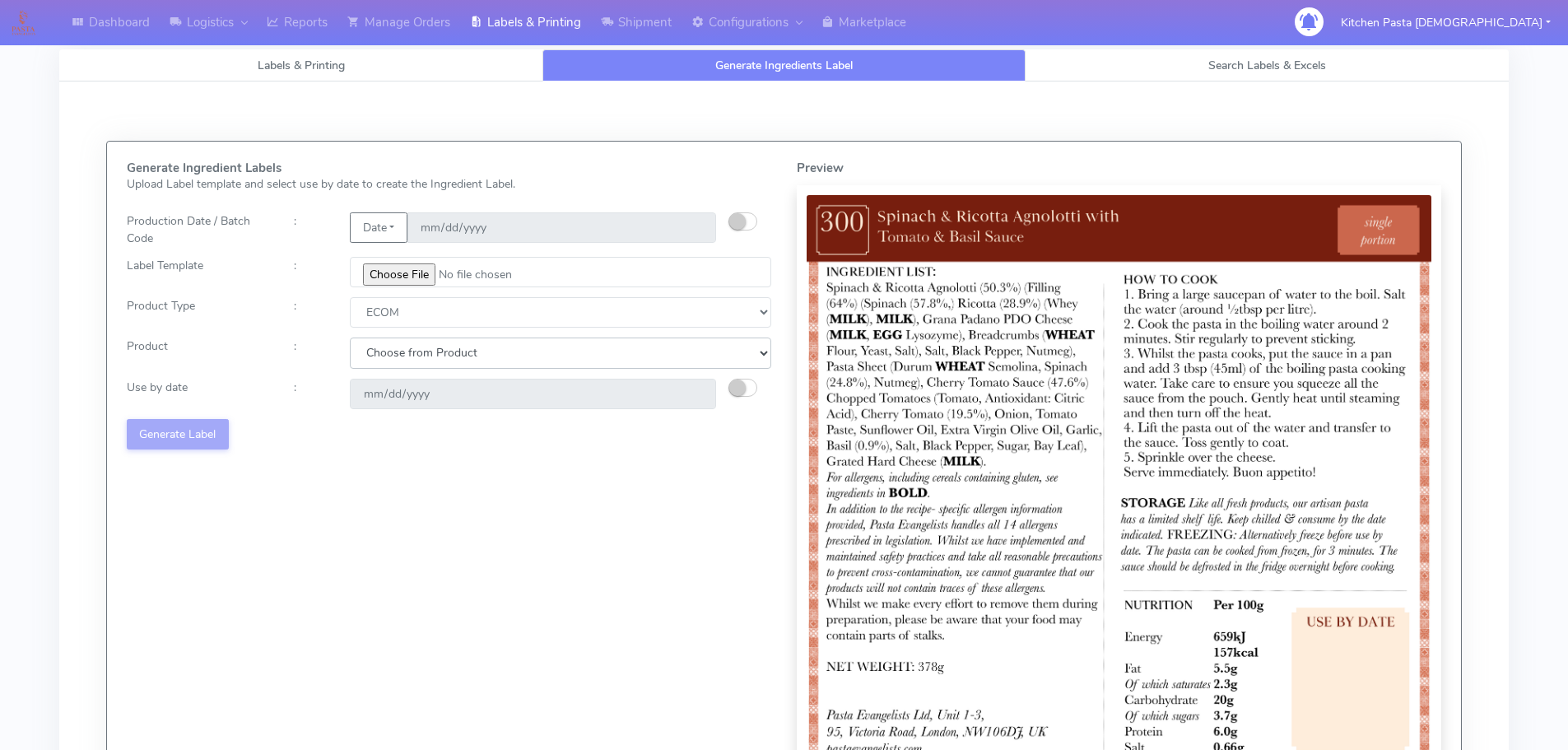
drag, startPoint x: 390, startPoint y: 336, endPoint x: 390, endPoint y: 366, distance: 30.0
click at [388, 358] on select "Choose from Product PLAIN PASTA (EXCEPT HURRA) HURRA FILLED PASTA BUTTER (INTER…" at bounding box center [560, 352] width 421 height 30
select select "0"
click at [350, 337] on select "Choose from Product PLAIN PASTA (EXCEPT HURRA) HURRA FILLED PASTA BUTTER (INTER…" at bounding box center [560, 352] width 421 height 30
click at [729, 389] on small "button" at bounding box center [737, 387] width 17 height 17
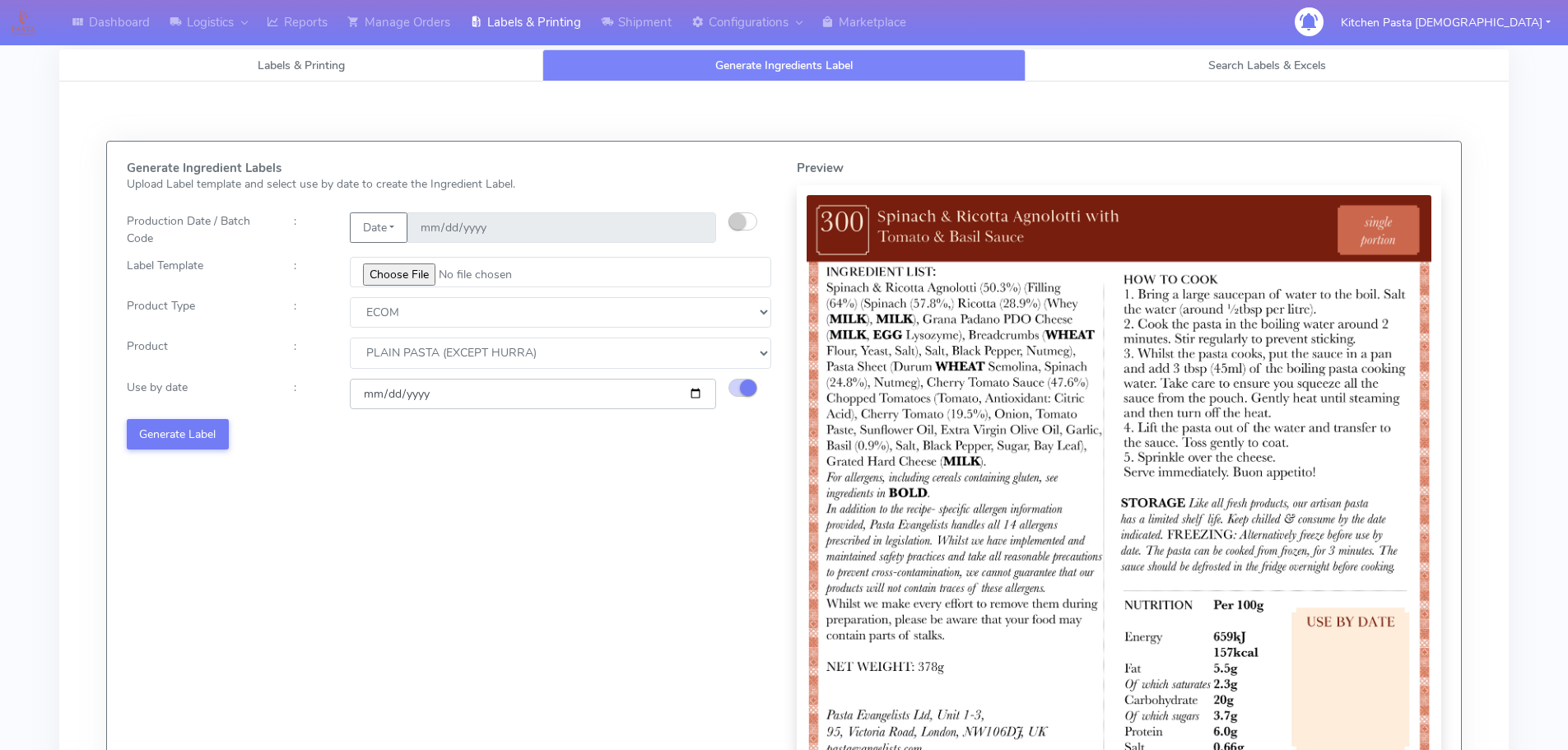
click at [695, 395] on input "[DATE]" at bounding box center [533, 393] width 367 height 30
type input "[DATE]"
click at [210, 430] on button "Generate Label" at bounding box center [178, 434] width 102 height 30
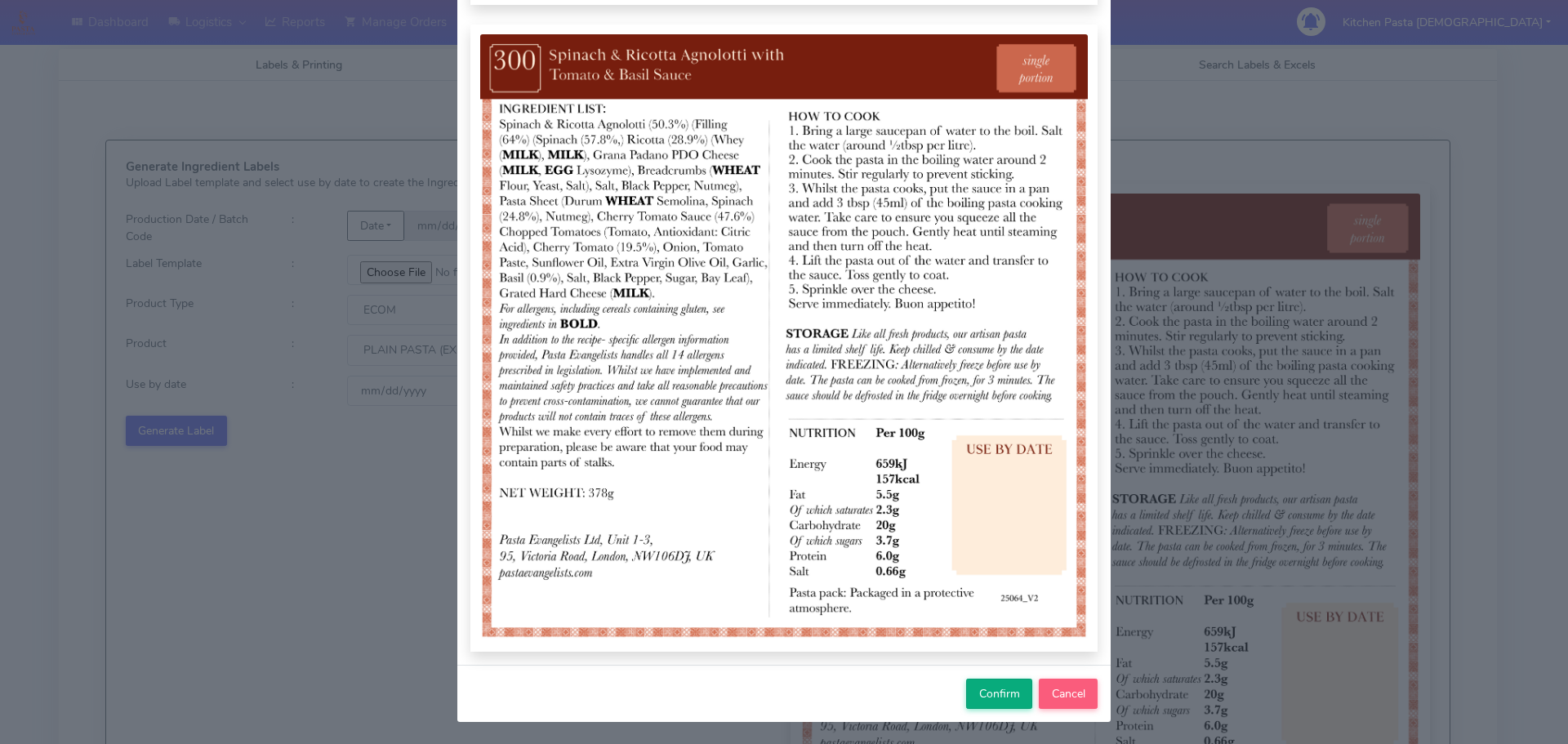
scroll to position [169, 0]
click at [989, 689] on span "Confirm" at bounding box center [1000, 693] width 41 height 16
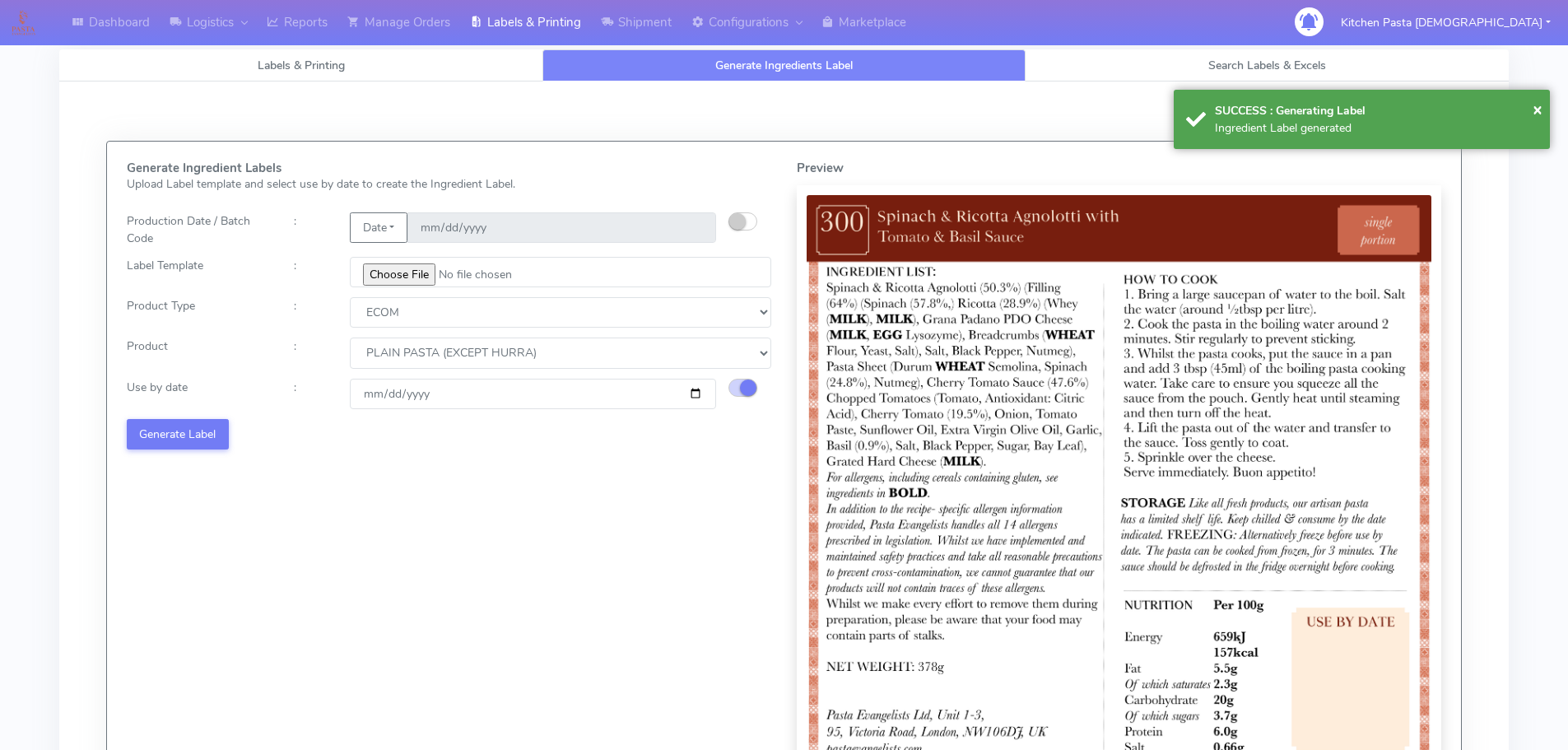
select select
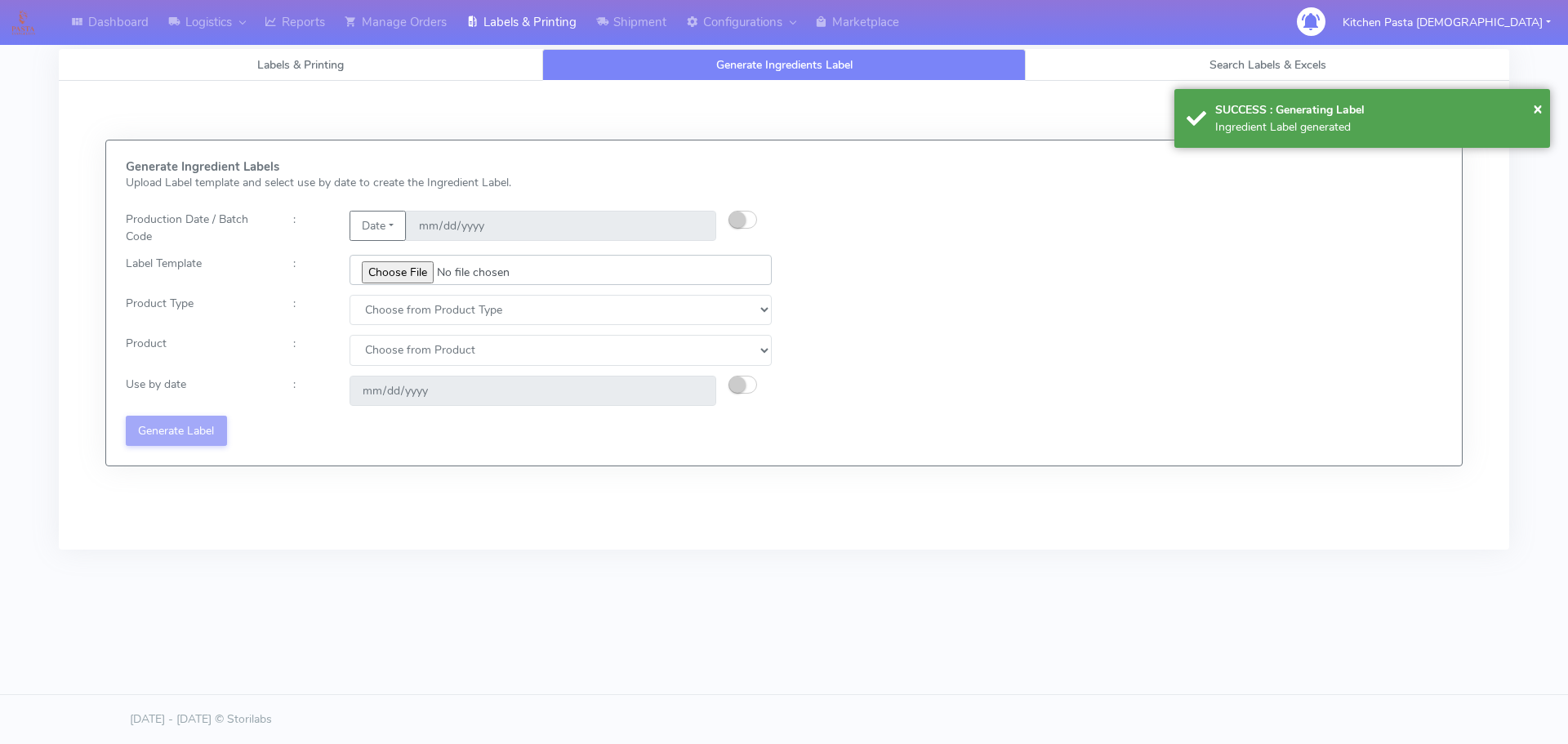
click at [392, 262] on input "file" at bounding box center [560, 270] width 422 height 30
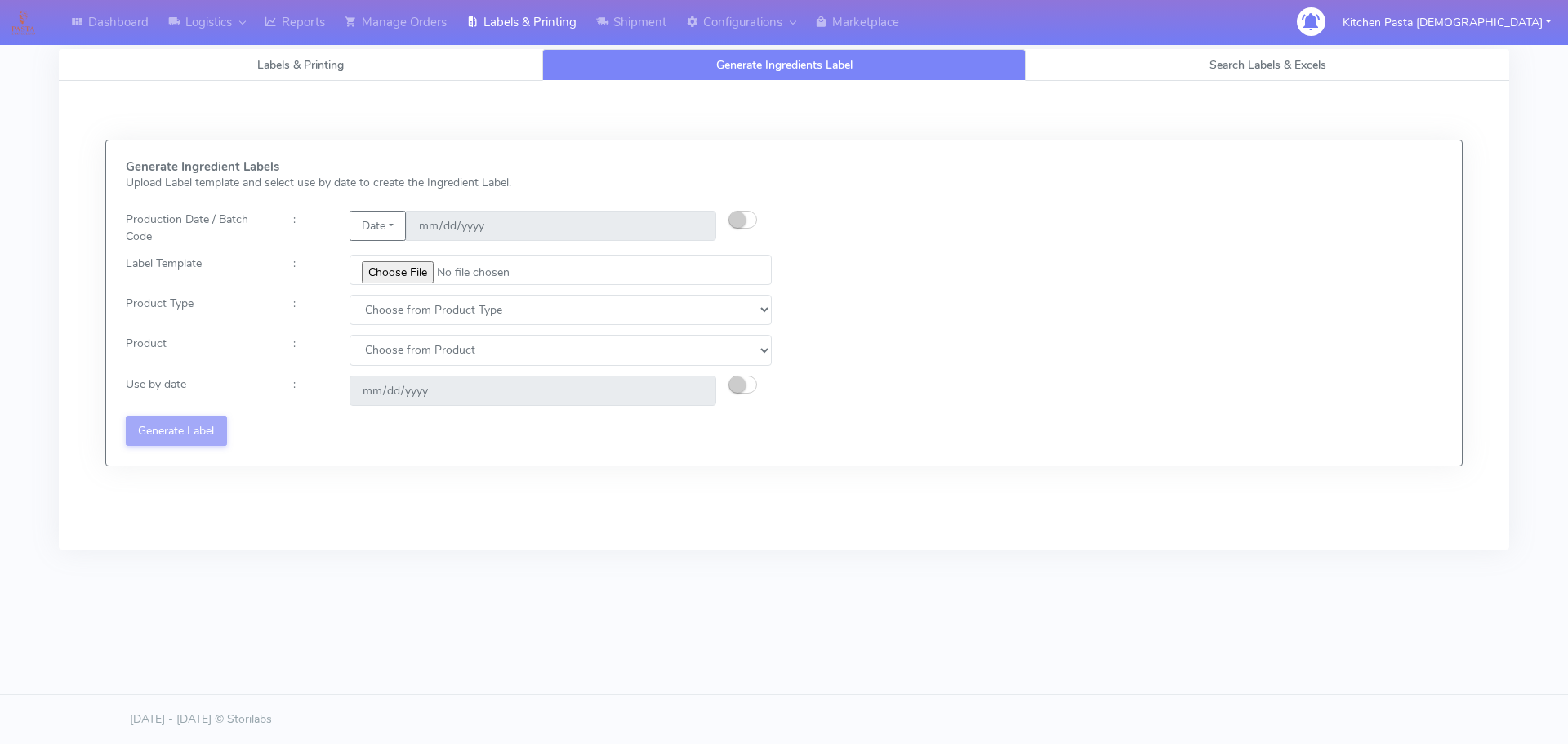
type input "C:\fakepath\Ecom_301_V2.jpg"
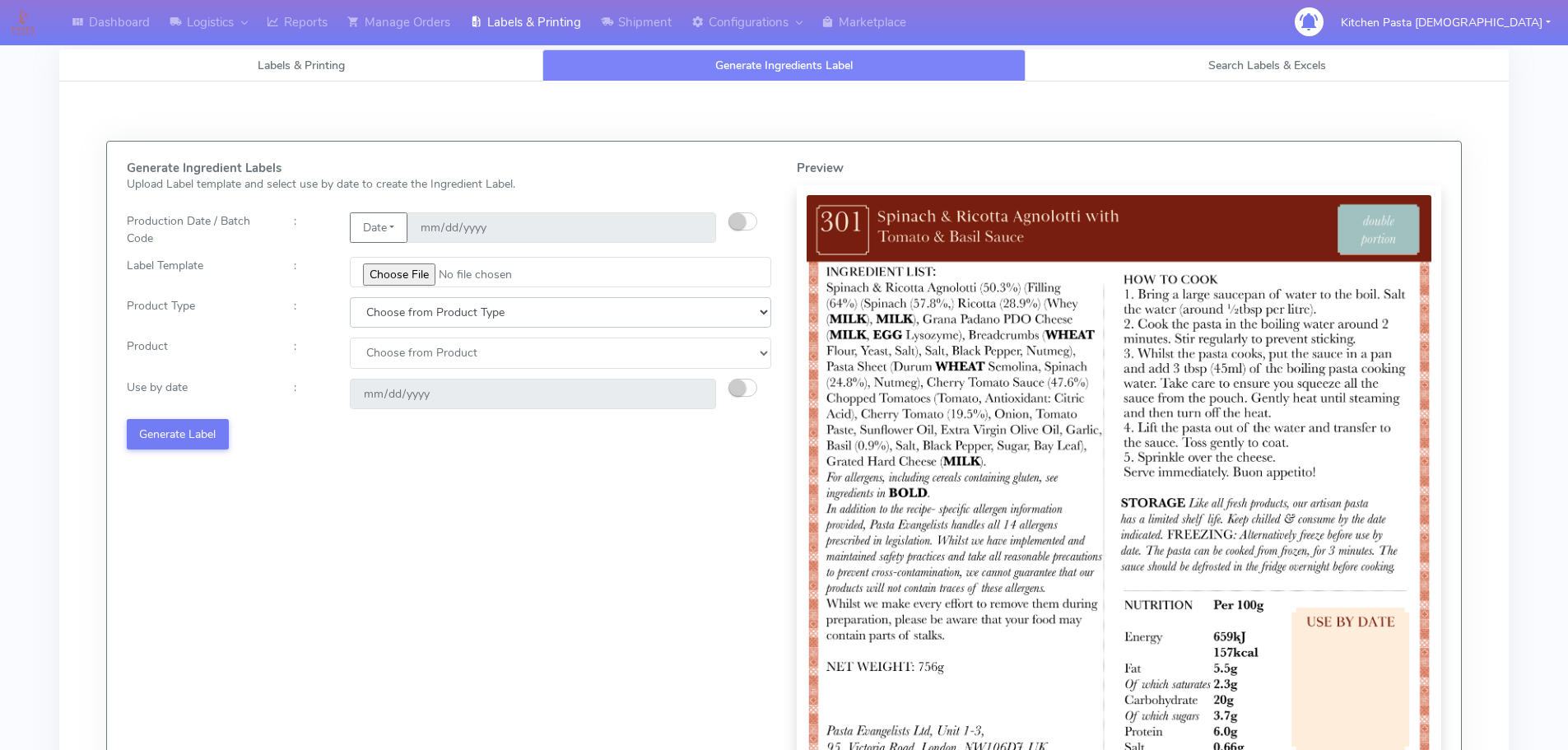
drag, startPoint x: 445, startPoint y: 323, endPoint x: 431, endPoint y: 326, distance: 14.3
click at [445, 323] on select "Choose from Product Type ECOM ERETAIL CIRCULAR CIRC_DESERTS LASAGNE" at bounding box center [560, 312] width 421 height 30
select select "0"
click at [350, 297] on select "Choose from Product Type ECOM ERETAIL CIRCULAR CIRC_DESERTS LASAGNE" at bounding box center [560, 312] width 421 height 30
drag, startPoint x: 391, startPoint y: 353, endPoint x: 398, endPoint y: 368, distance: 16.6
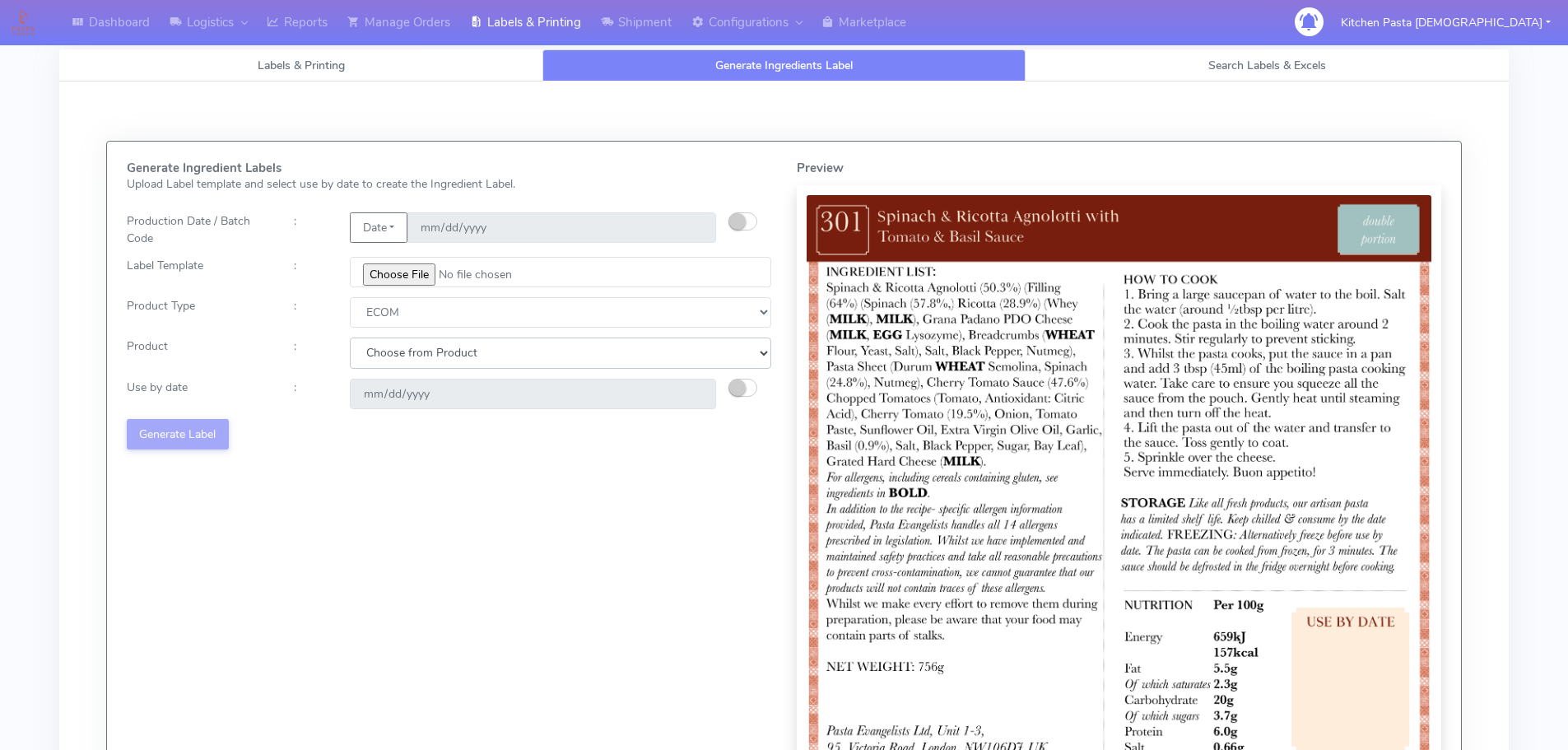
click at [394, 362] on select "Choose from Product PLAIN PASTA (EXCEPT HURRA) HURRA FILLED PASTA BUTTER (INTER…" at bounding box center [560, 352] width 421 height 30
select select "0"
click at [350, 337] on select "Choose from Product PLAIN PASTA (EXCEPT HURRA) HURRA FILLED PASTA BUTTER (INTER…" at bounding box center [560, 352] width 421 height 30
drag, startPoint x: 746, startPoint y: 389, endPoint x: 693, endPoint y: 397, distance: 53.6
click at [742, 389] on button "button" at bounding box center [742, 387] width 28 height 19
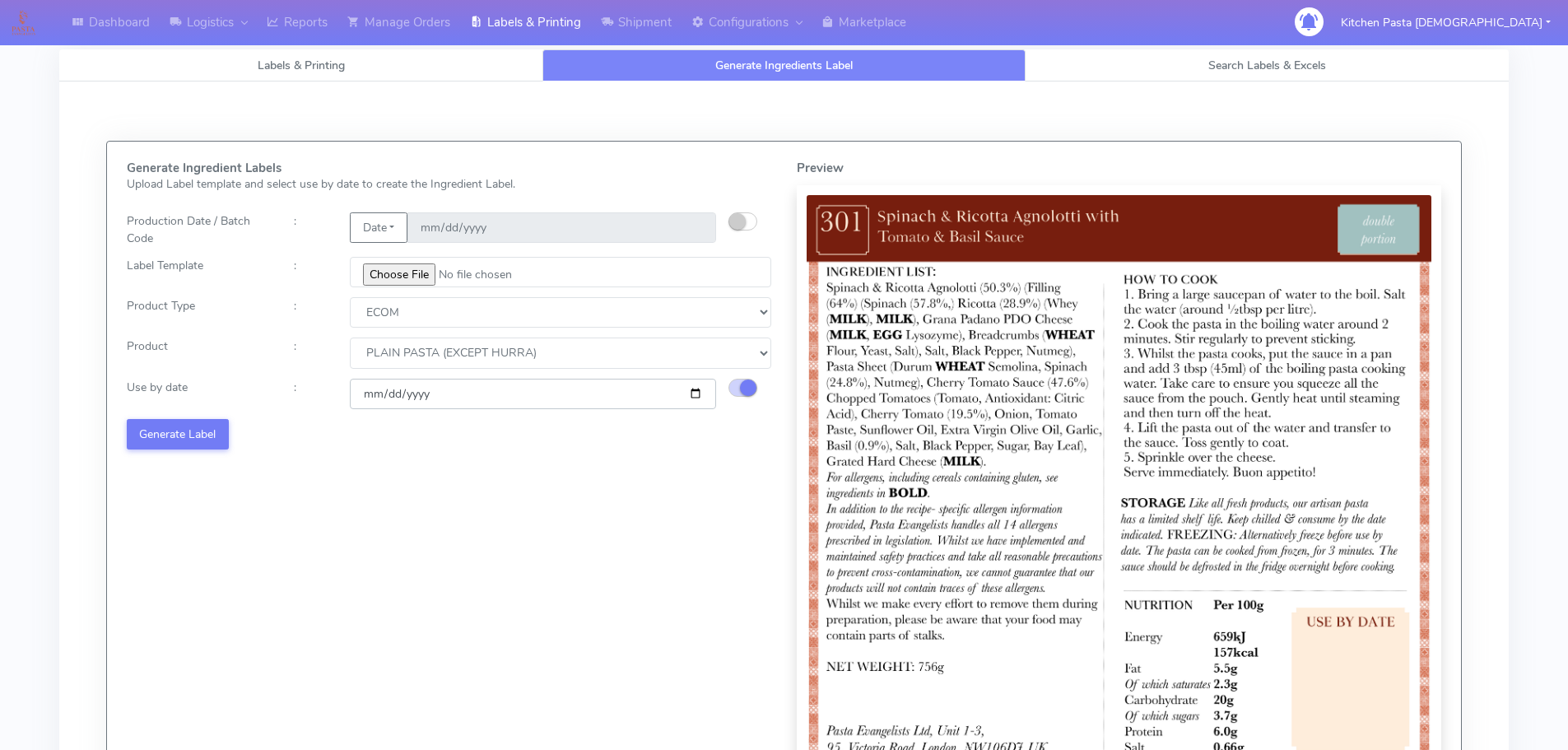
click at [690, 397] on input "[DATE]" at bounding box center [533, 393] width 367 height 30
type input "[DATE]"
click at [180, 431] on button "Generate Label" at bounding box center [178, 434] width 102 height 30
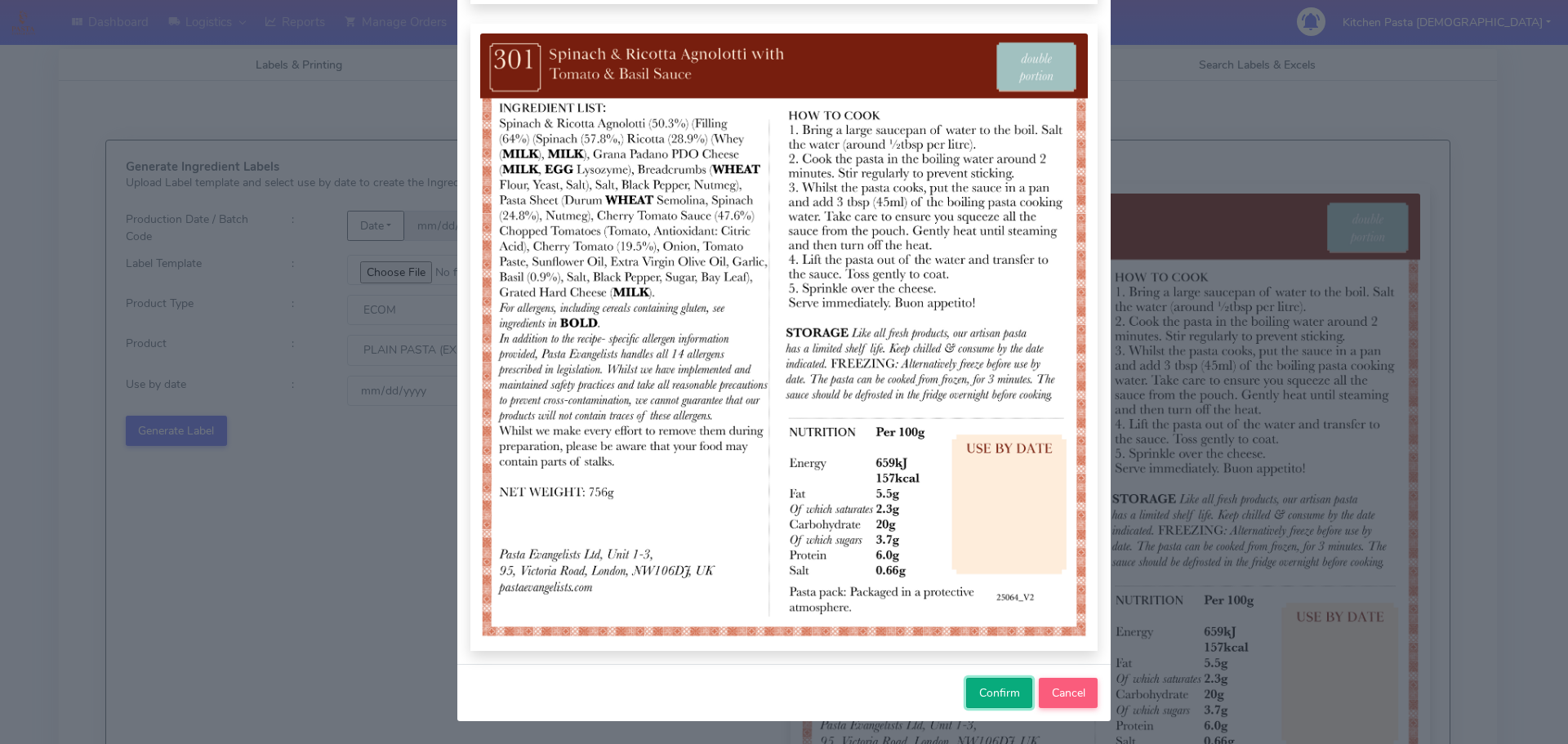
click at [1011, 699] on span "Confirm" at bounding box center [1000, 693] width 41 height 16
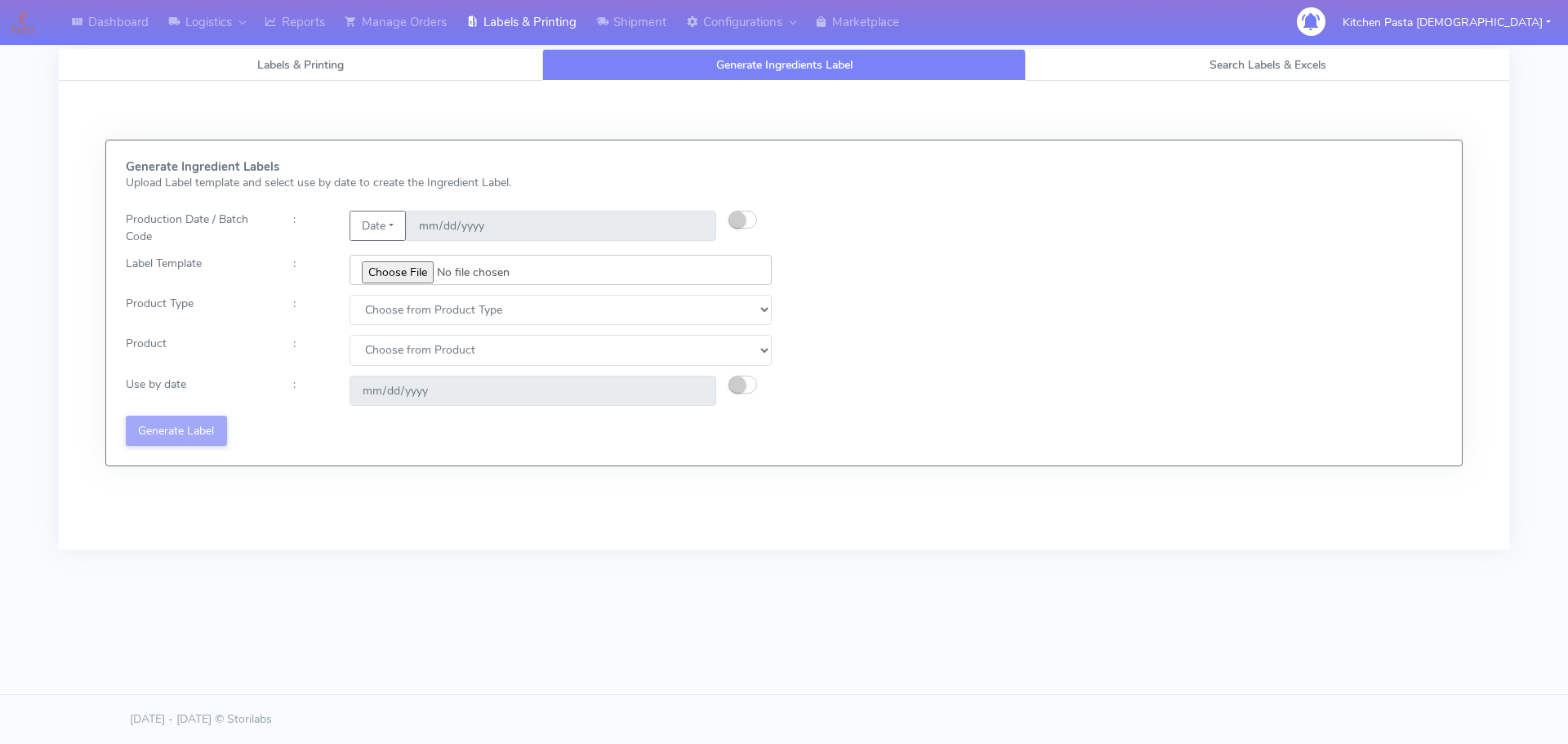
type input "C:\fakepath\Ecom_250_V3.jpg"
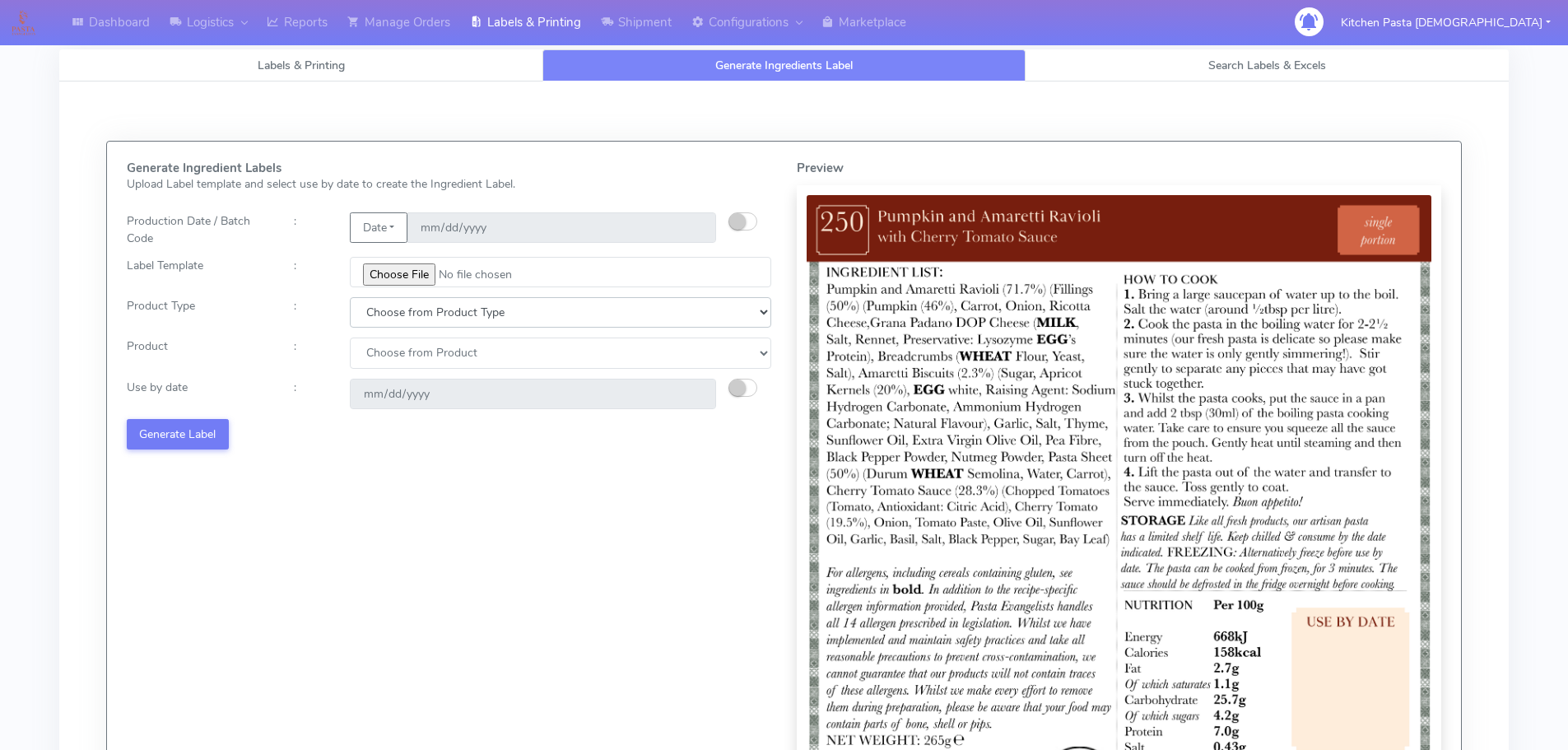
click at [376, 319] on select "Choose from Product Type ECOM ERETAIL CIRCULAR CIRC_DESERTS LASAGNE" at bounding box center [560, 312] width 421 height 30
select select "0"
click at [350, 297] on select "Choose from Product Type ECOM ERETAIL CIRCULAR CIRC_DESERTS LASAGNE" at bounding box center [560, 312] width 421 height 30
drag, startPoint x: 381, startPoint y: 346, endPoint x: 383, endPoint y: 368, distance: 22.1
click at [381, 352] on select "Choose from Product PLAIN PASTA (EXCEPT HURRA) HURRA FILLED PASTA BUTTER (INTER…" at bounding box center [560, 352] width 421 height 30
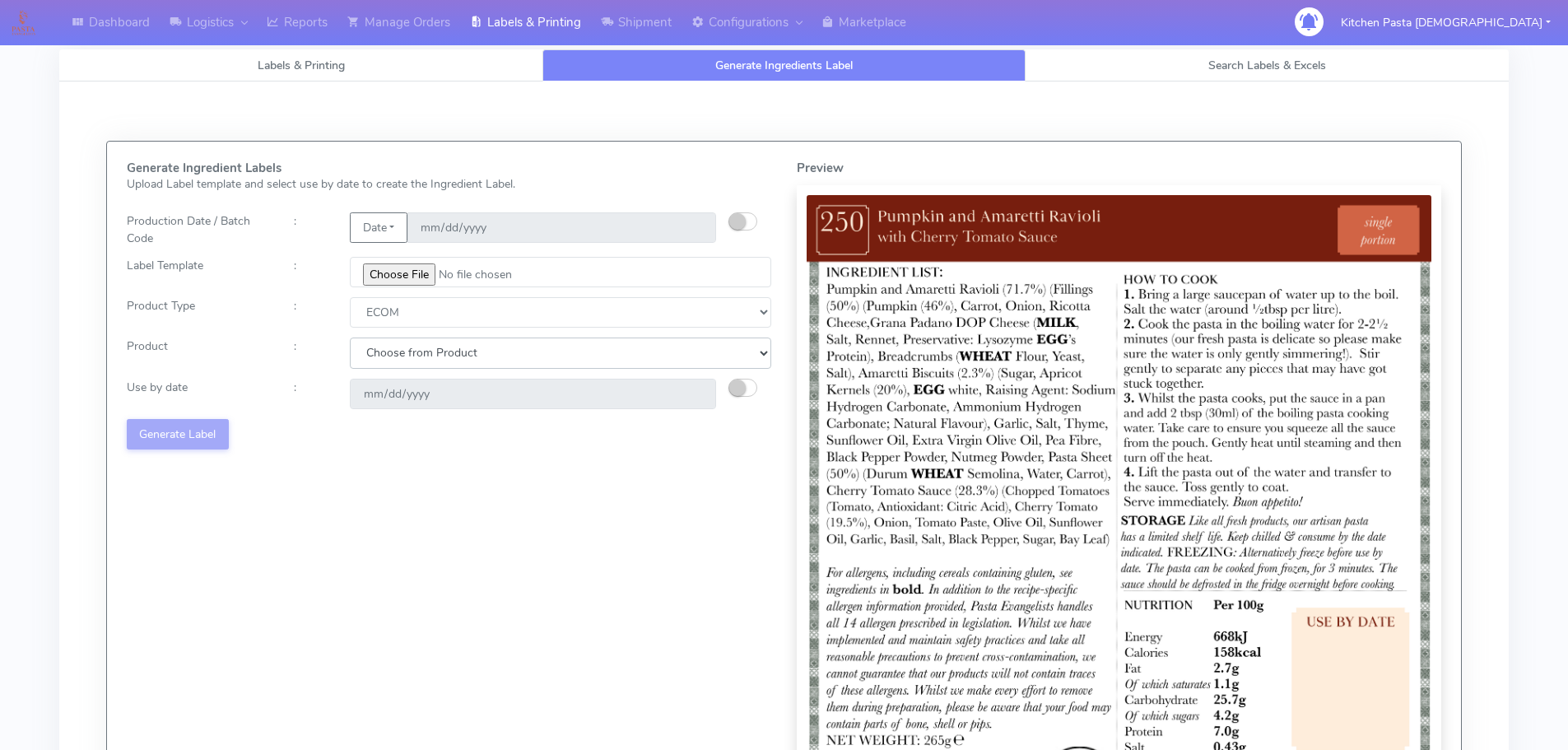
select select "0"
click at [350, 337] on select "Choose from Product PLAIN PASTA (EXCEPT HURRA) HURRA FILLED PASTA BUTTER (INTER…" at bounding box center [560, 352] width 421 height 30
click at [732, 382] on small "button" at bounding box center [737, 387] width 17 height 17
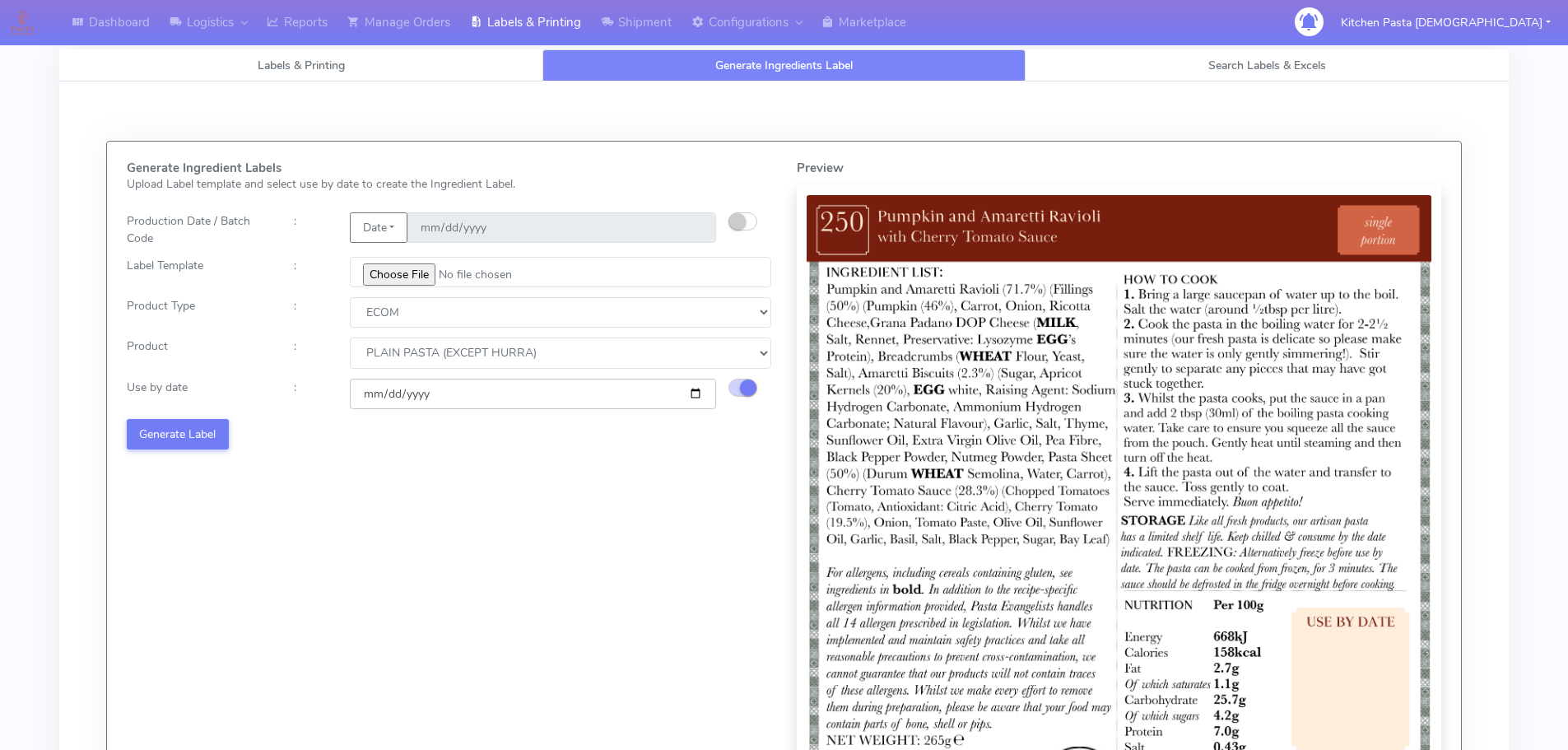
click at [690, 393] on input "[DATE]" at bounding box center [533, 393] width 367 height 30
type input "2025-09-10"
click at [208, 440] on button "Generate Label" at bounding box center [178, 434] width 102 height 30
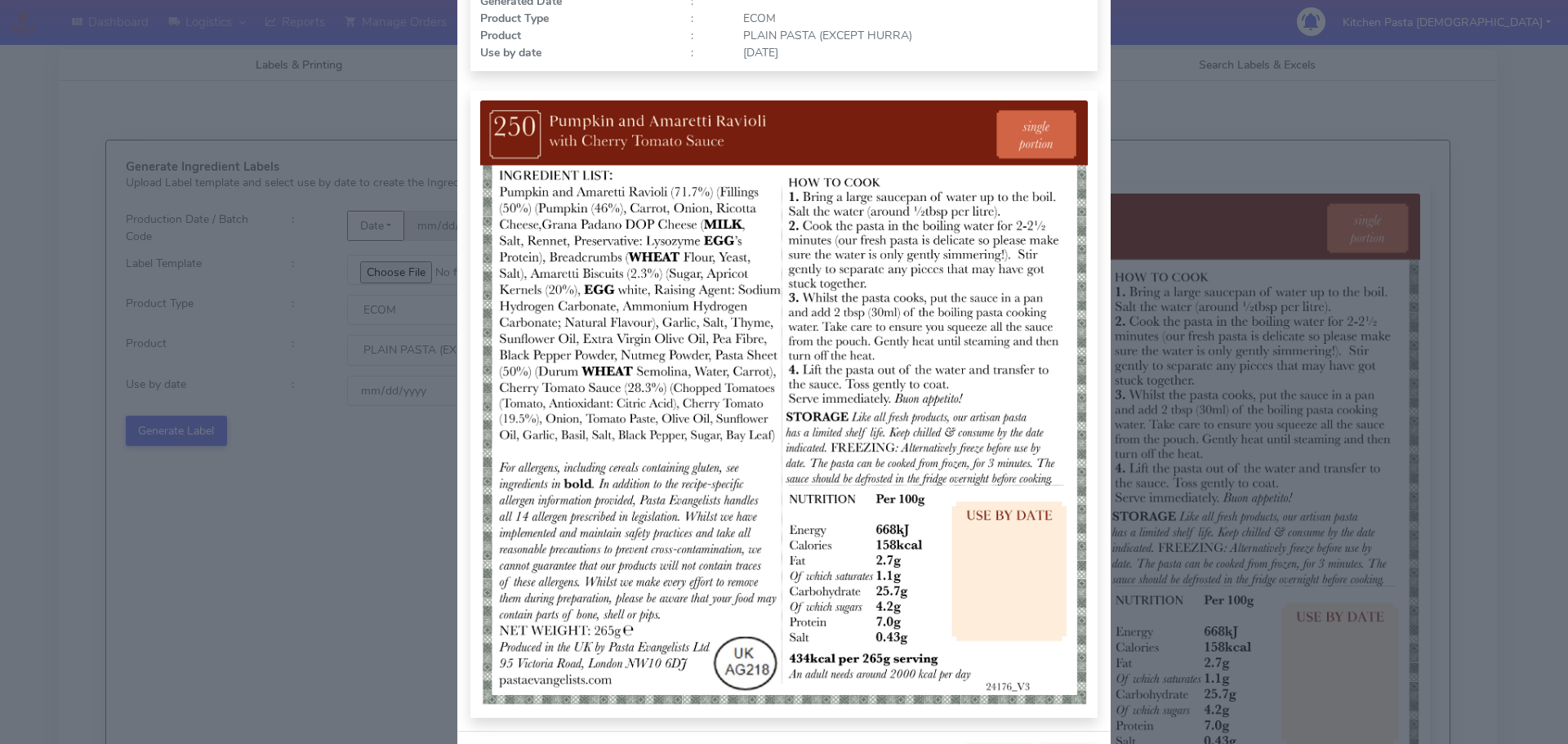
scroll to position [169, 0]
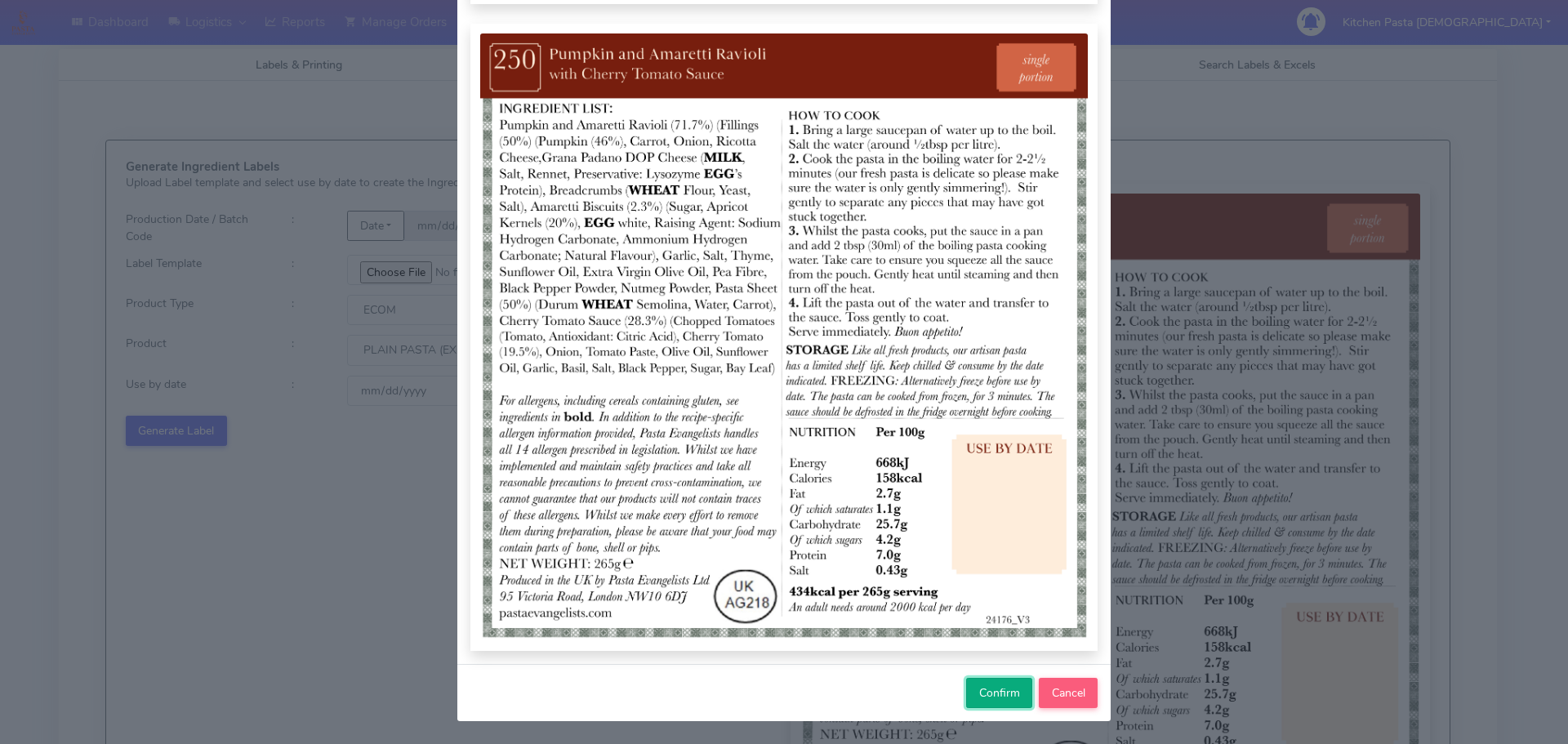
click at [983, 700] on span "Confirm" at bounding box center [1000, 693] width 41 height 16
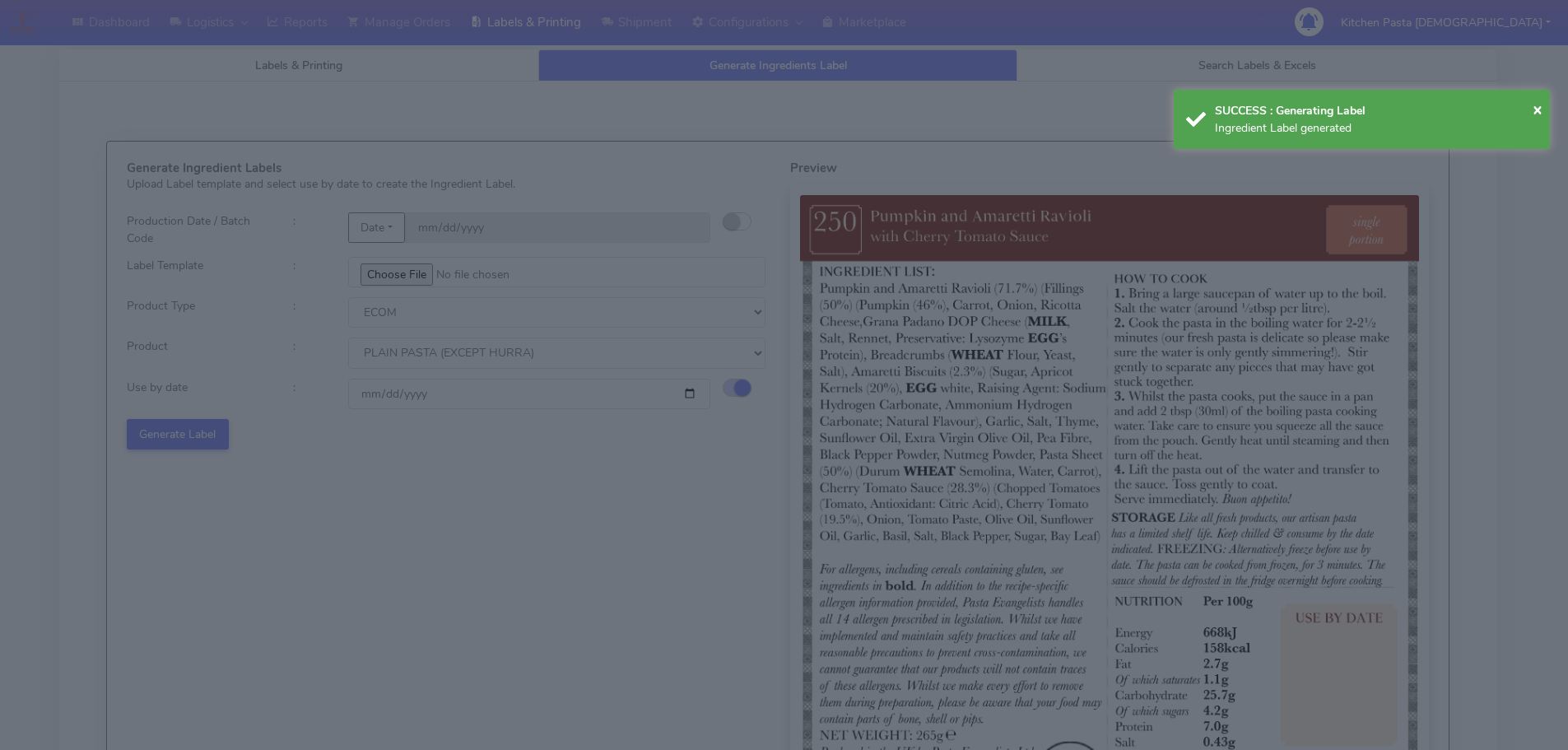
select select
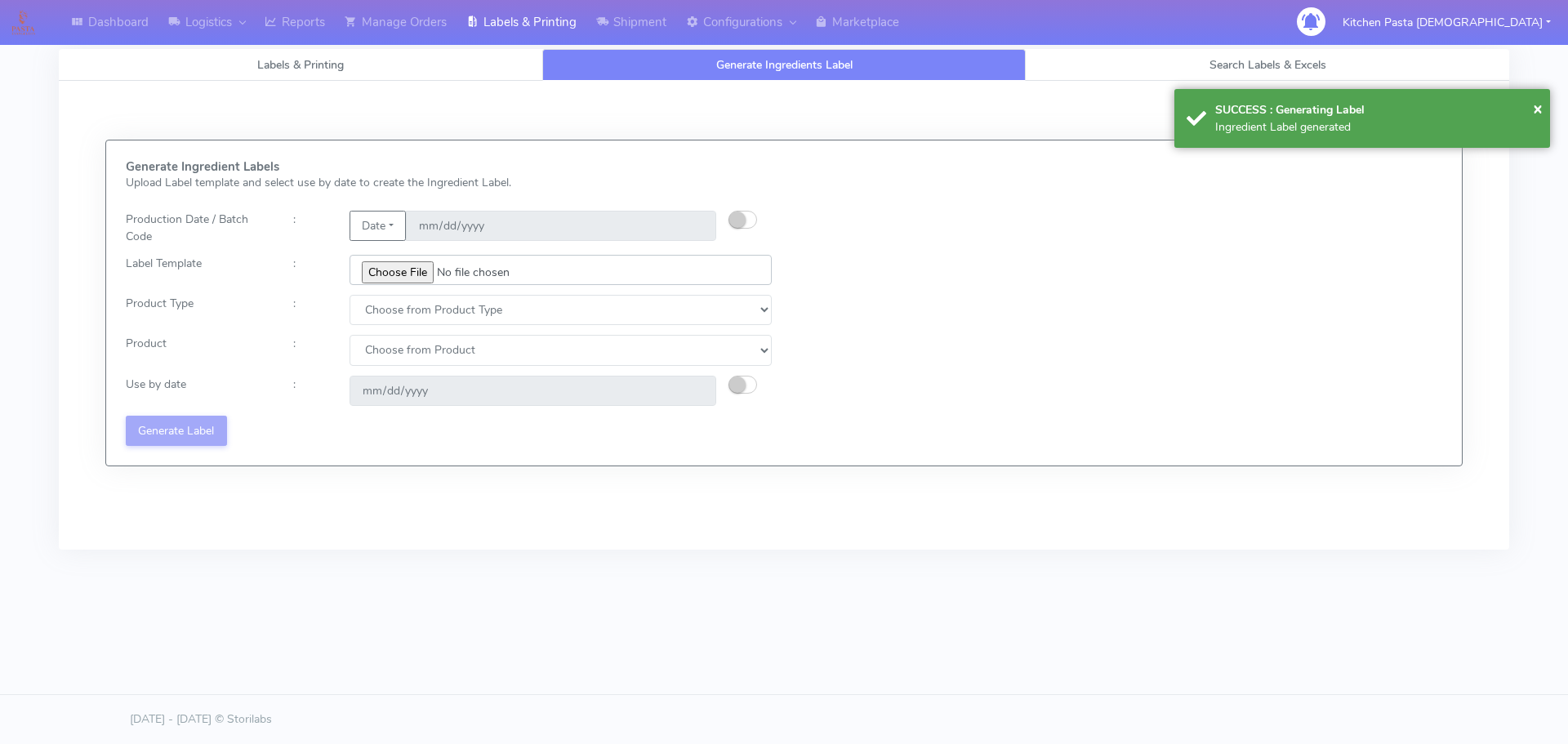
click at [417, 266] on input "file" at bounding box center [560, 270] width 422 height 30
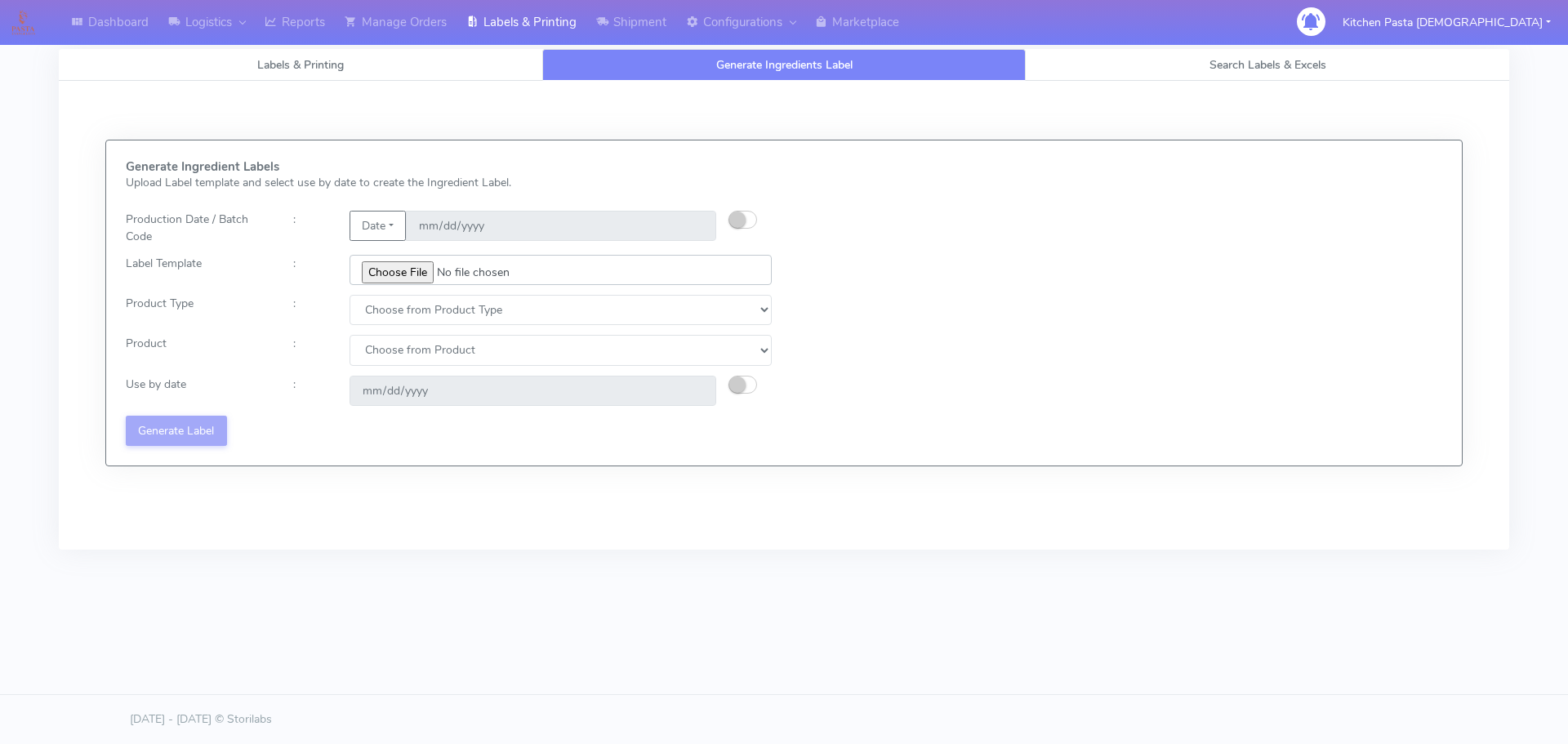
type input "C:\fakepath\Ecom_251_V3.jpg"
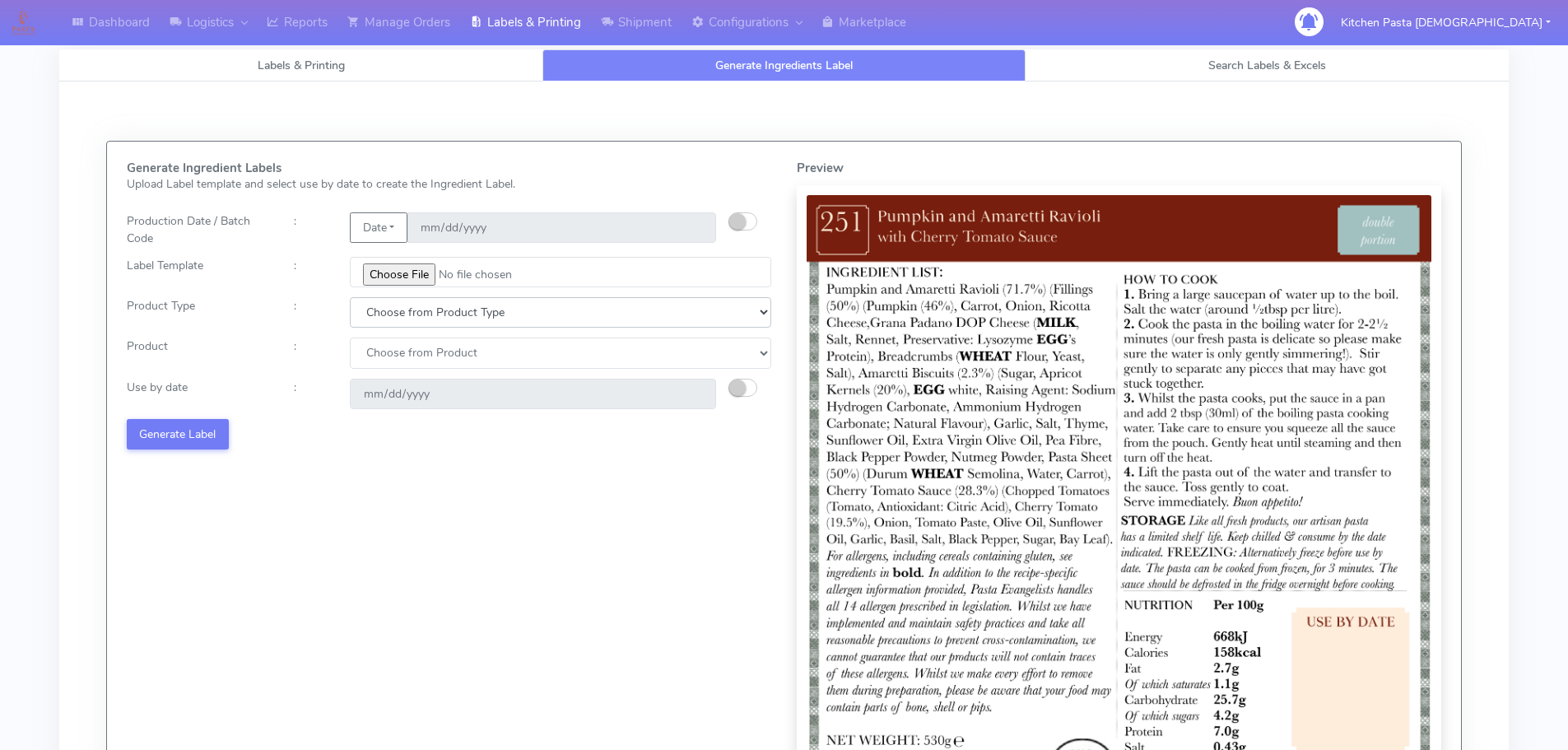
click at [417, 309] on select "Choose from Product Type ECOM ERETAIL CIRCULAR CIRC_DESERTS LASAGNE" at bounding box center [560, 312] width 421 height 30
select select "0"
click at [350, 297] on select "Choose from Product Type ECOM ERETAIL CIRCULAR CIRC_DESERTS LASAGNE" at bounding box center [560, 312] width 421 height 30
click at [398, 365] on select "Choose from Product PLAIN PASTA (EXCEPT HURRA) HURRA FILLED PASTA BUTTER (INTER…" at bounding box center [560, 352] width 421 height 30
select select "0"
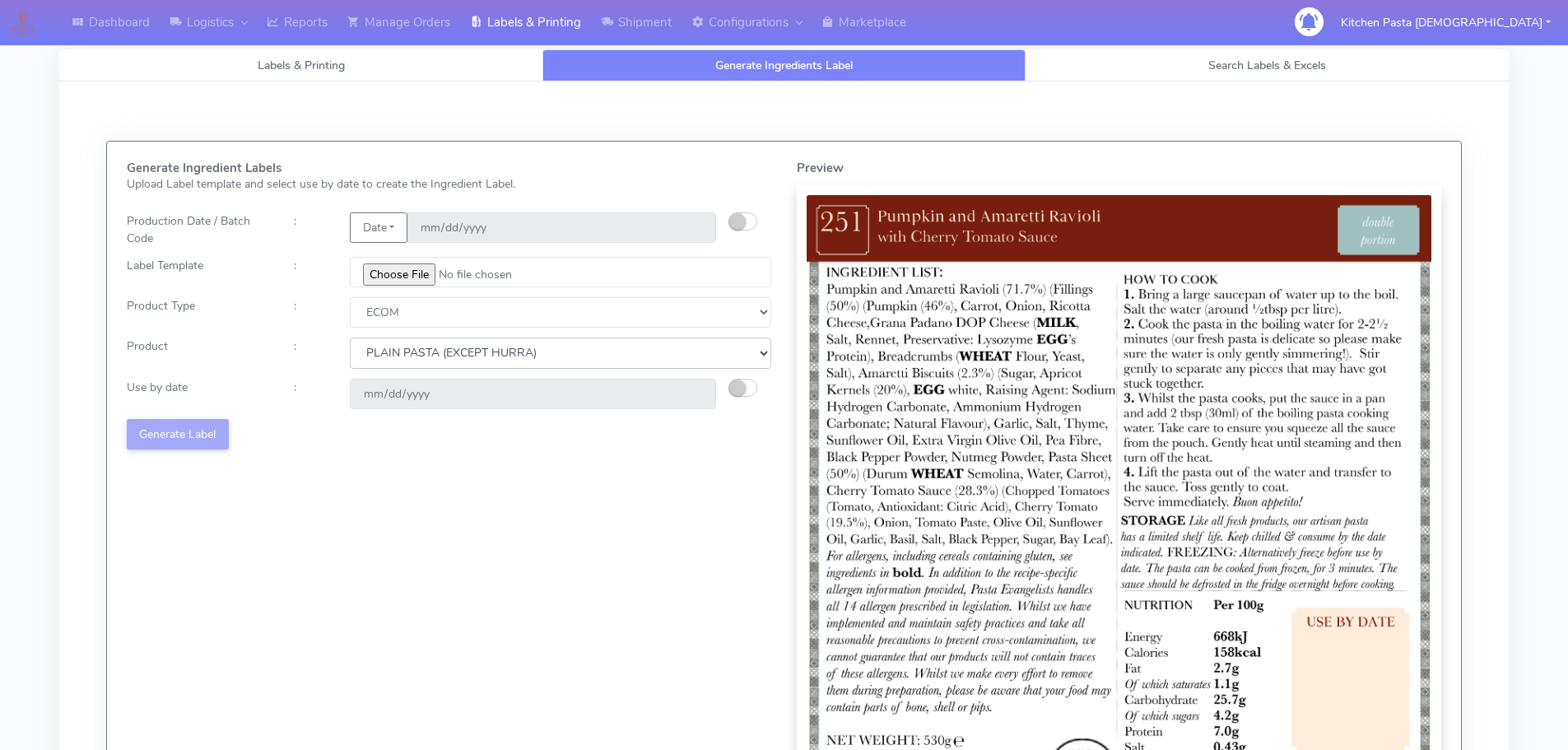
click at [350, 337] on select "Choose from Product PLAIN PASTA (EXCEPT HURRA) HURRA FILLED PASTA BUTTER (INTER…" at bounding box center [560, 352] width 421 height 30
click at [733, 389] on small "button" at bounding box center [737, 387] width 17 height 17
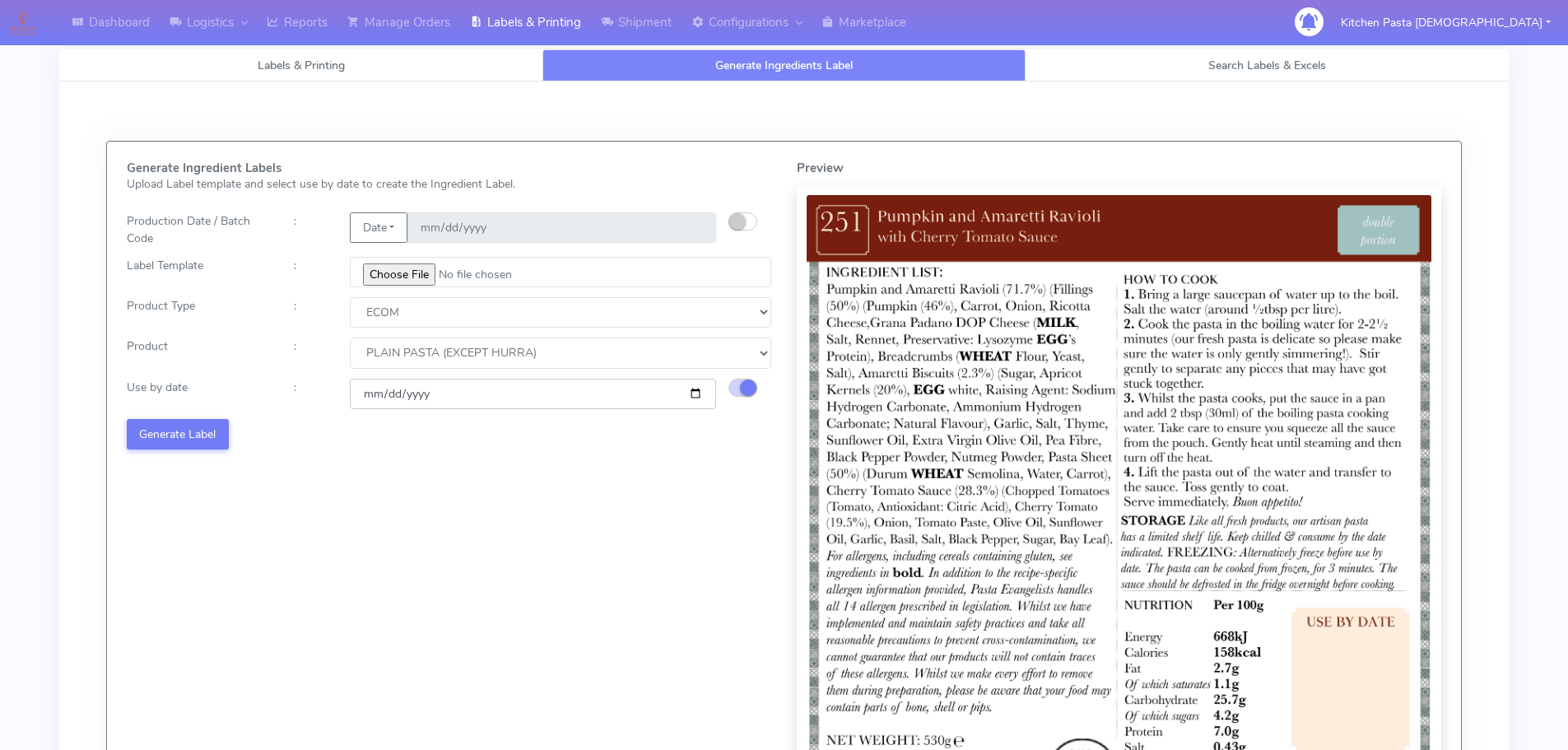
click at [692, 392] on input "[DATE]" at bounding box center [533, 393] width 367 height 30
type input "2025-09-10"
click at [190, 435] on button "Generate Label" at bounding box center [178, 434] width 102 height 30
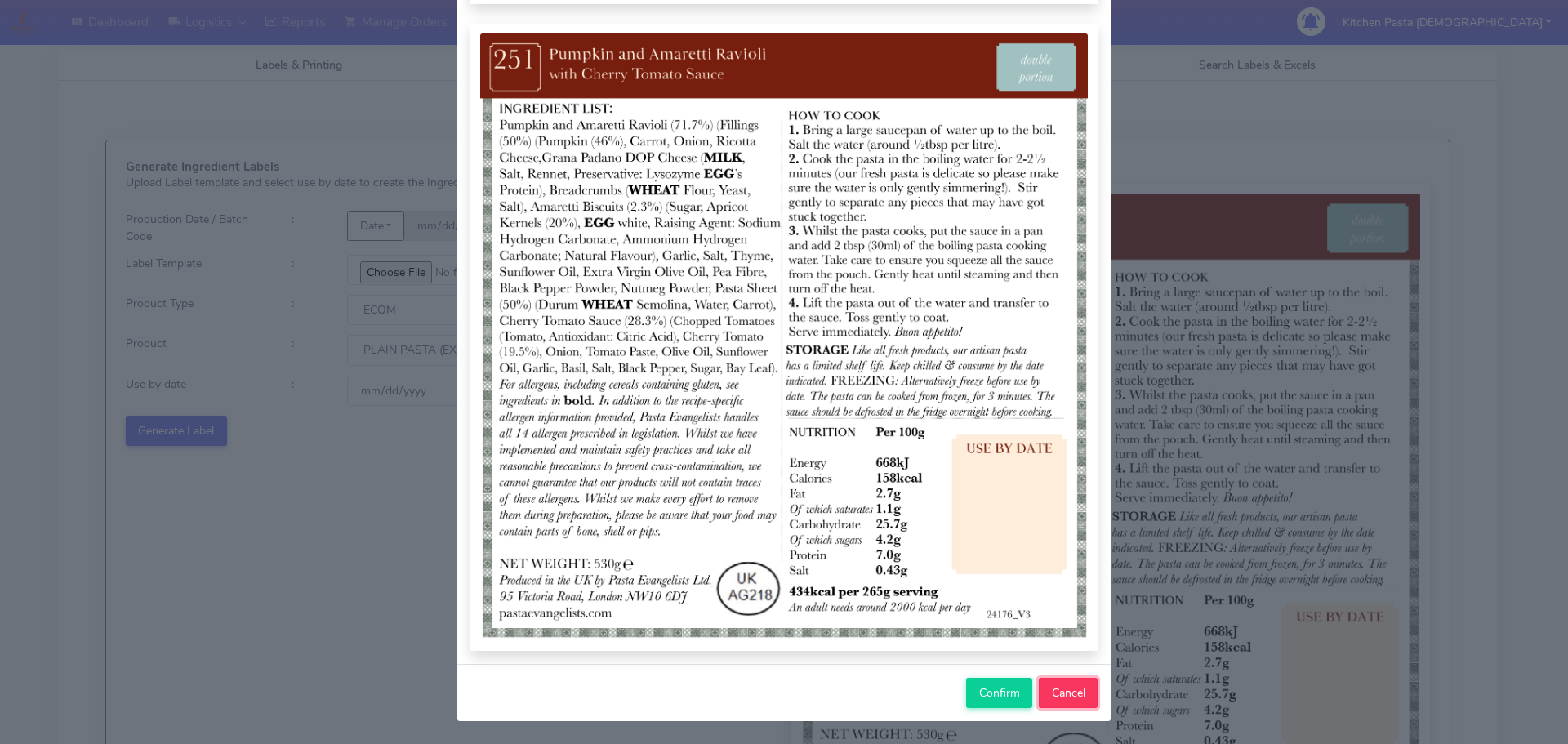
click at [1077, 687] on button "Cancel" at bounding box center [1068, 693] width 59 height 30
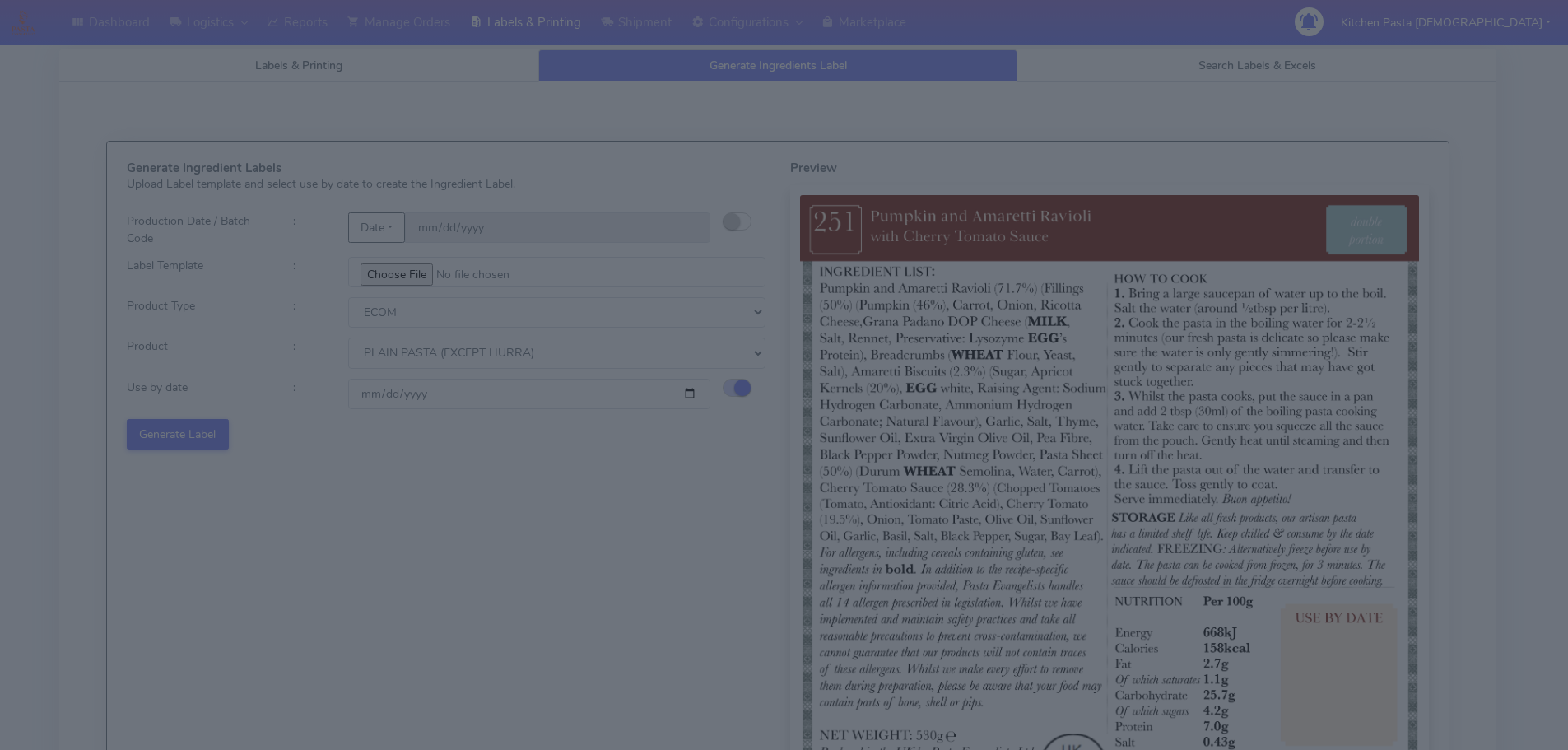
select select
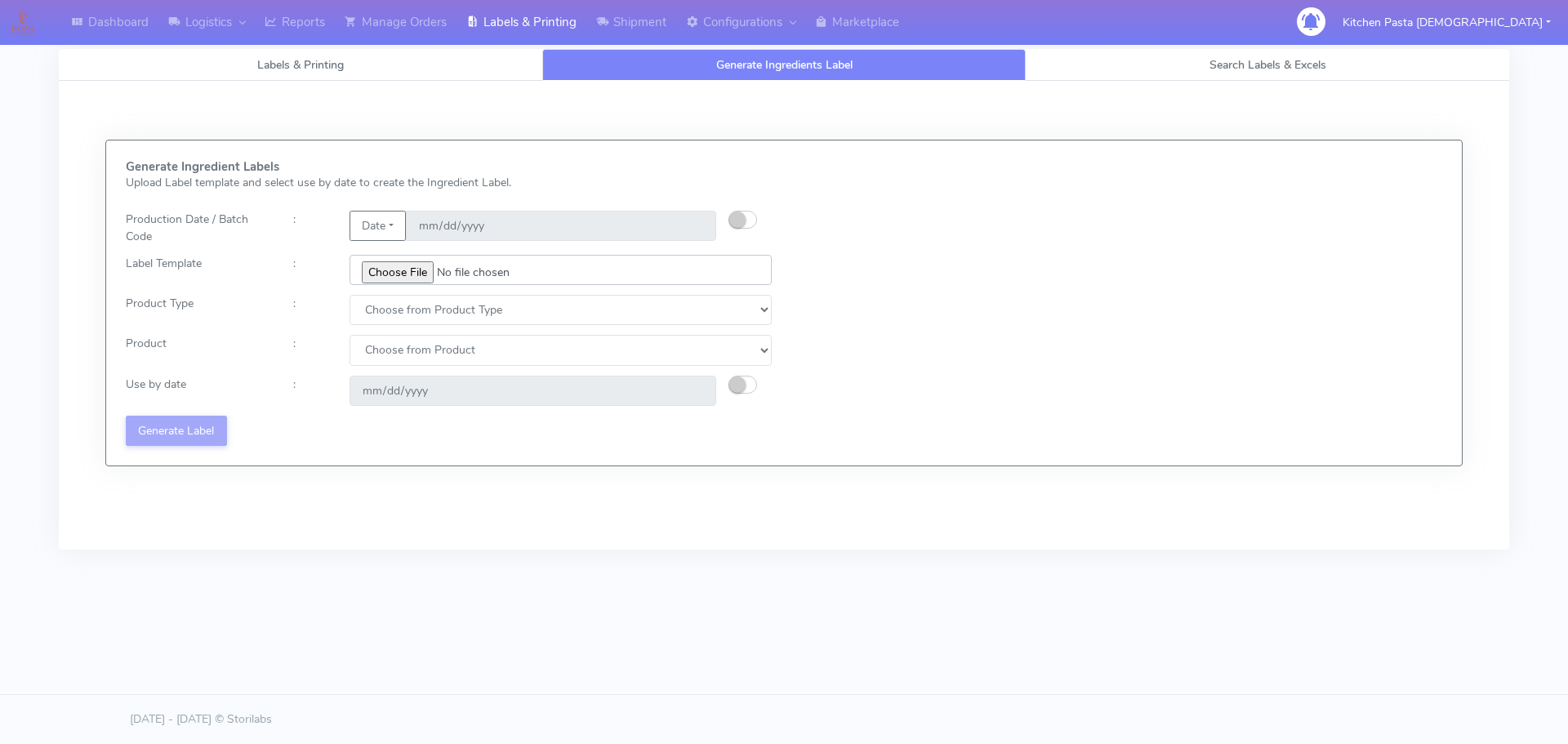
click at [402, 276] on input "file" at bounding box center [560, 270] width 422 height 30
type input "C:\fakepath\Ecom_251_V3.jpg"
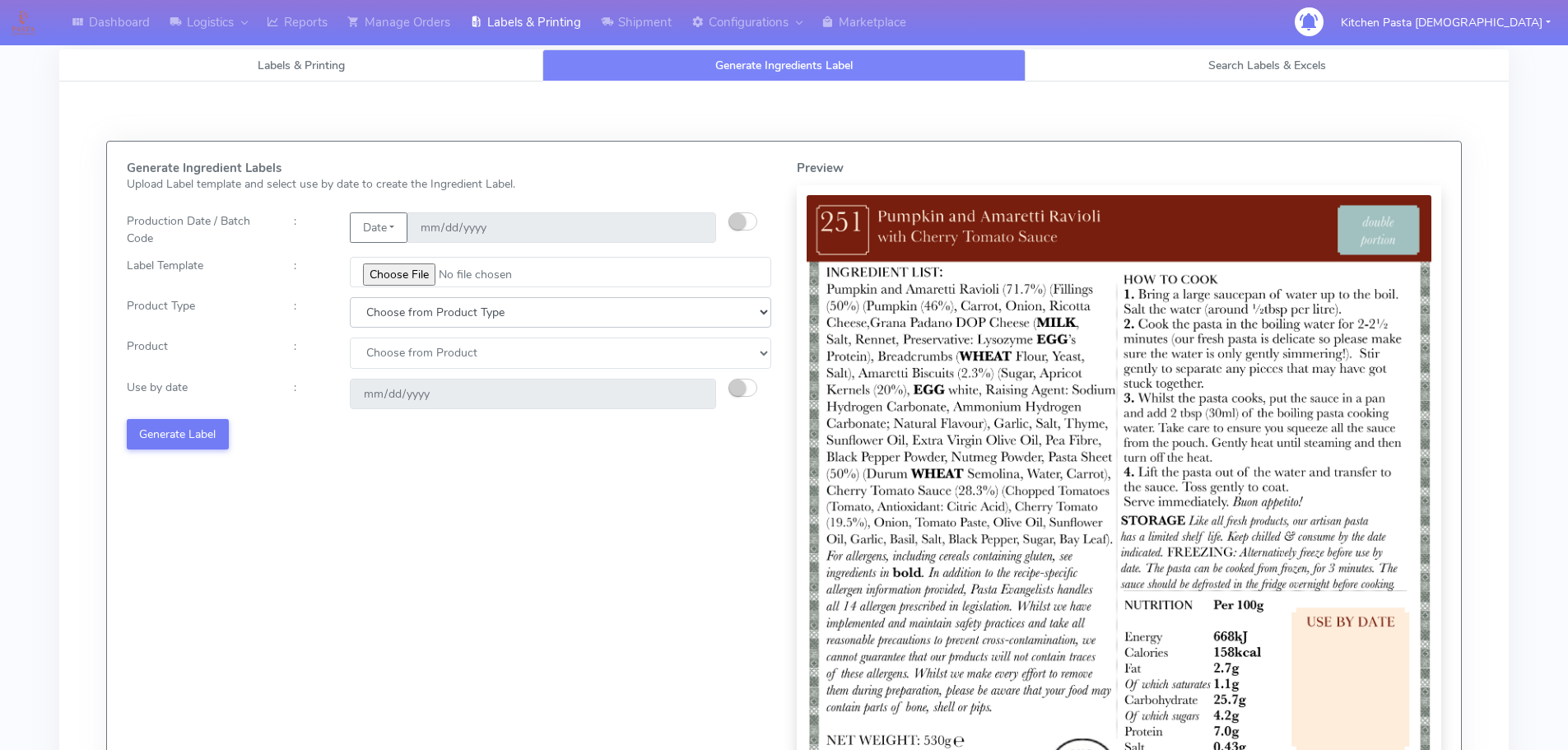
drag, startPoint x: 409, startPoint y: 301, endPoint x: 409, endPoint y: 326, distance: 25.0
click at [409, 301] on select "Choose from Product Type ECOM ERETAIL CIRCULAR CIRC_DESERTS LASAGNE" at bounding box center [560, 312] width 421 height 30
select select "0"
click at [350, 297] on select "Choose from Product Type ECOM ERETAIL CIRCULAR CIRC_DESERTS LASAGNE" at bounding box center [560, 312] width 421 height 30
drag, startPoint x: 400, startPoint y: 346, endPoint x: 407, endPoint y: 367, distance: 22.1
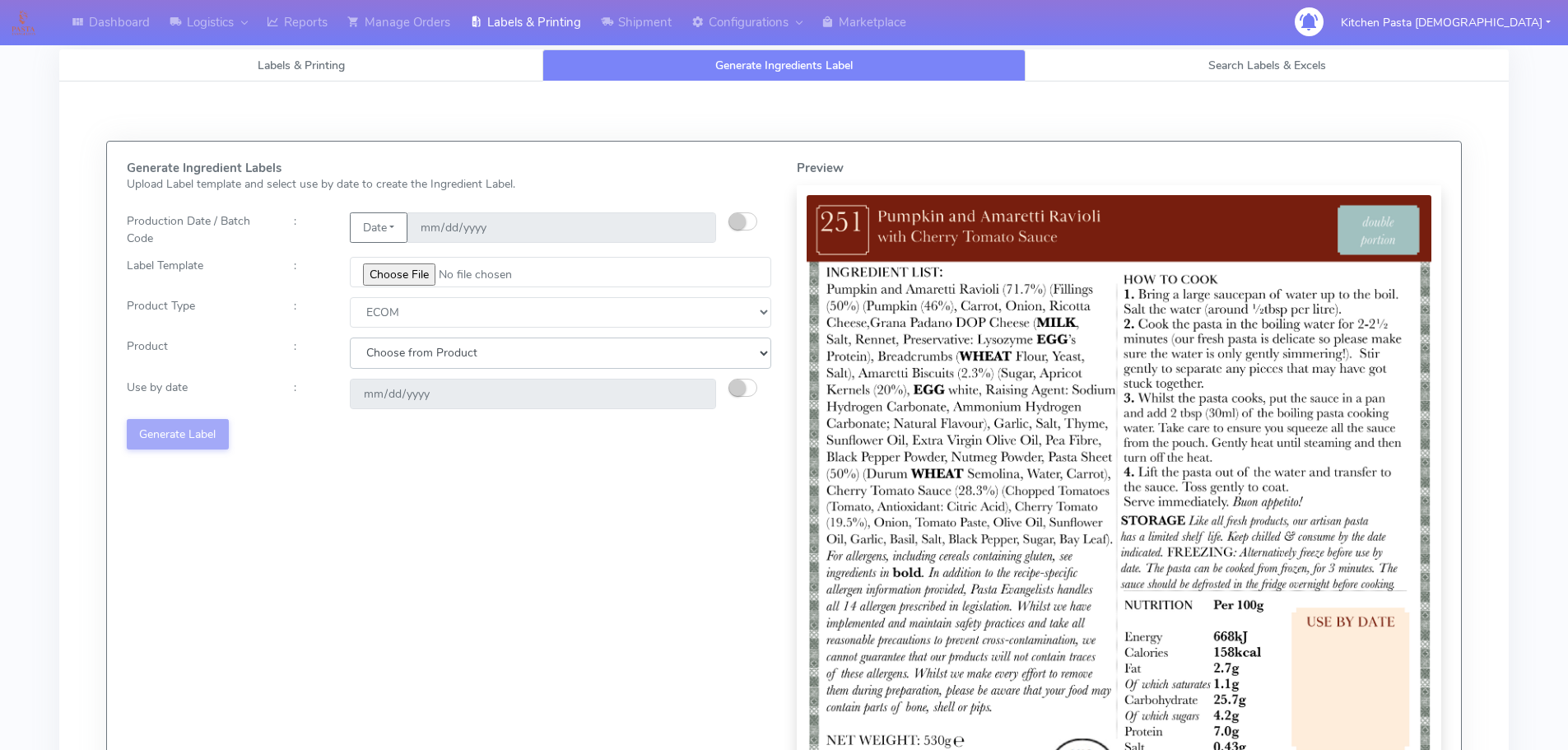
click at [402, 355] on select "Choose from Product PLAIN PASTA (EXCEPT HURRA) HURRA FILLED PASTA BUTTER (INTER…" at bounding box center [560, 352] width 421 height 30
drag, startPoint x: 407, startPoint y: 367, endPoint x: 414, endPoint y: 373, distance: 9.2
click at [407, 367] on select "Choose from Product PLAIN PASTA (EXCEPT HURRA) HURRA FILLED PASTA BUTTER (INTER…" at bounding box center [560, 352] width 421 height 30
click at [421, 359] on select "Choose from Product PLAIN PASTA (EXCEPT HURRA) HURRA FILLED PASTA BUTTER (INTER…" at bounding box center [560, 352] width 421 height 30
select select "0"
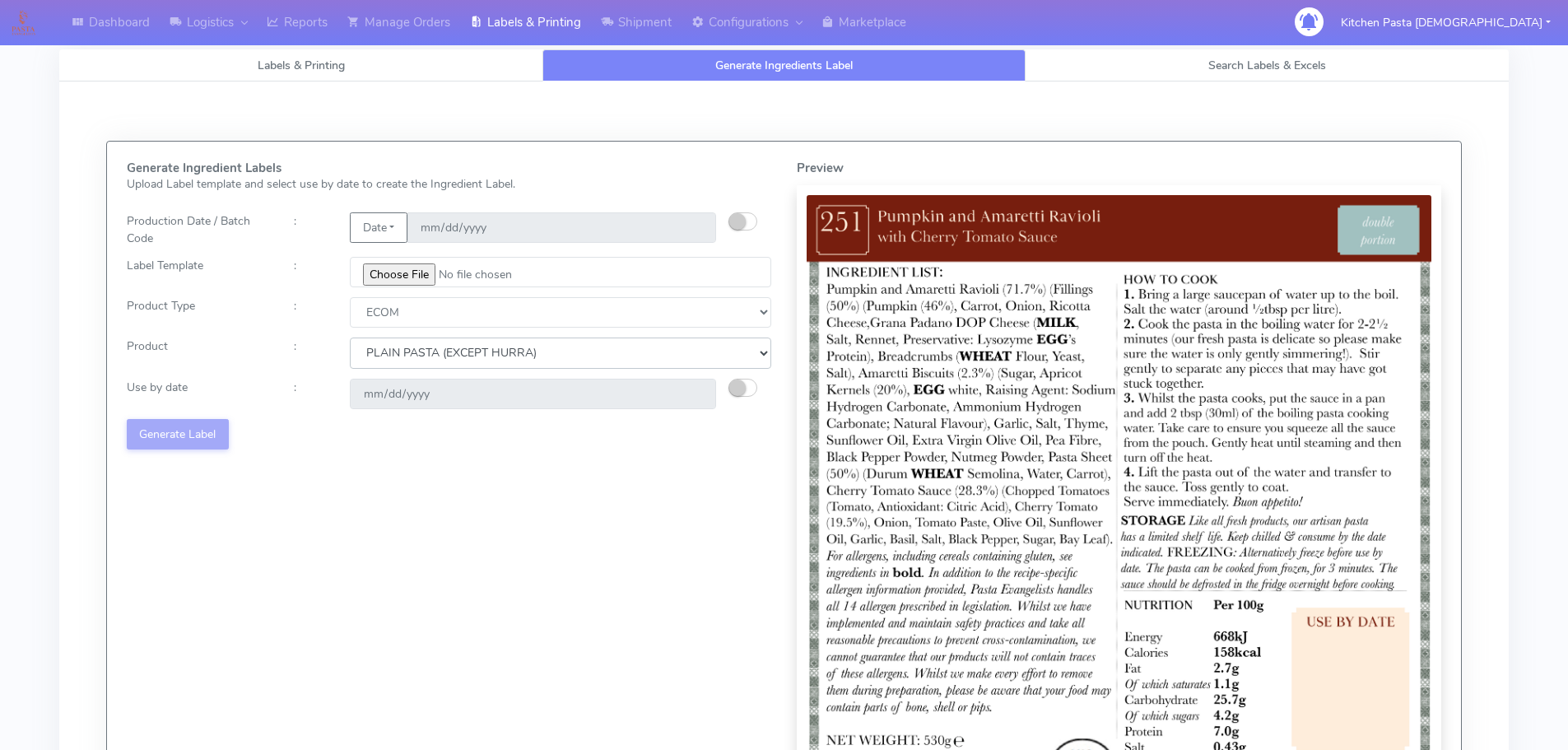
click at [350, 337] on select "Choose from Product PLAIN PASTA (EXCEPT HURRA) HURRA FILLED PASTA BUTTER (INTER…" at bounding box center [560, 352] width 421 height 30
click at [742, 383] on small "button" at bounding box center [737, 387] width 17 height 17
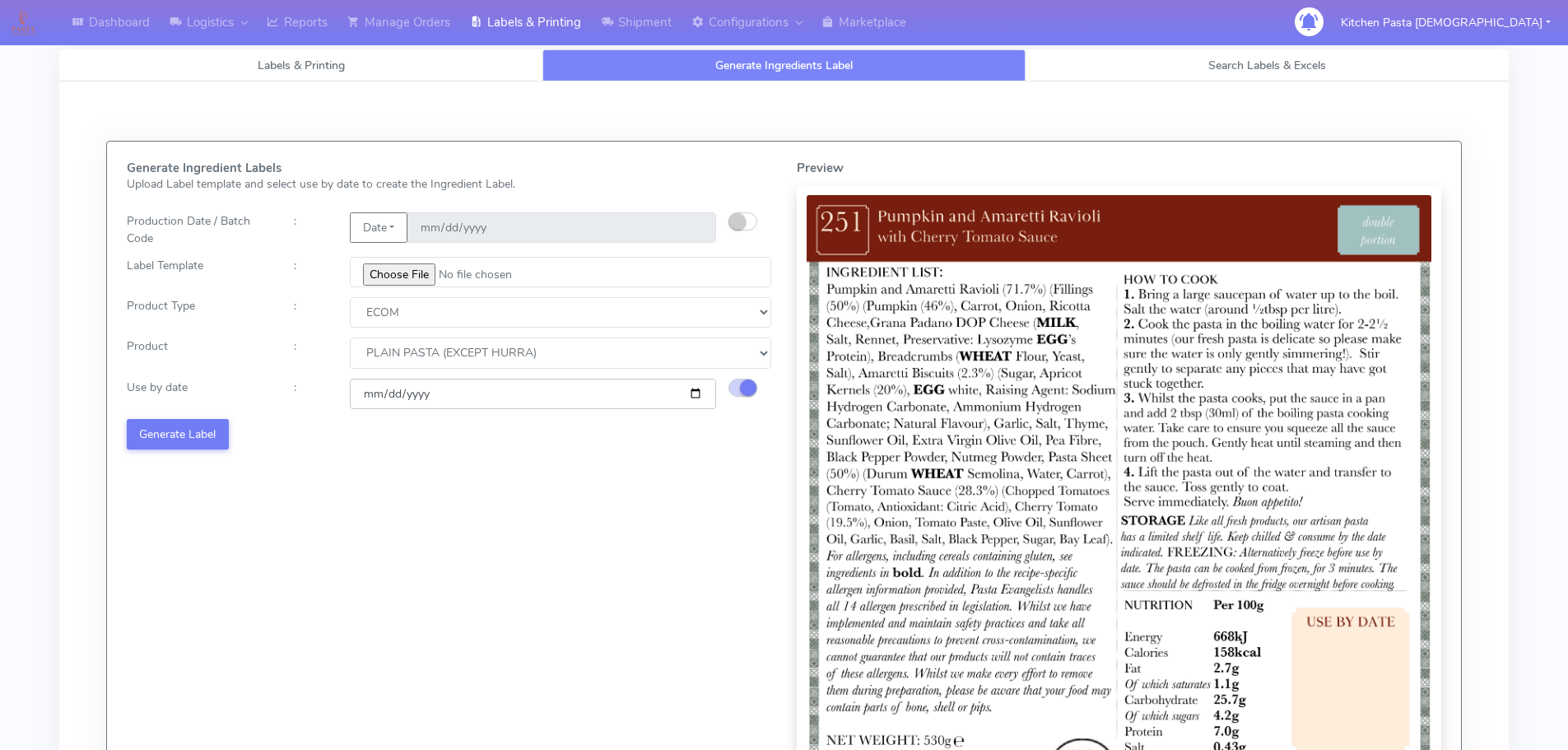
click at [687, 397] on input "[DATE]" at bounding box center [533, 393] width 367 height 30
click at [693, 390] on input "[DATE]" at bounding box center [533, 393] width 367 height 30
type input "2025-09-12"
click at [200, 426] on button "Generate Label" at bounding box center [178, 434] width 102 height 30
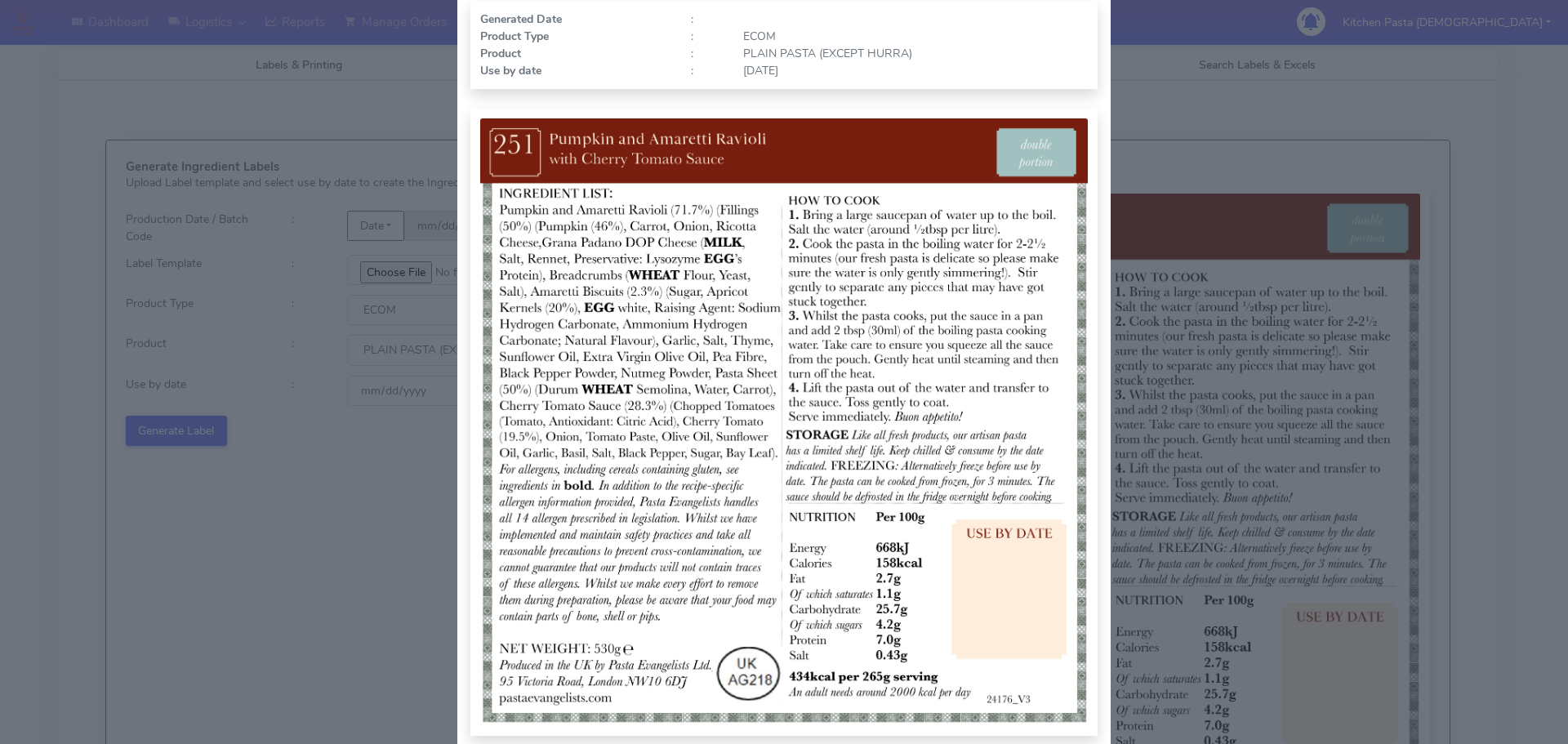
scroll to position [163, 0]
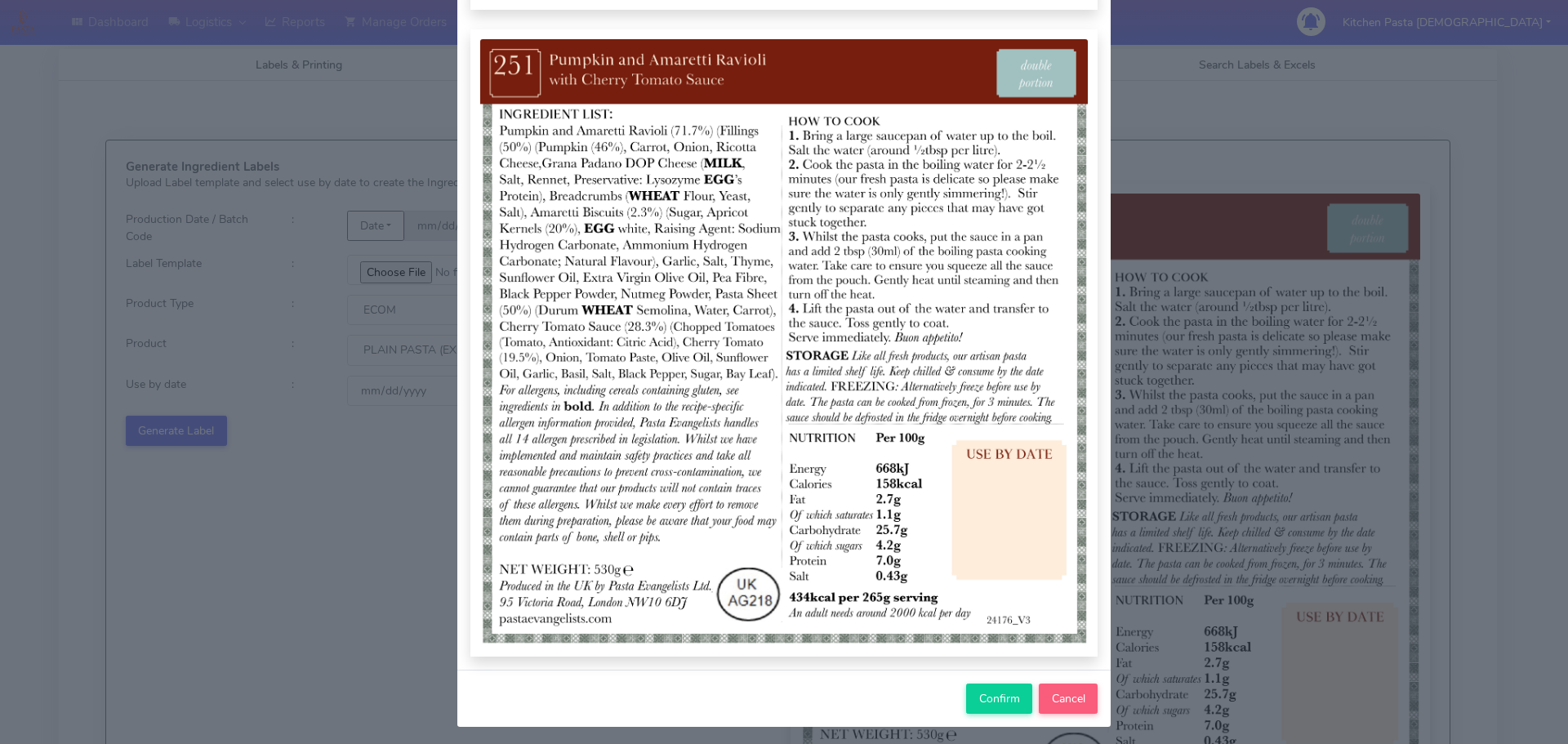
click at [997, 716] on div "Confirm Cancel" at bounding box center [784, 697] width 654 height 57
click at [994, 703] on span "Confirm" at bounding box center [1000, 698] width 41 height 16
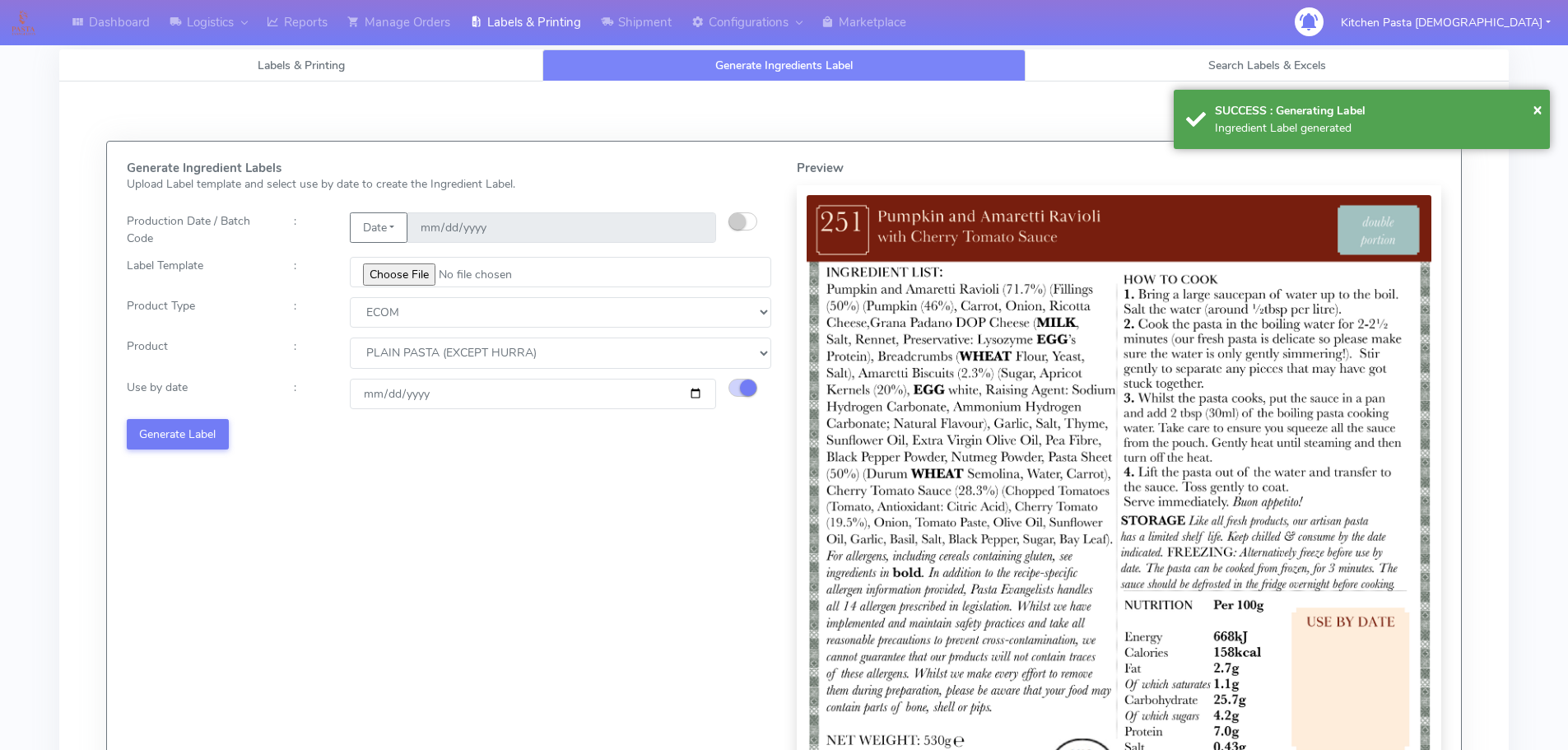
select select
